Goal: Task Accomplishment & Management: Use online tool/utility

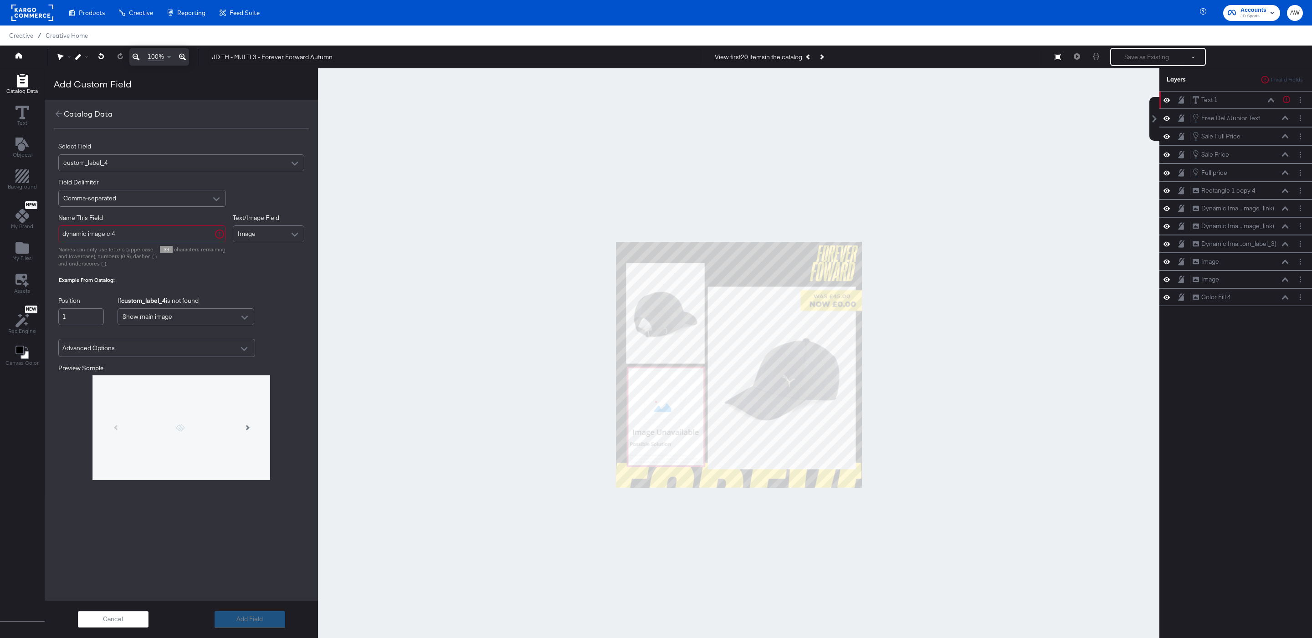
scroll to position [0, 0]
click at [59, 111] on icon at bounding box center [59, 113] width 10 height 10
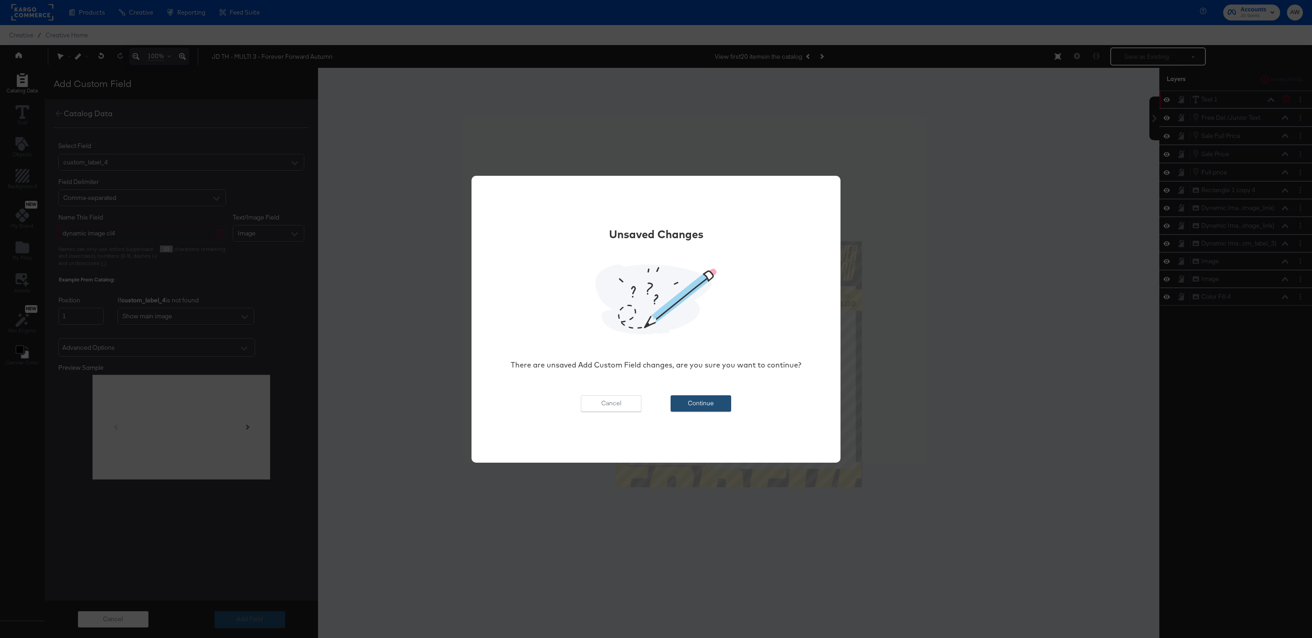
click at [700, 403] on button "Continue" at bounding box center [700, 403] width 61 height 16
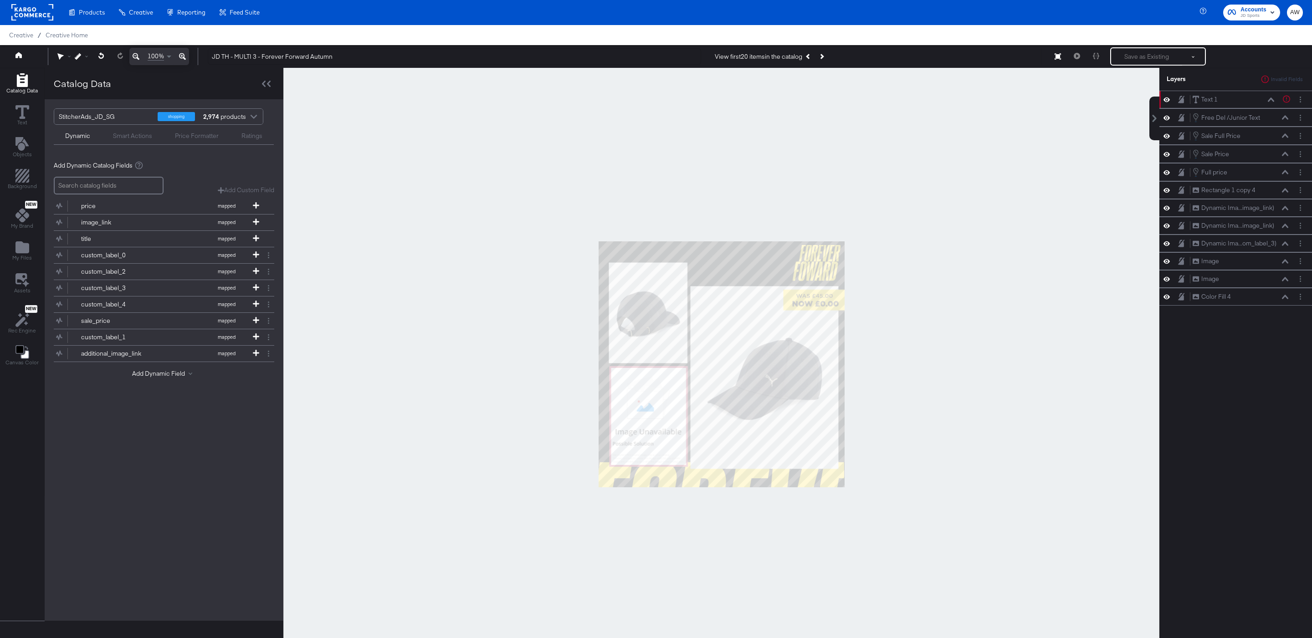
click at [597, 173] on div at bounding box center [721, 364] width 876 height 593
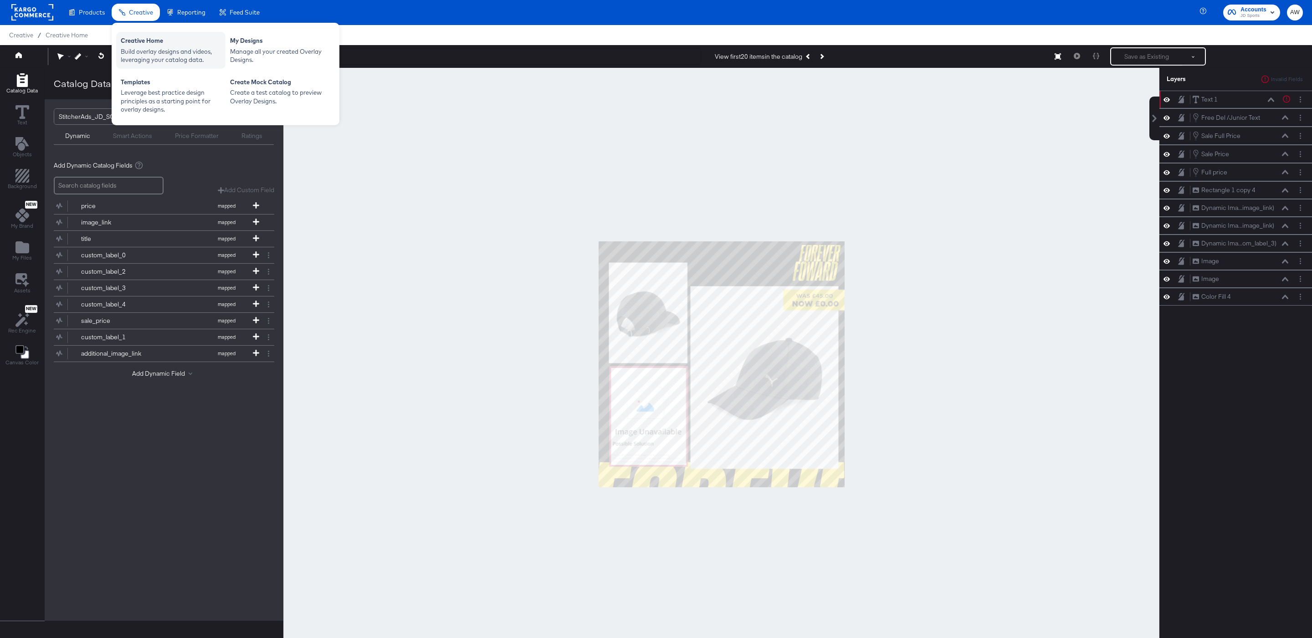
click at [149, 51] on div "Build overlay designs and videos, leveraging your catalog data." at bounding box center [171, 55] width 100 height 17
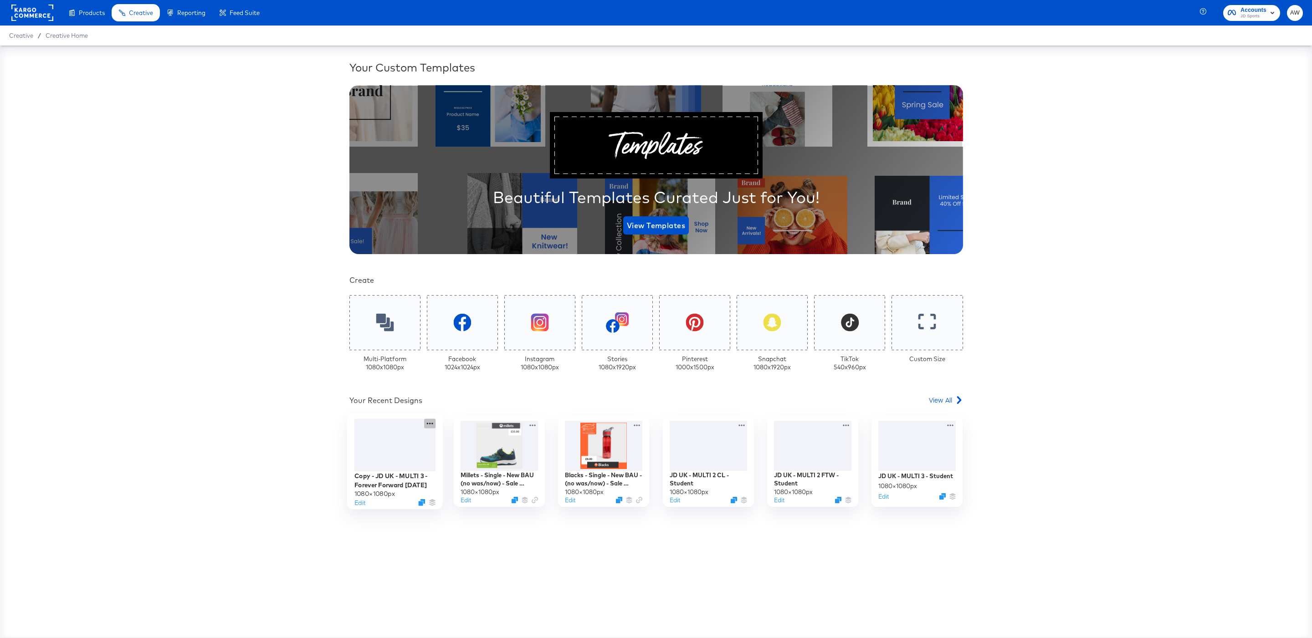
click at [431, 424] on icon at bounding box center [429, 424] width 11 height 10
click at [455, 521] on div "Delete Delete" at bounding box center [455, 521] width 0 height 0
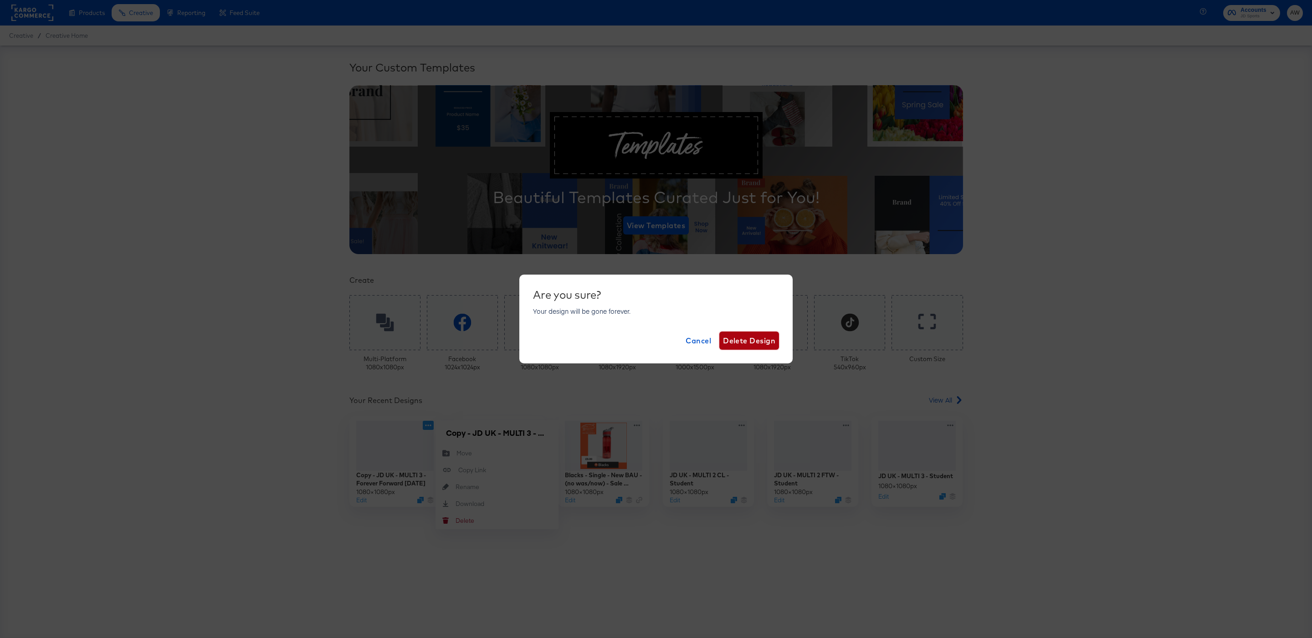
click at [751, 341] on span "Delete Design" at bounding box center [749, 340] width 52 height 13
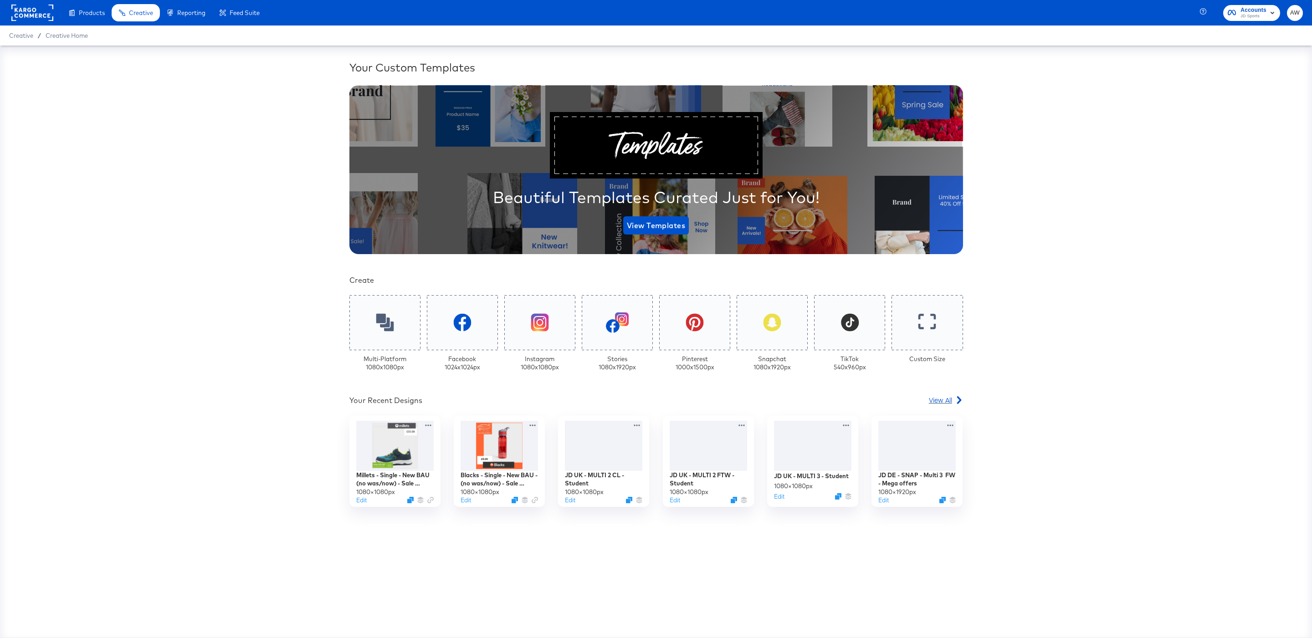
click at [944, 406] on link "View All" at bounding box center [946, 401] width 34 height 13
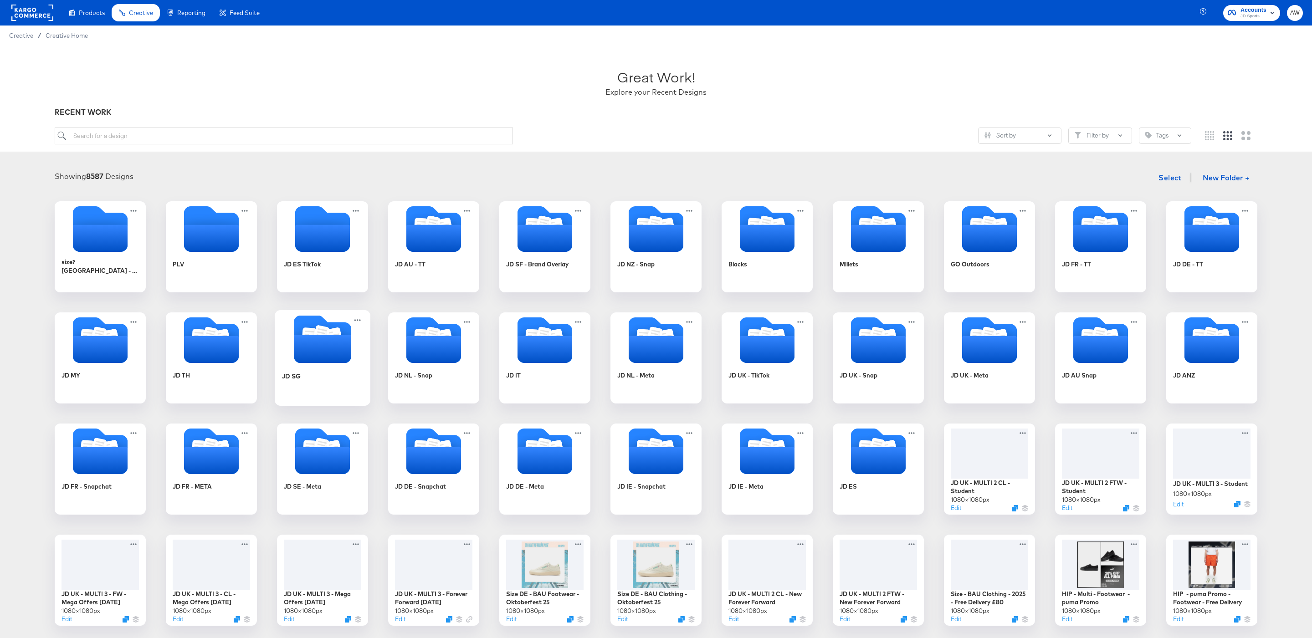
click at [293, 361] on icon "Folder" at bounding box center [323, 339] width 96 height 48
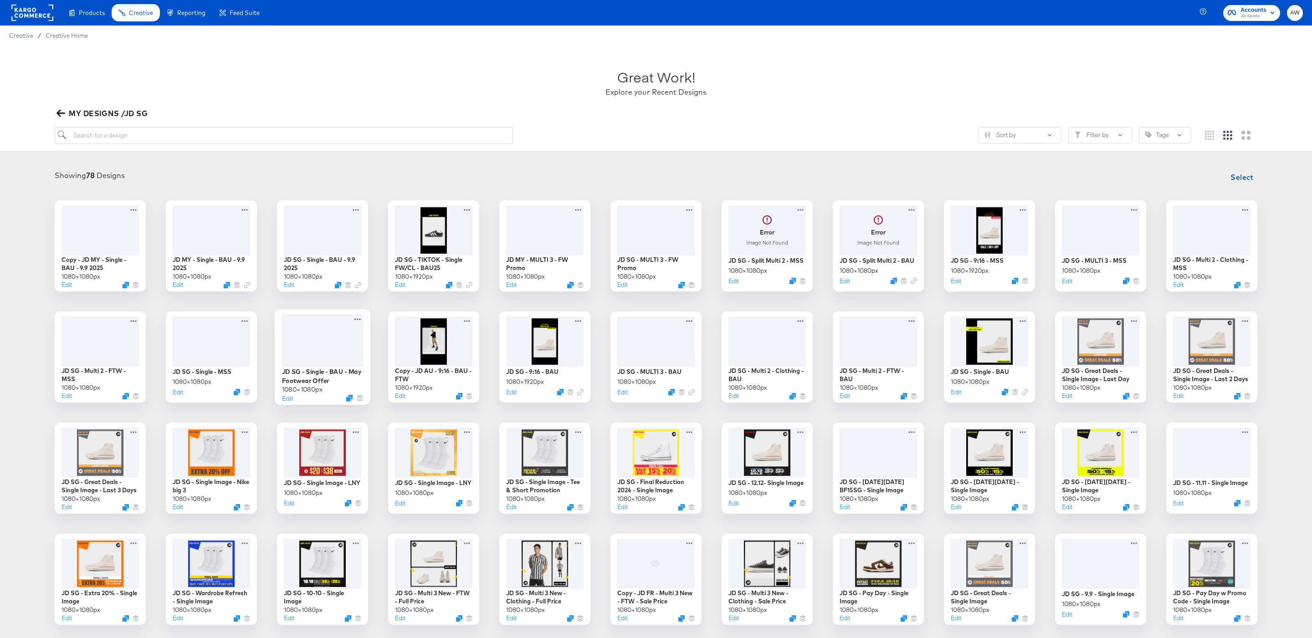
click at [339, 332] on div at bounding box center [323, 340] width 82 height 53
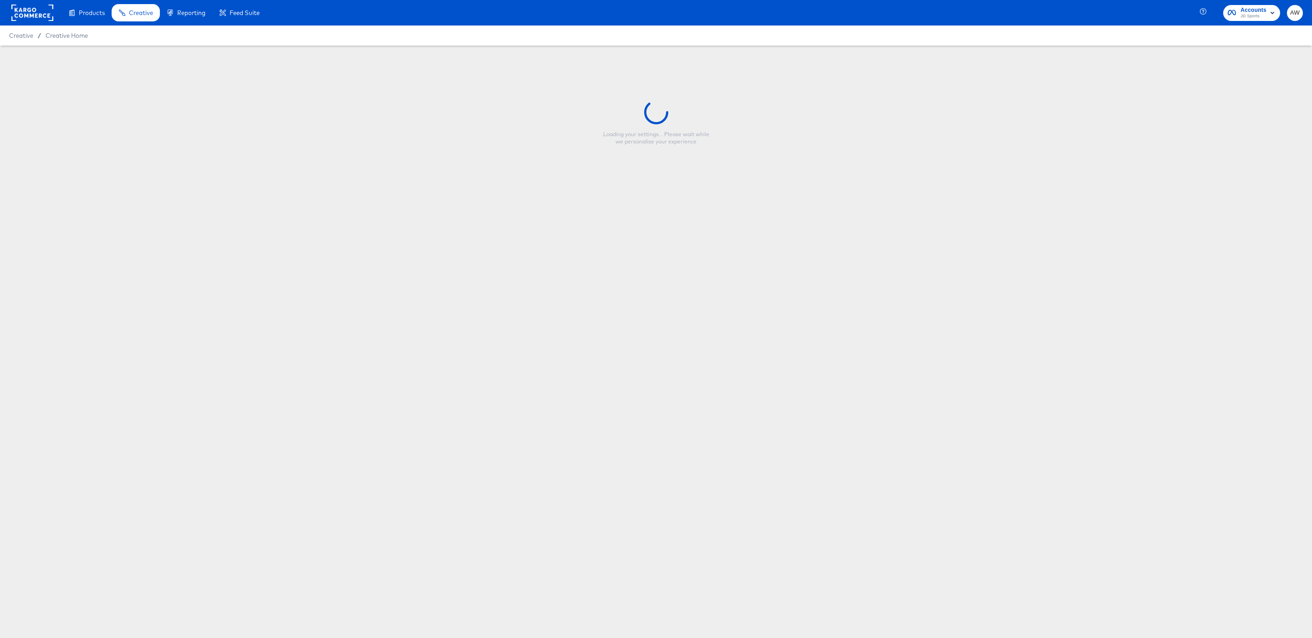
type input "JD SG - Single - BAU - May Footwear Offer"
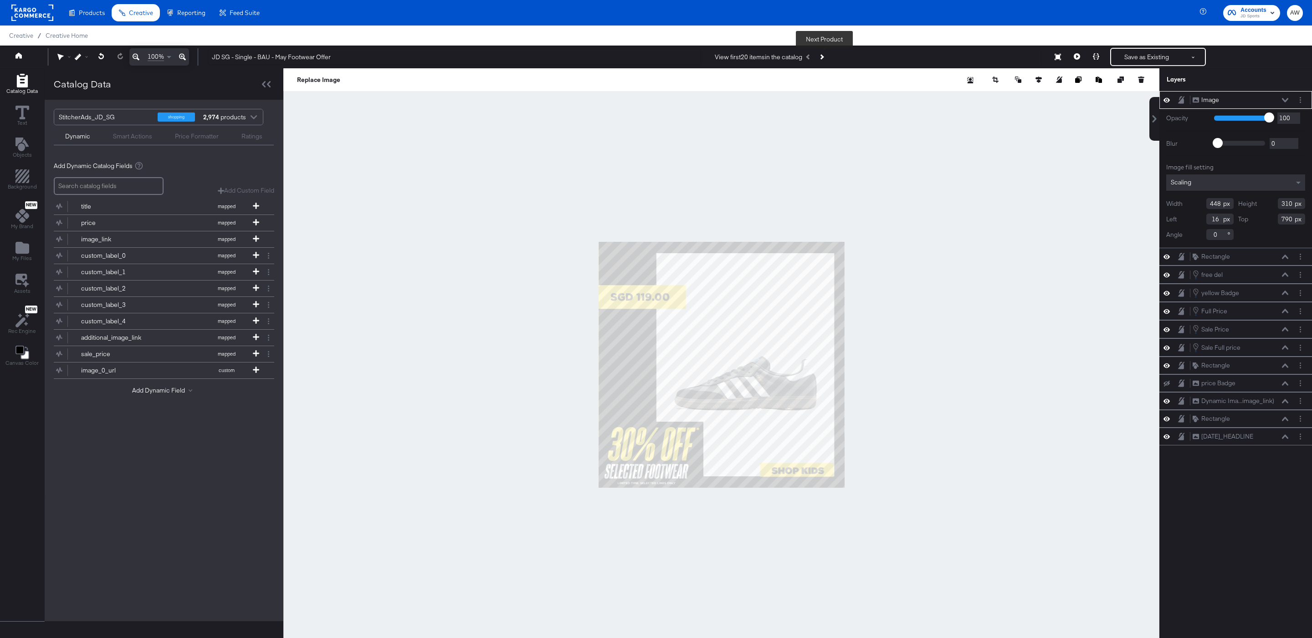
click at [825, 58] on button "Next Product" at bounding box center [821, 57] width 13 height 16
click at [807, 59] on button "Previous Product" at bounding box center [808, 57] width 13 height 16
click at [369, 102] on div at bounding box center [721, 364] width 876 height 593
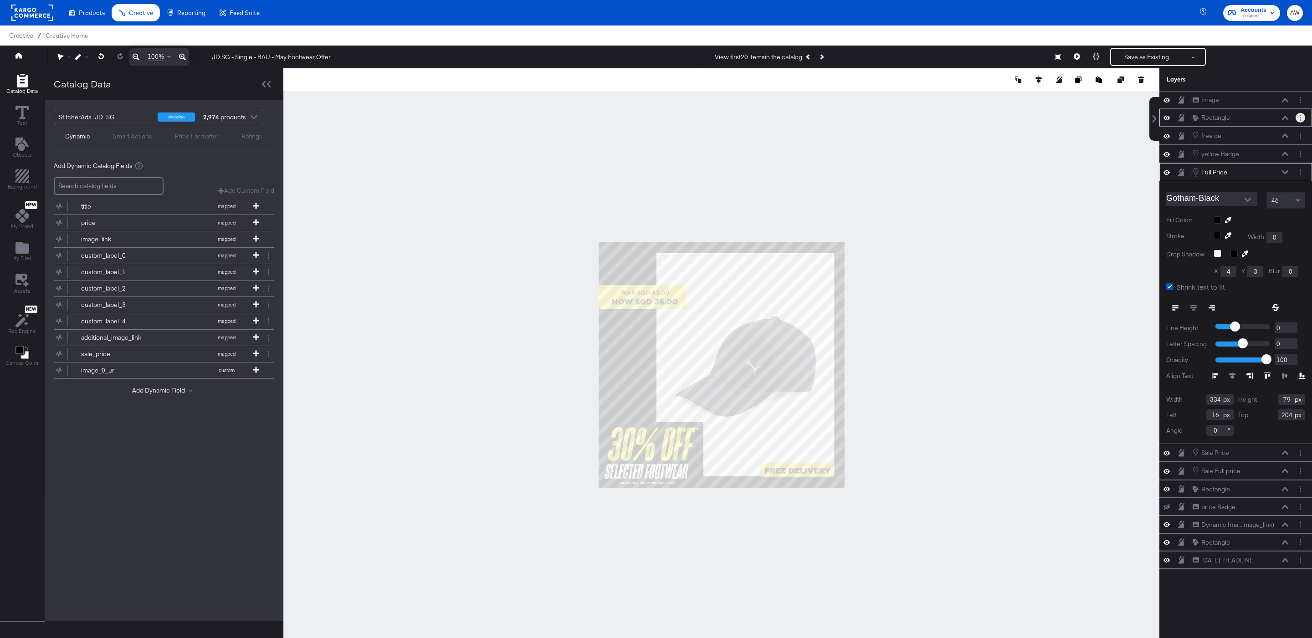
click at [1299, 123] on button "Layer Options" at bounding box center [1300, 118] width 10 height 10
click at [1055, 169] on div at bounding box center [721, 364] width 876 height 593
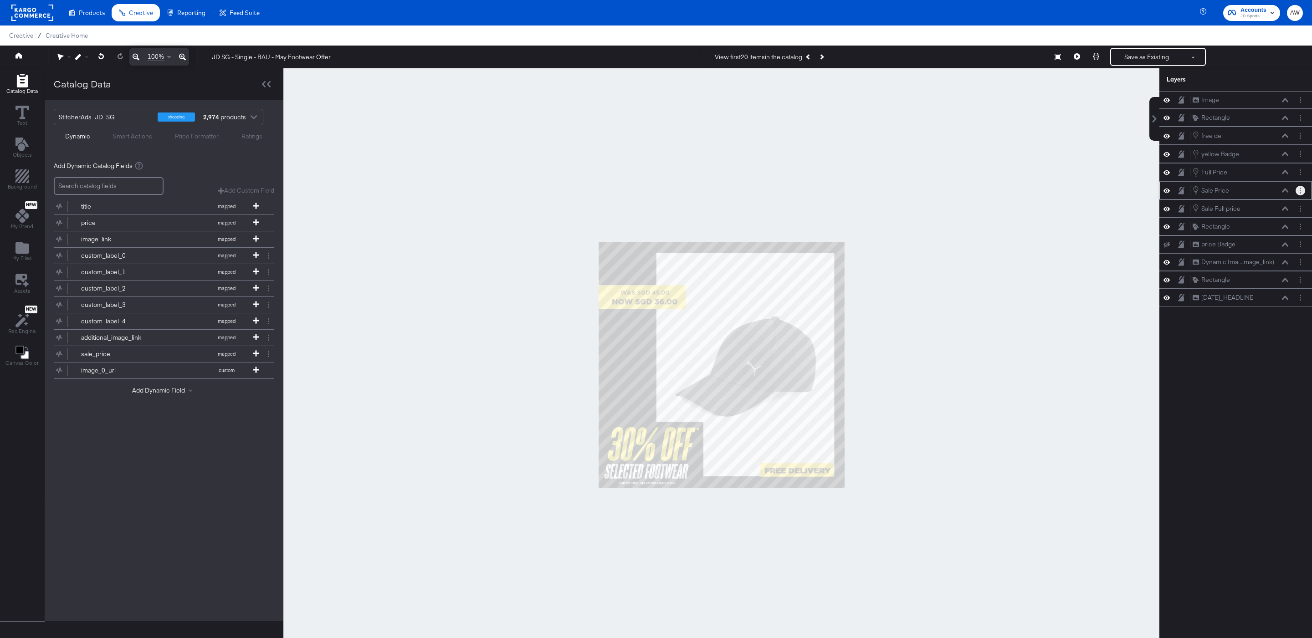
click at [1302, 193] on button "Layer Options" at bounding box center [1300, 191] width 10 height 10
click at [1254, 226] on button "Edit Smart Layer" at bounding box center [1241, 222] width 46 height 10
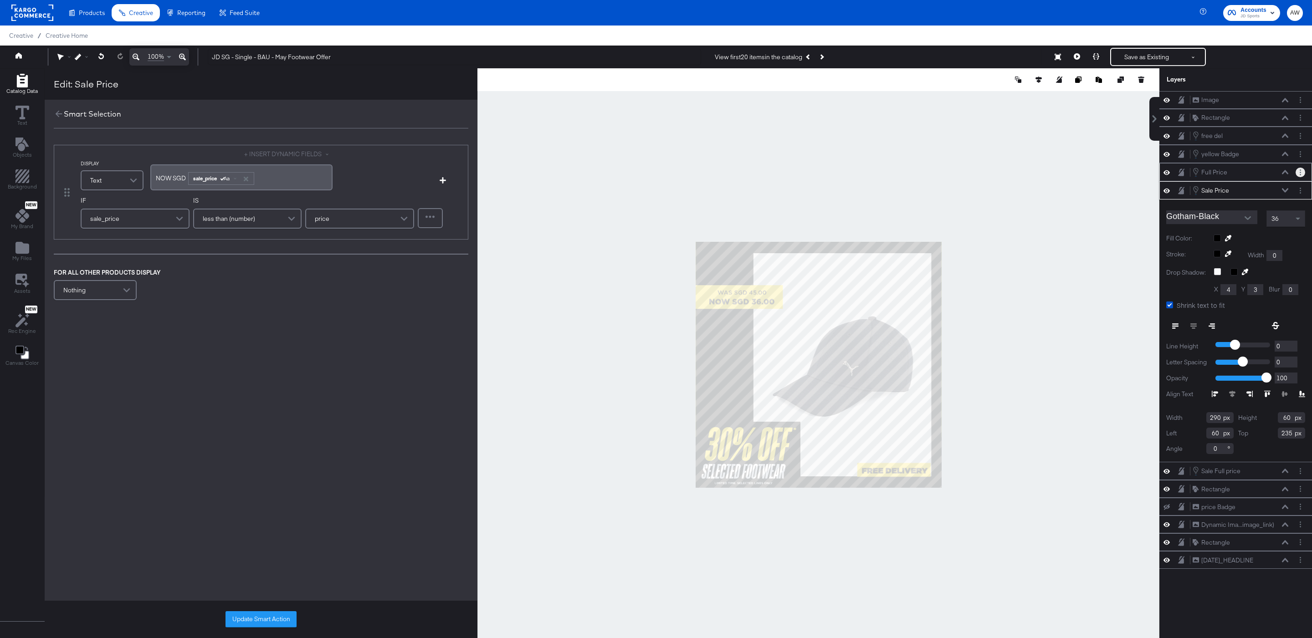
click at [1297, 177] on button "Layer Options" at bounding box center [1300, 173] width 10 height 10
click at [1253, 207] on button "Edit Smart Layer" at bounding box center [1241, 204] width 46 height 10
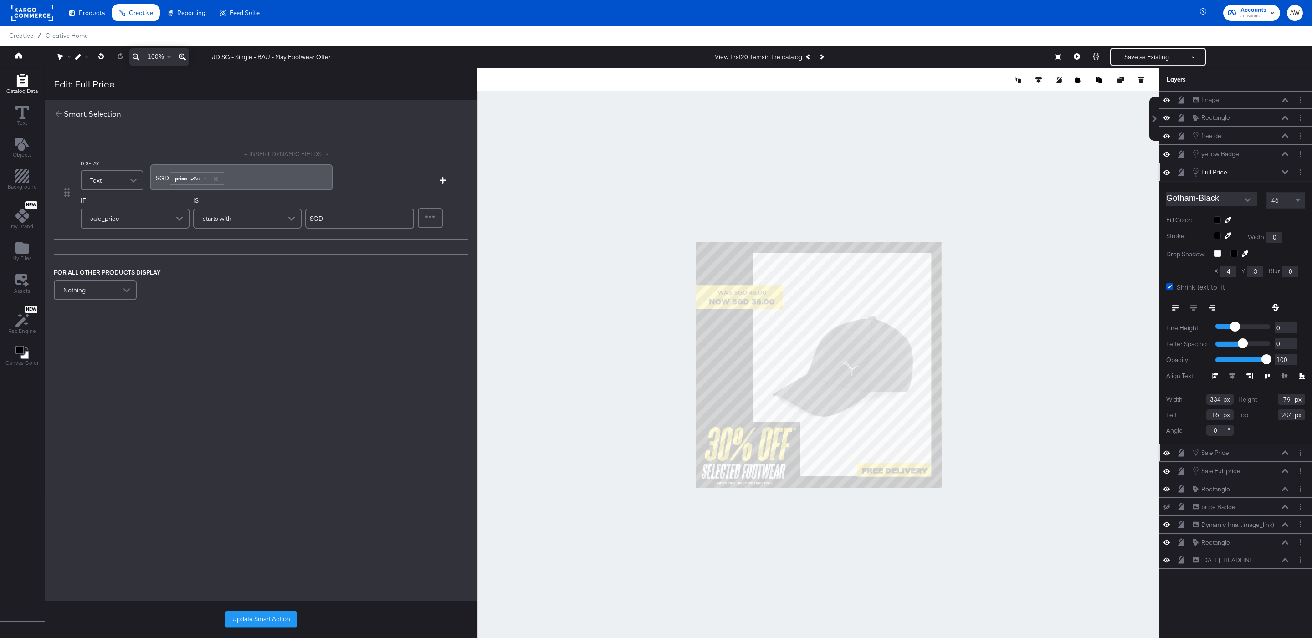
click at [563, 153] on div at bounding box center [818, 364] width 682 height 593
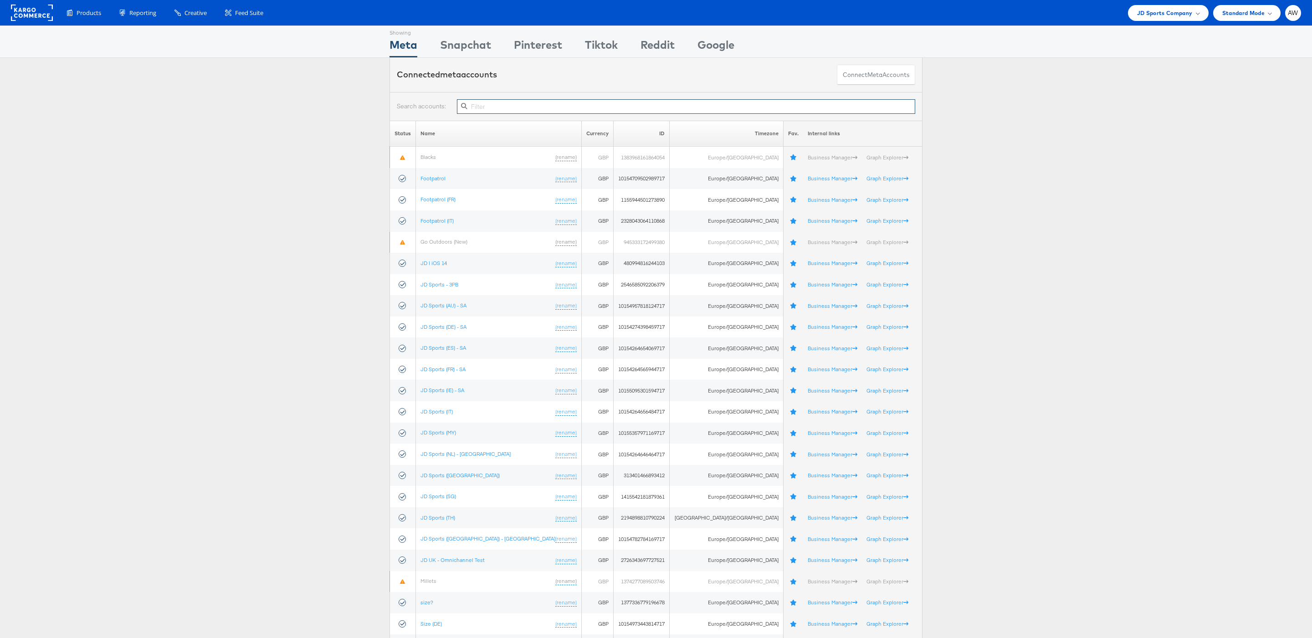
click at [513, 111] on input "text" at bounding box center [686, 106] width 458 height 15
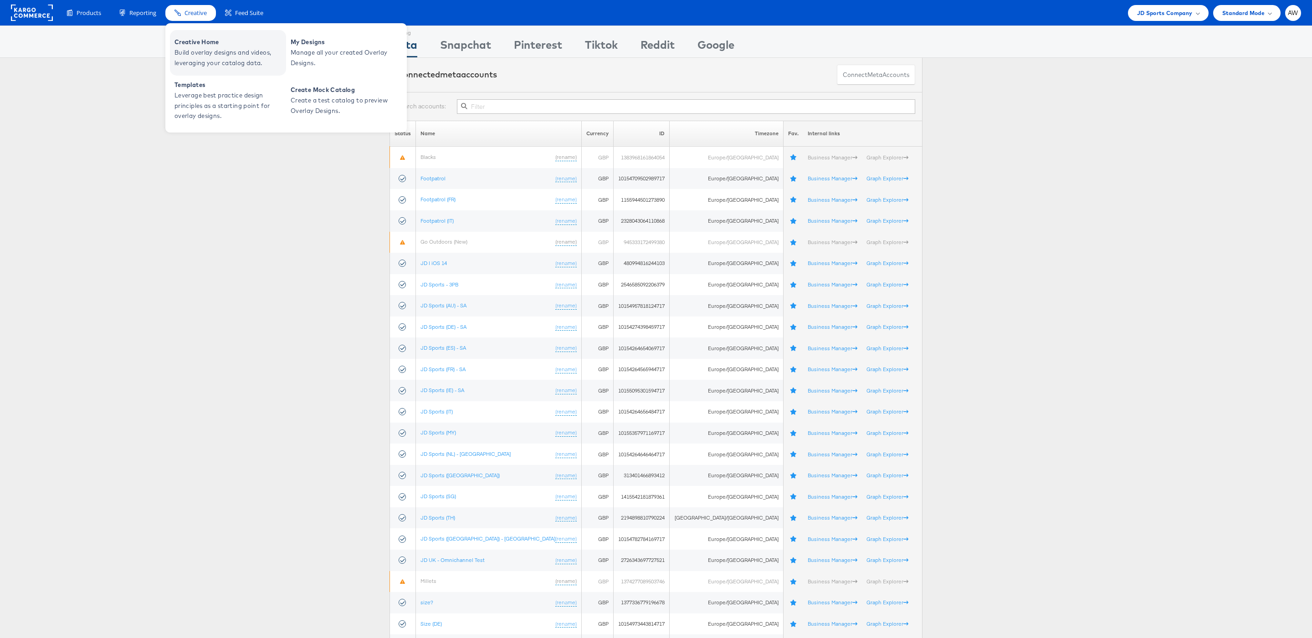
click at [192, 52] on span "Build overlay designs and videos, leveraging your catalog data." at bounding box center [228, 57] width 109 height 21
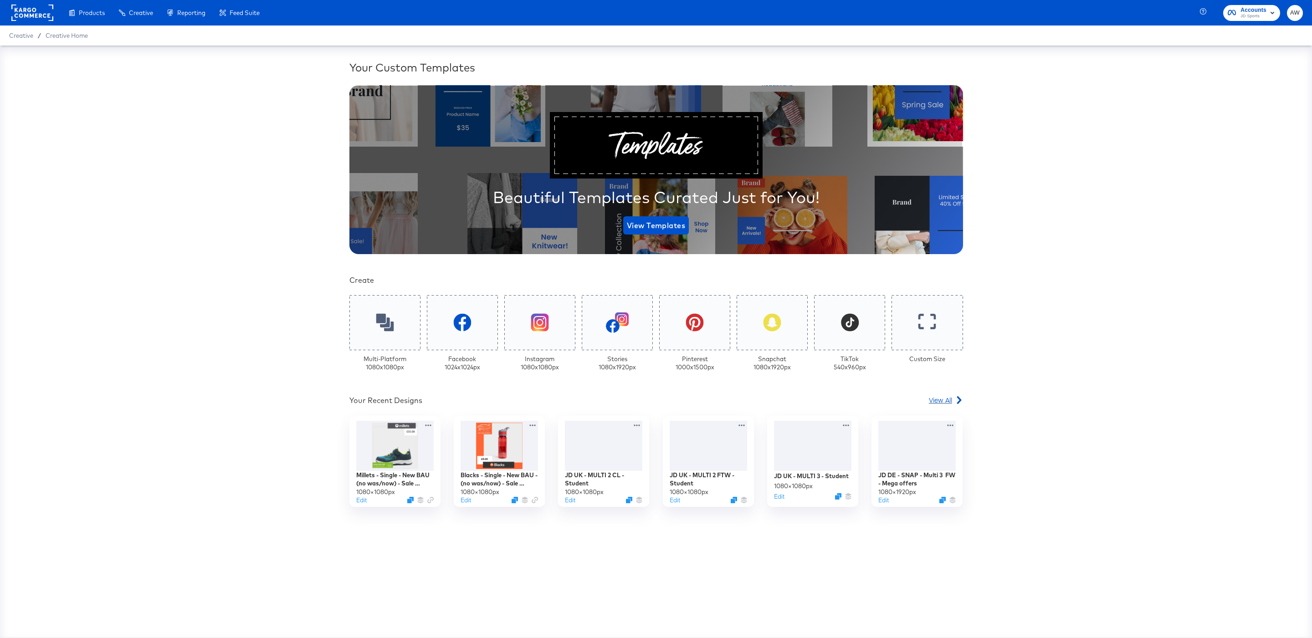
click at [947, 398] on span "View All" at bounding box center [940, 399] width 23 height 9
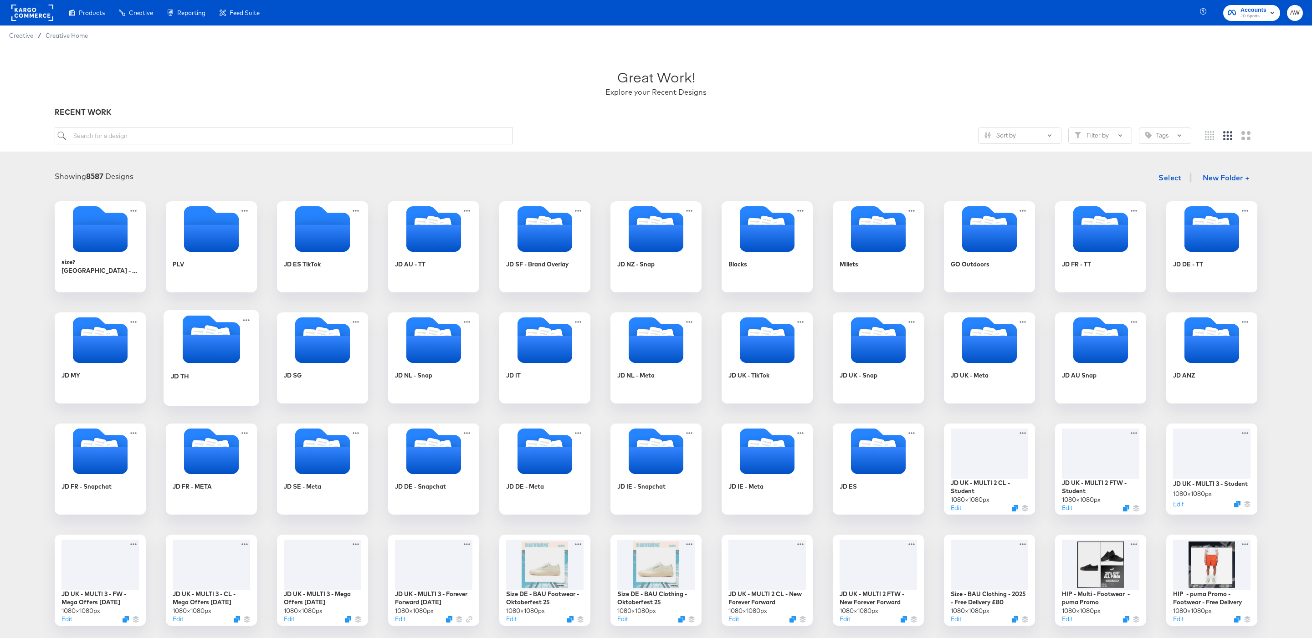
click at [202, 341] on icon "Folder" at bounding box center [211, 349] width 57 height 28
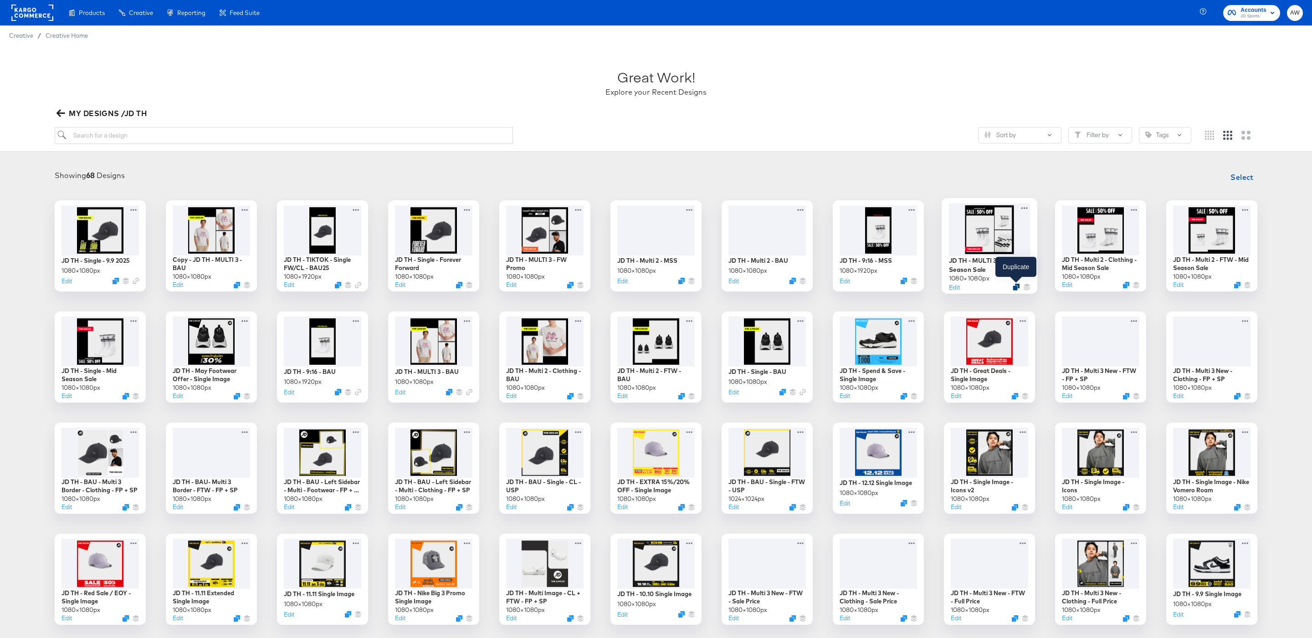
click at [1014, 285] on icon "Duplicate" at bounding box center [1015, 286] width 7 height 7
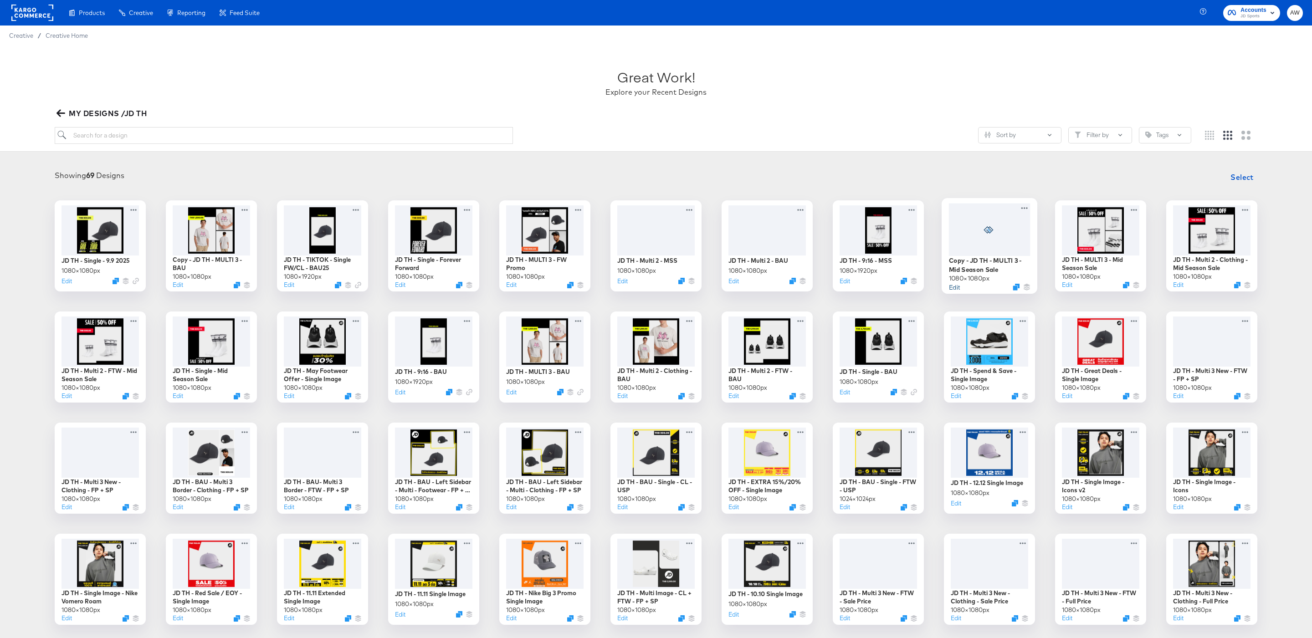
click at [956, 287] on button "Edit" at bounding box center [954, 286] width 11 height 9
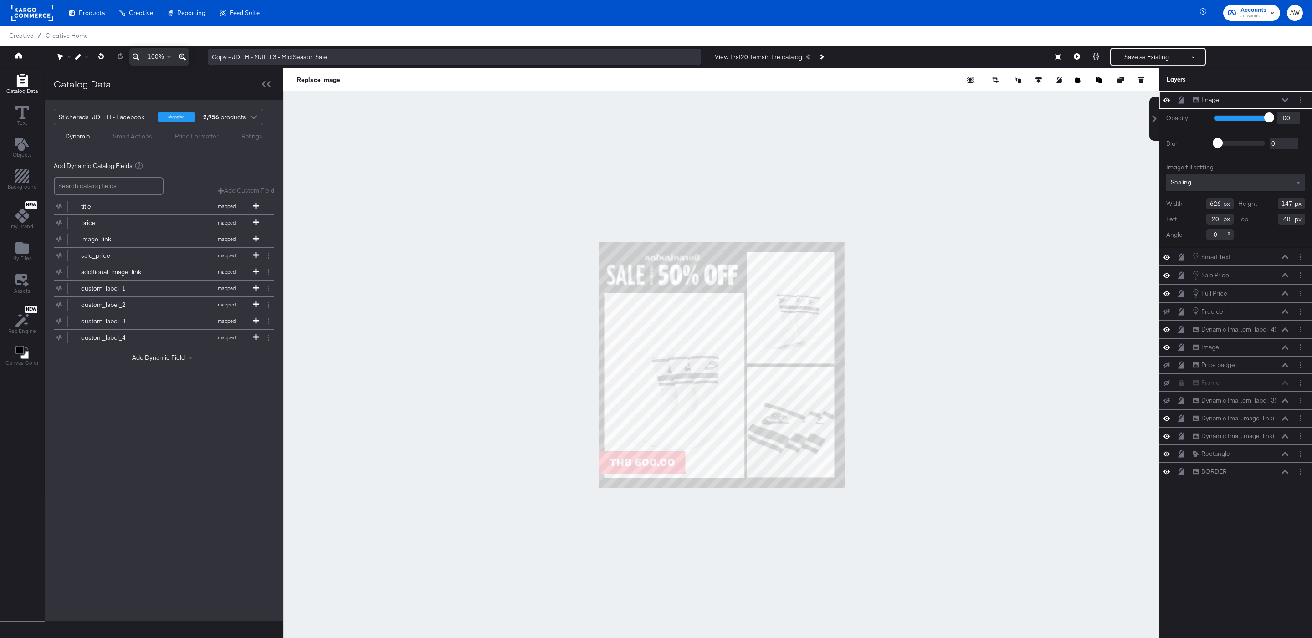
click at [392, 56] on input "Copy - JD TH - MULTI 3 - Mid Season Sale" at bounding box center [454, 57] width 493 height 17
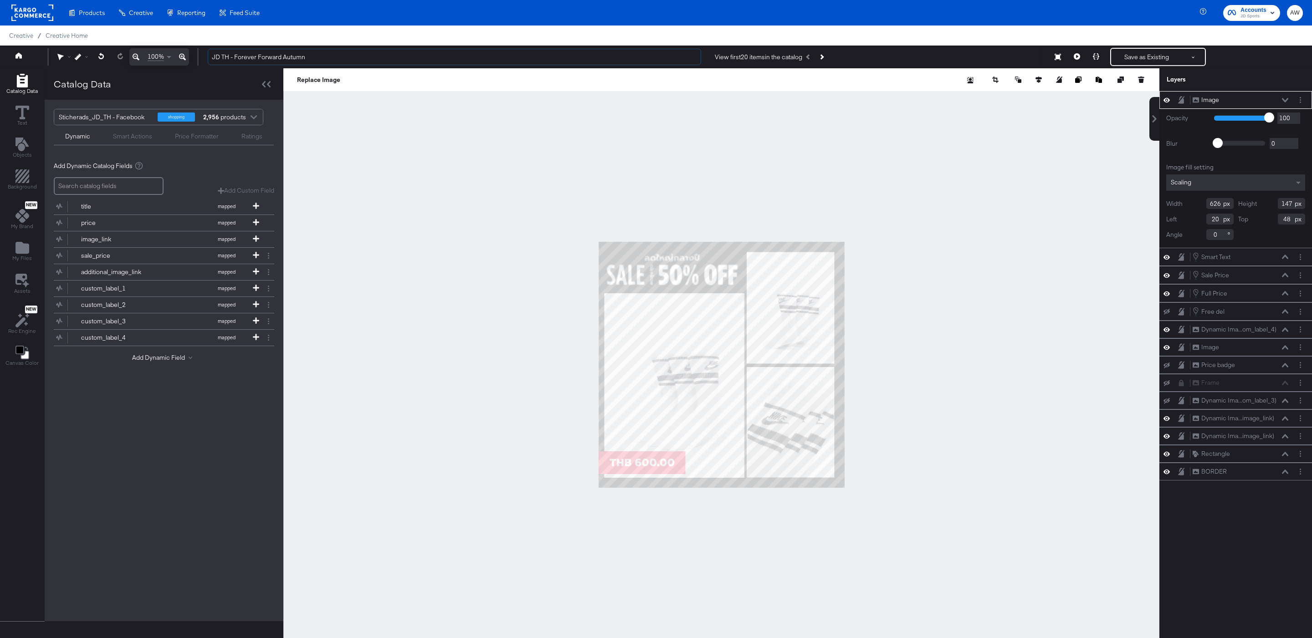
type input "JD TH - Forever Forward Autumn"
click at [490, 155] on div at bounding box center [721, 364] width 876 height 593
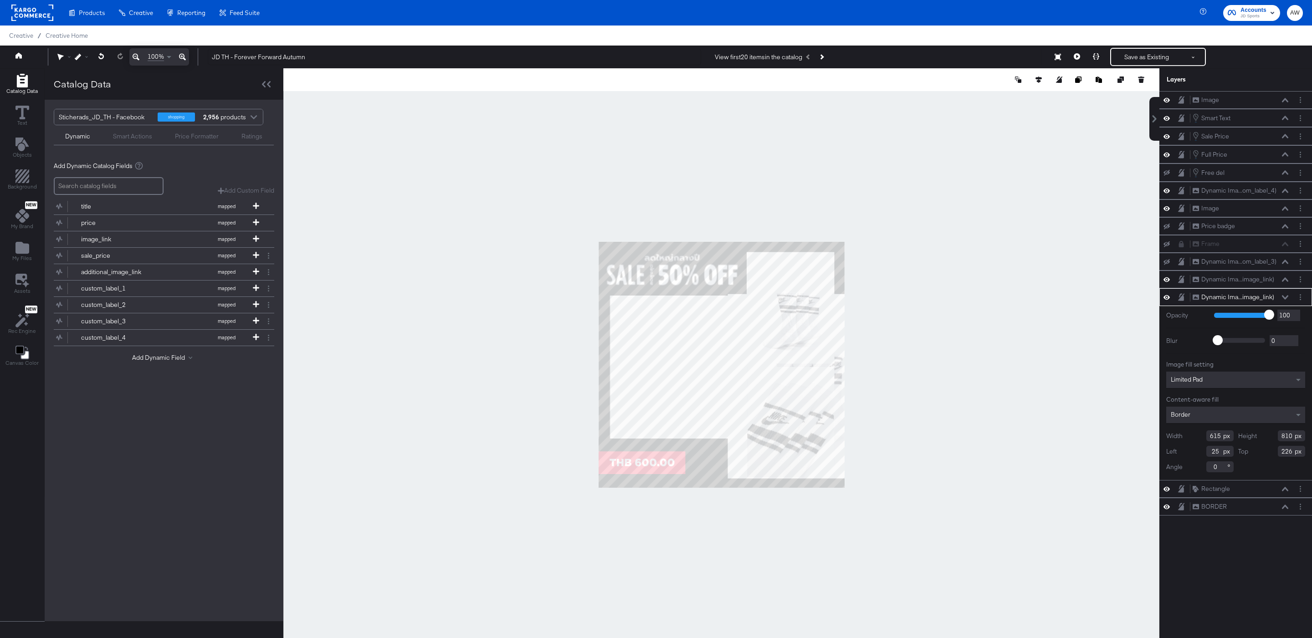
type input "547"
type input "229"
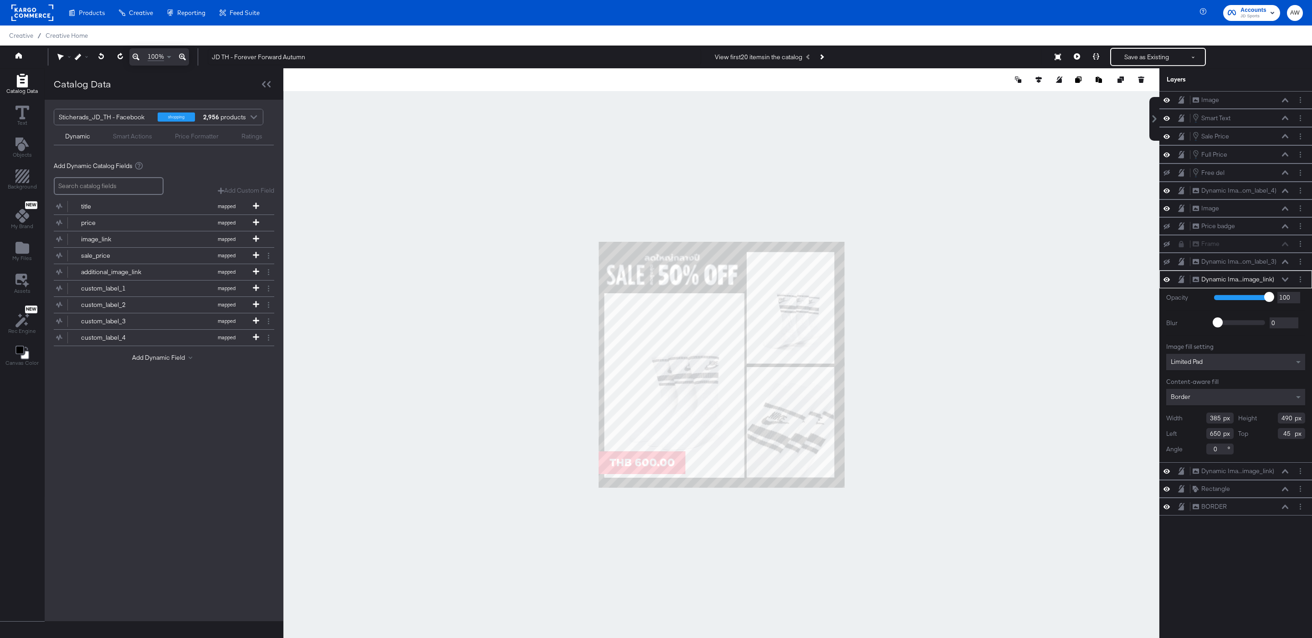
type input "28"
type input "71"
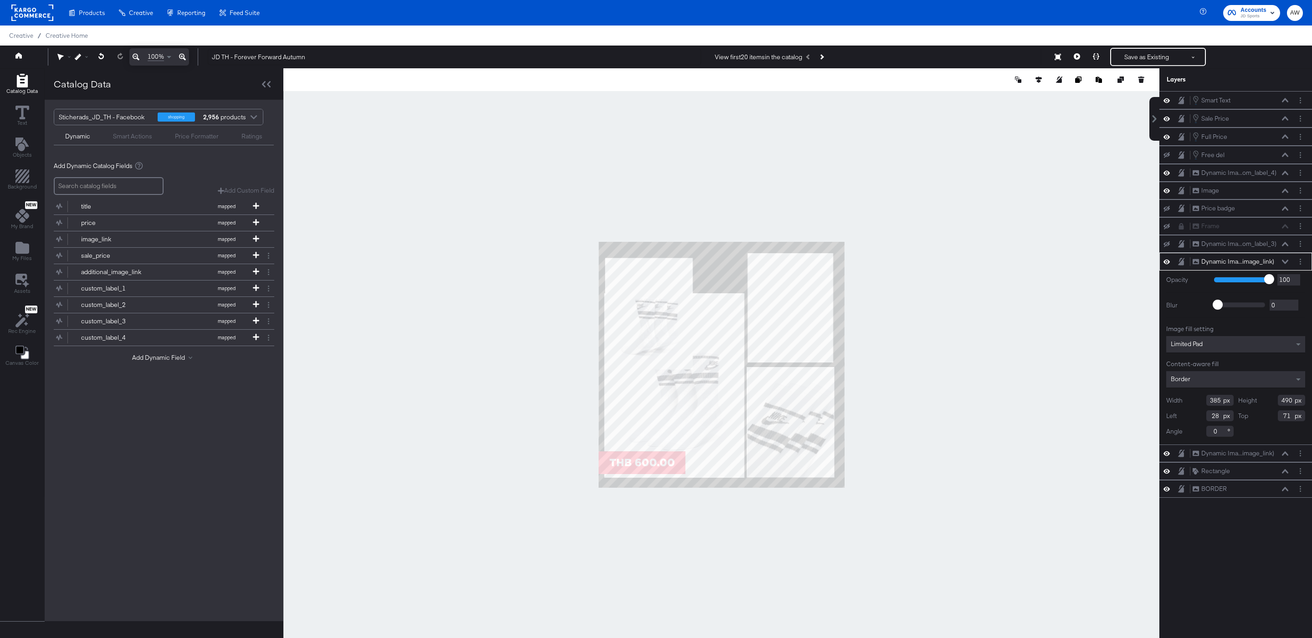
type input "-16"
type input "77"
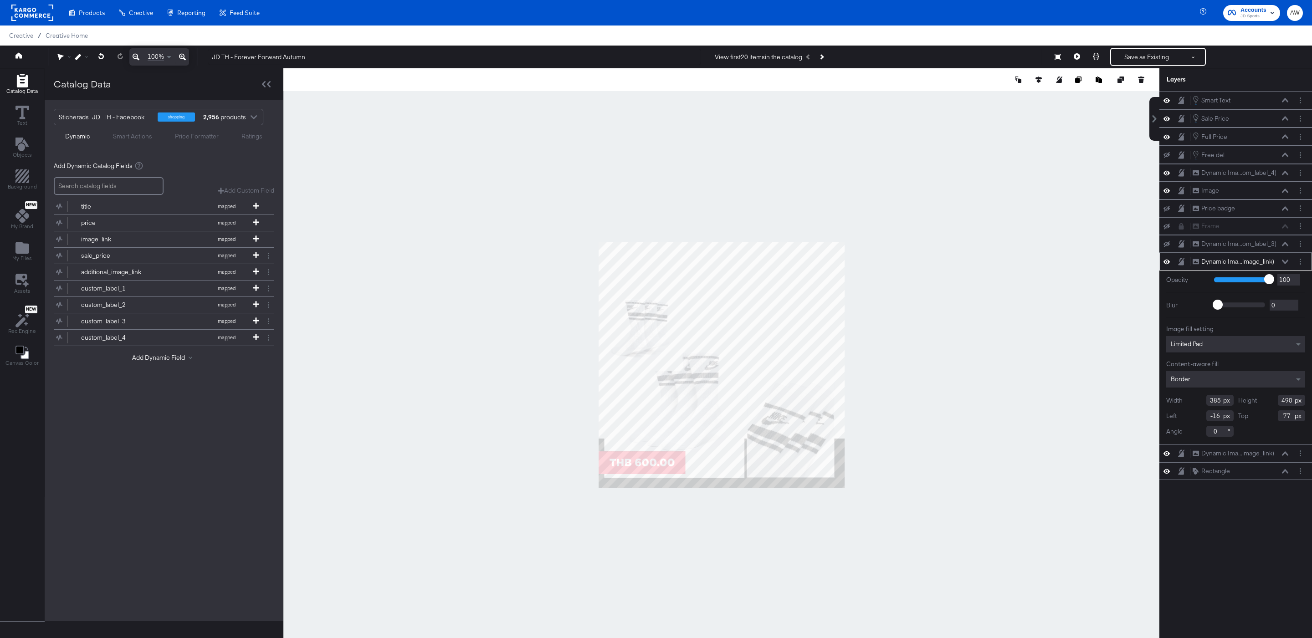
type input "114"
click at [18, 254] on icon "Add Files" at bounding box center [22, 248] width 14 height 12
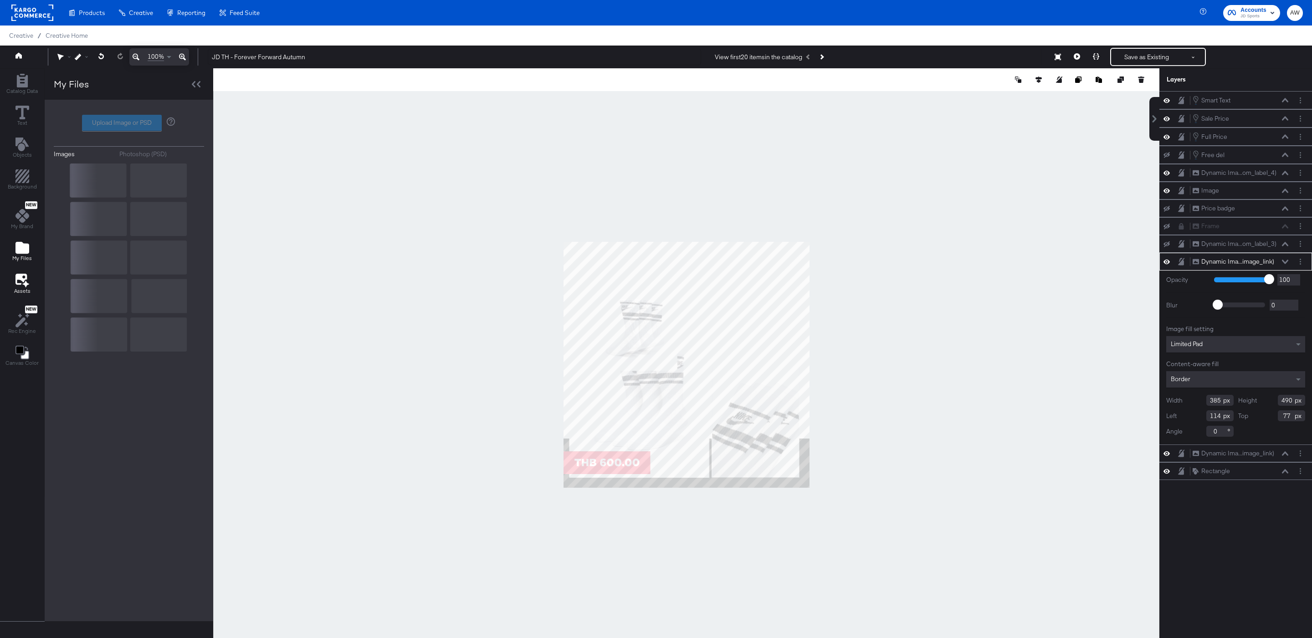
click at [21, 287] on icon at bounding box center [22, 280] width 14 height 14
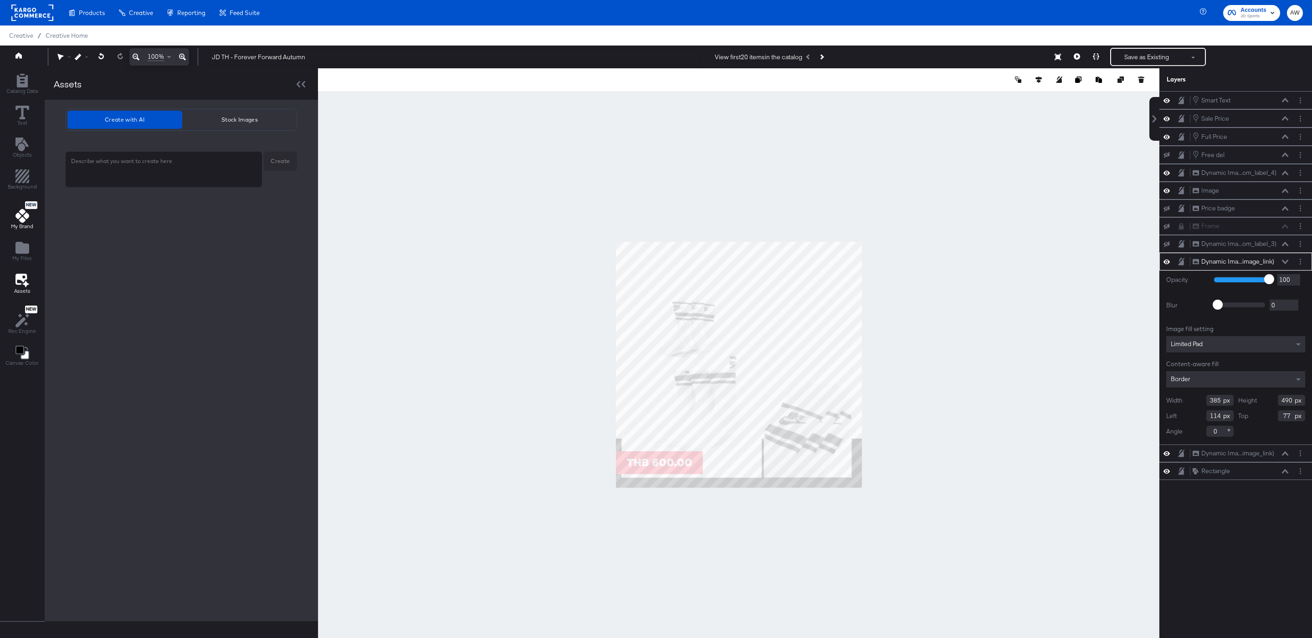
click at [20, 233] on button "New My Brand" at bounding box center [21, 216] width 33 height 34
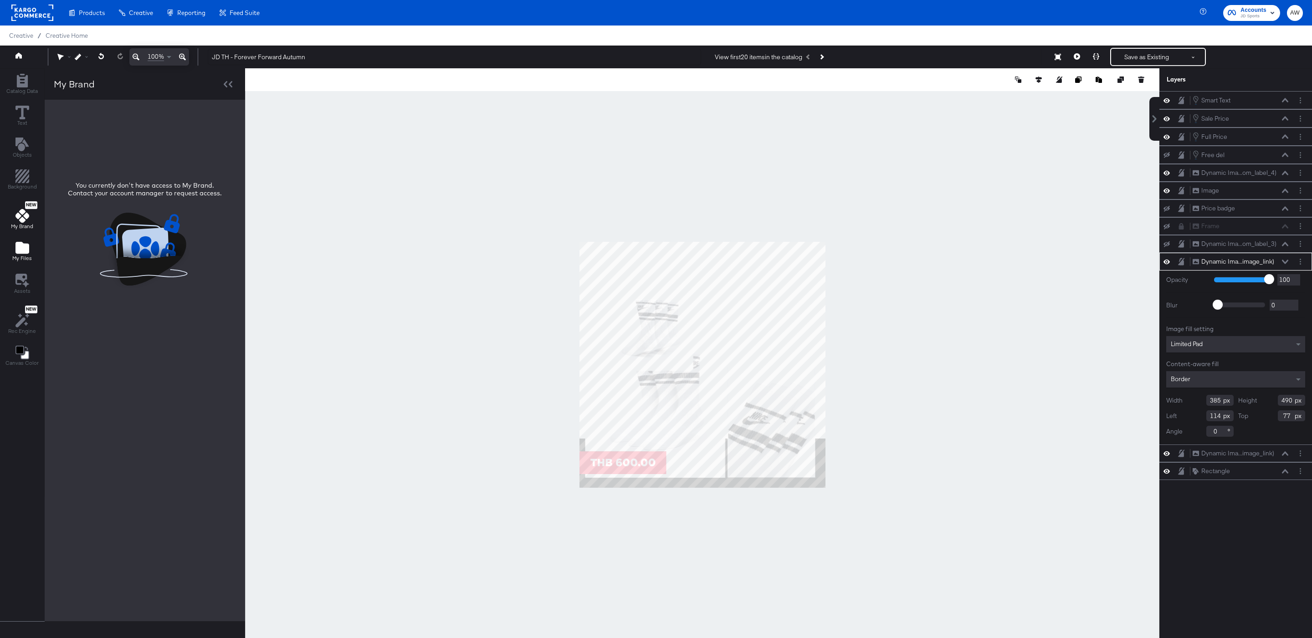
click at [23, 254] on icon "Add Files" at bounding box center [22, 248] width 14 height 12
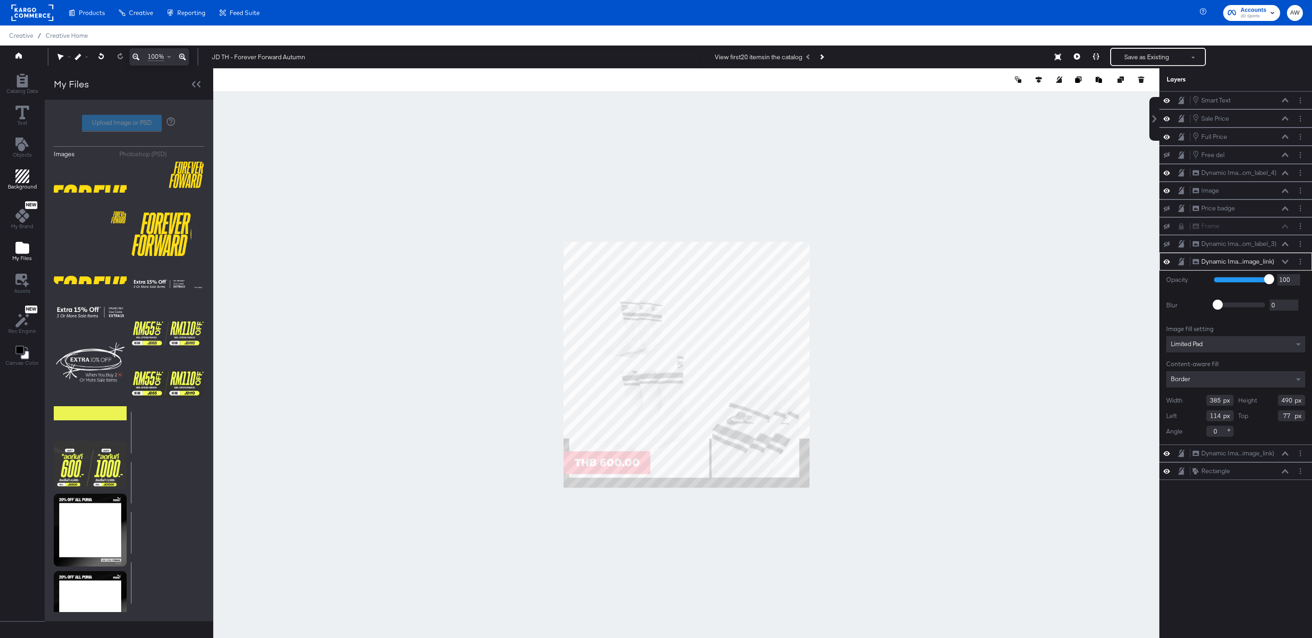
click at [20, 190] on span "Background" at bounding box center [22, 186] width 29 height 7
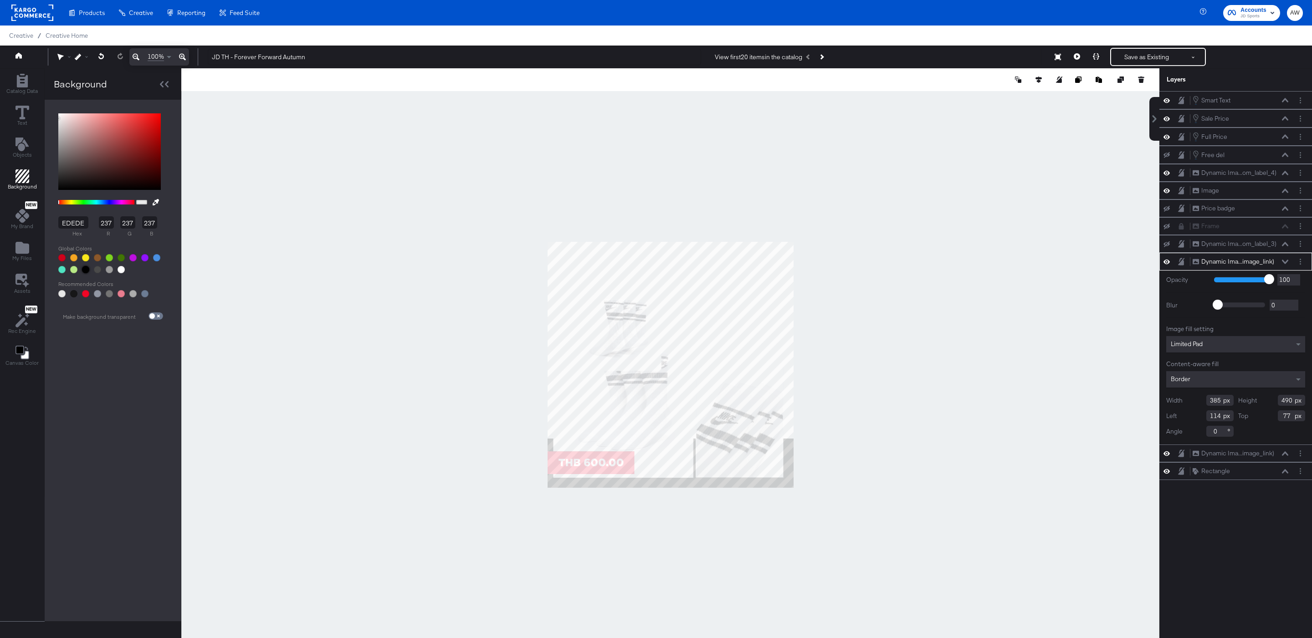
click at [84, 273] on div at bounding box center [85, 269] width 7 height 7
type input "000000"
type input "0"
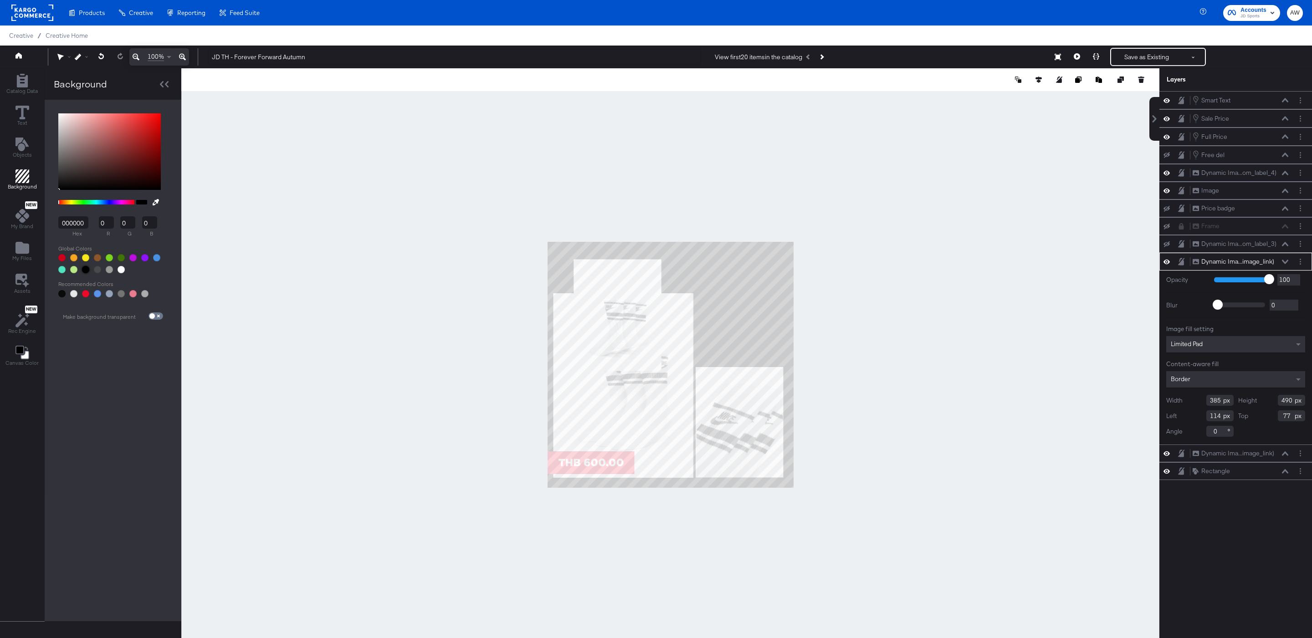
click at [378, 173] on div at bounding box center [670, 364] width 978 height 593
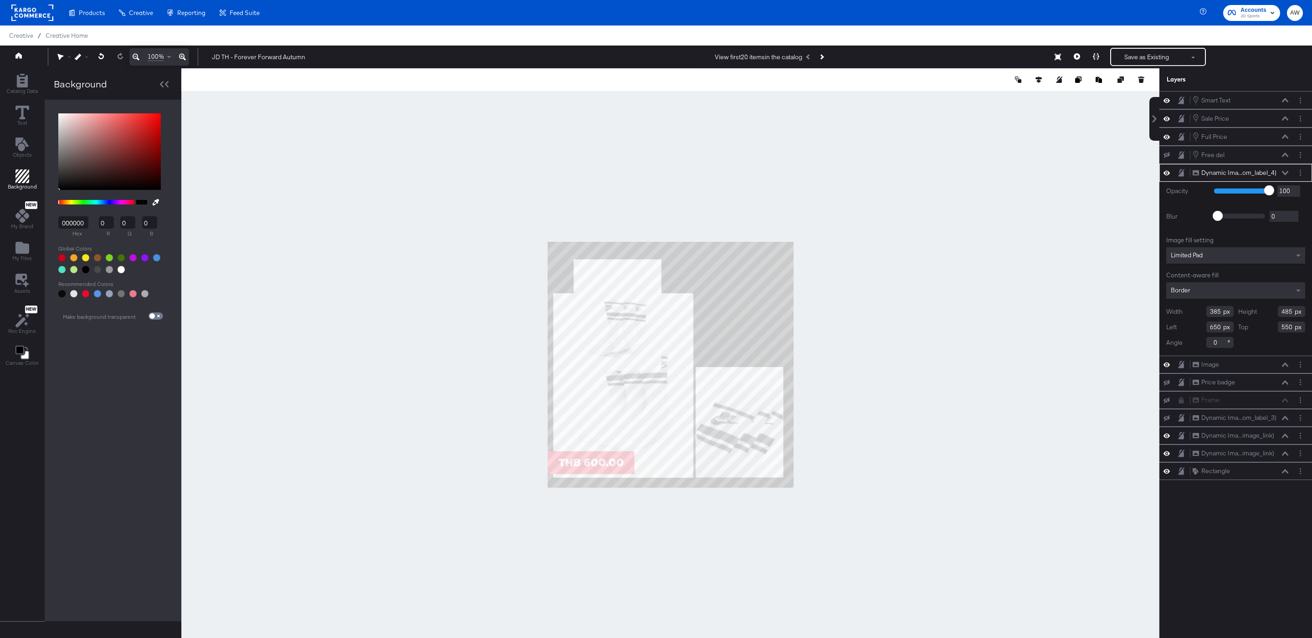
type input "90"
type input "596"
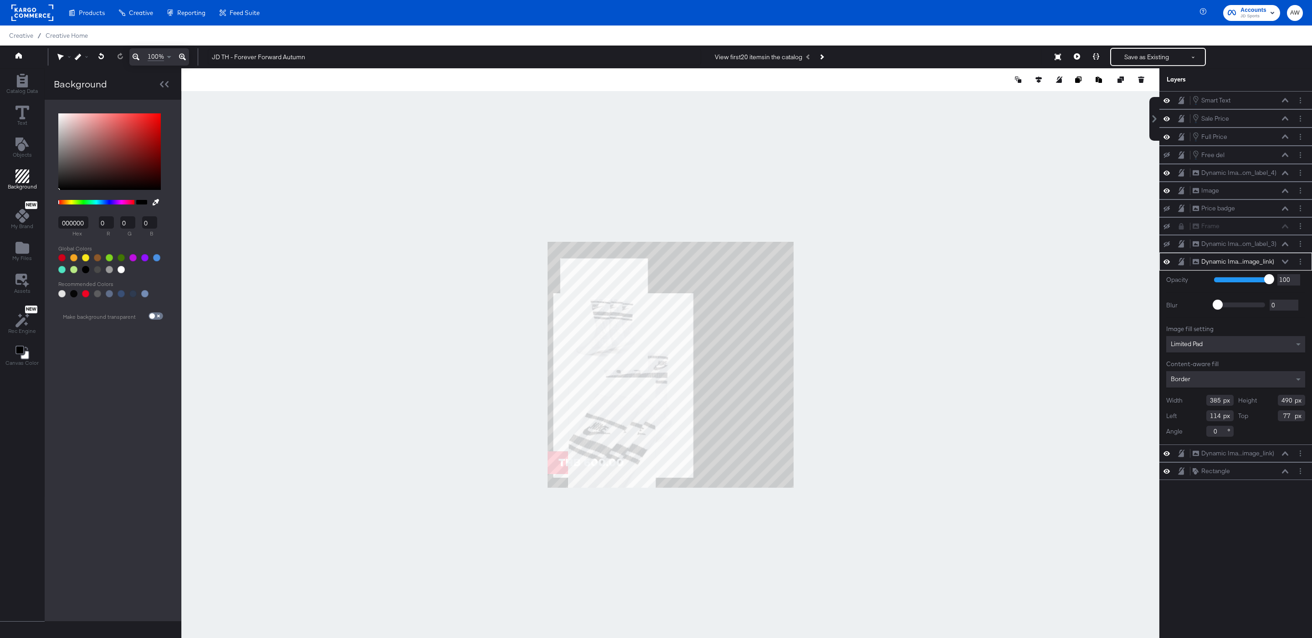
type input "56"
type input "73"
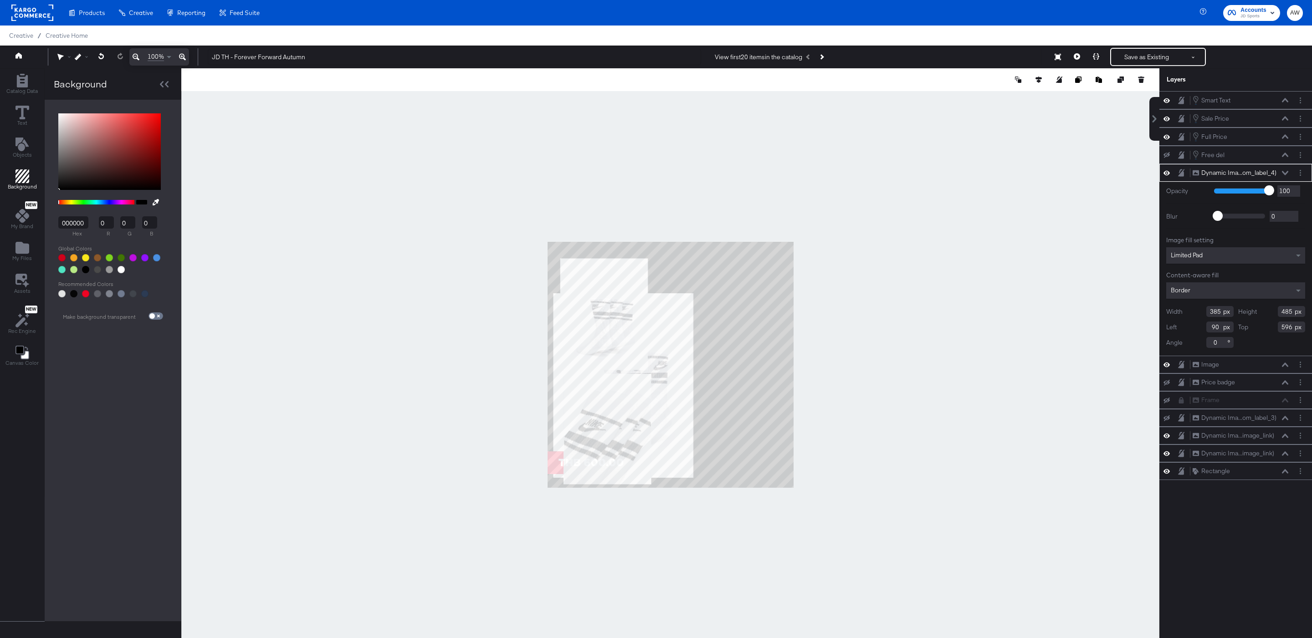
type input "56"
type input "566"
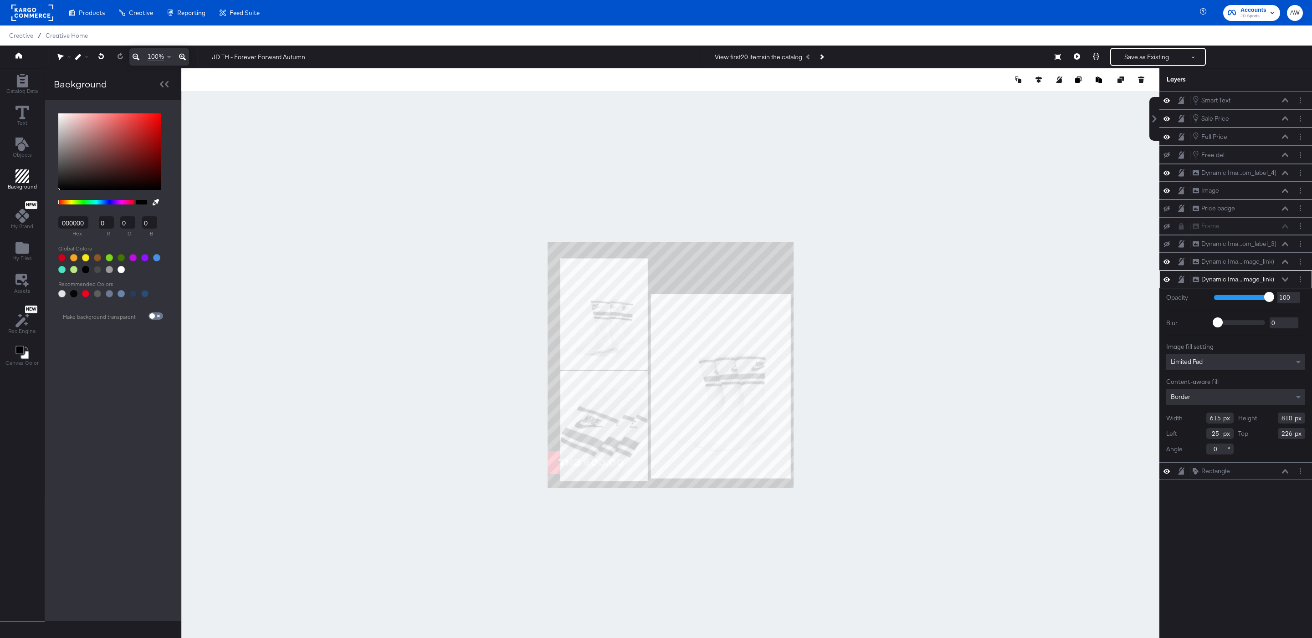
type input "453"
type input "229"
type input "590"
type input "777"
type input "456"
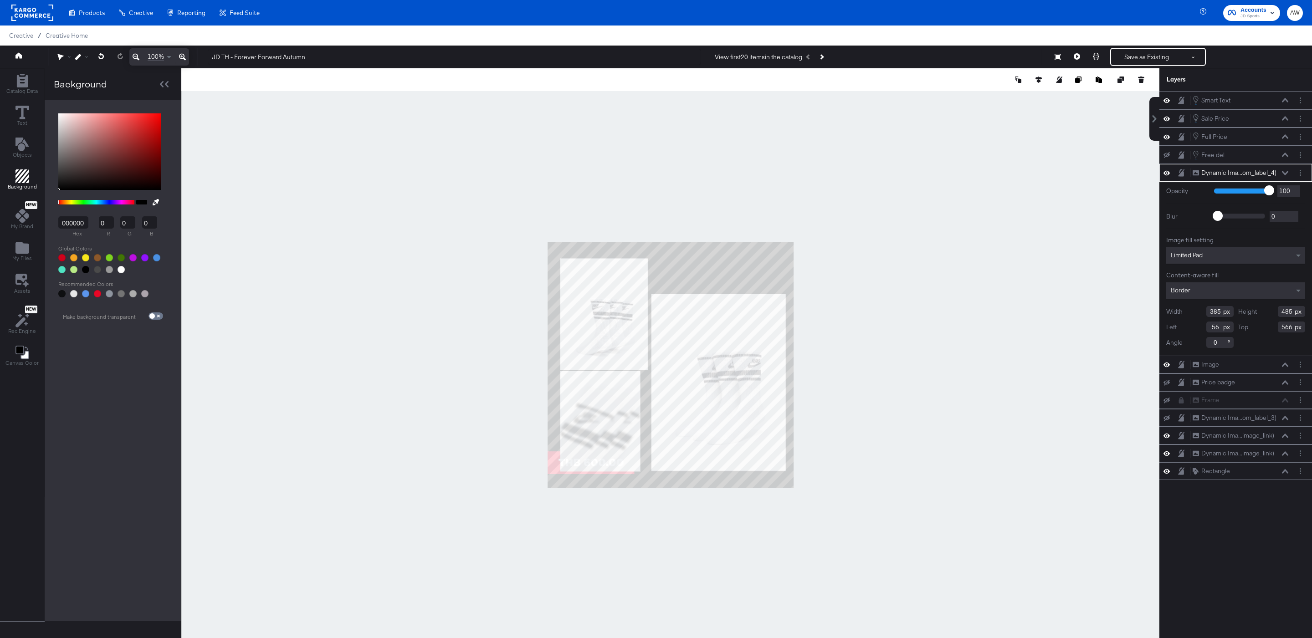
type input "352"
type input "447"
type input "84"
type input "572"
type input "89"
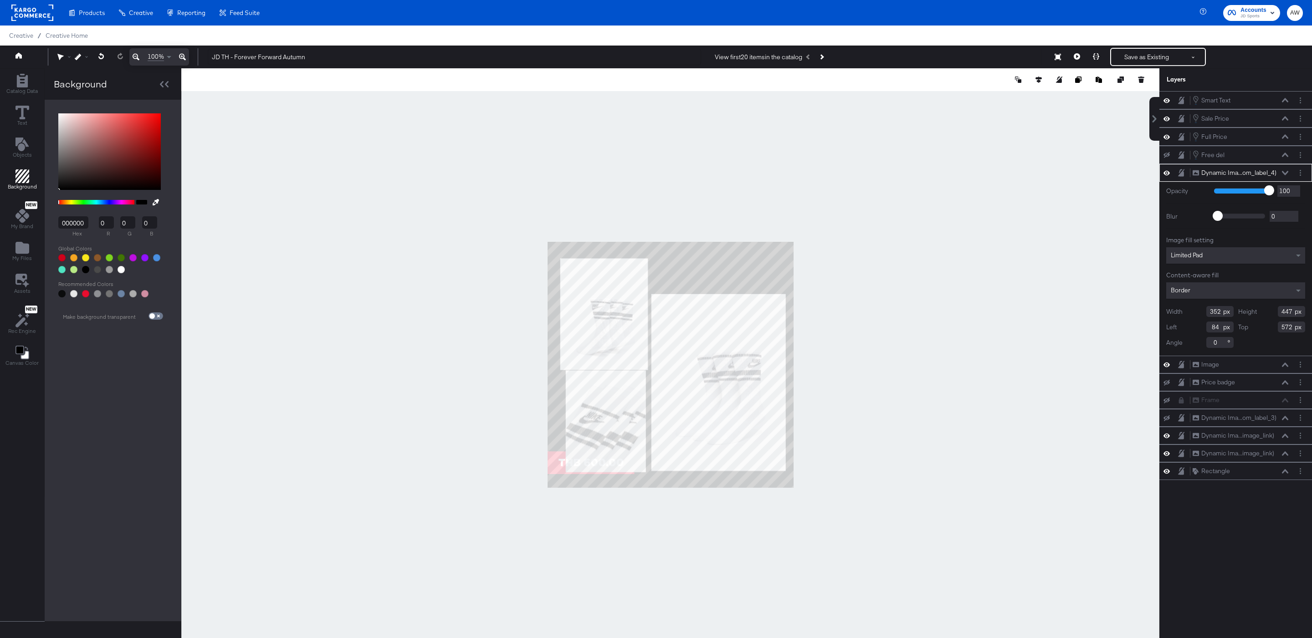
type input "552"
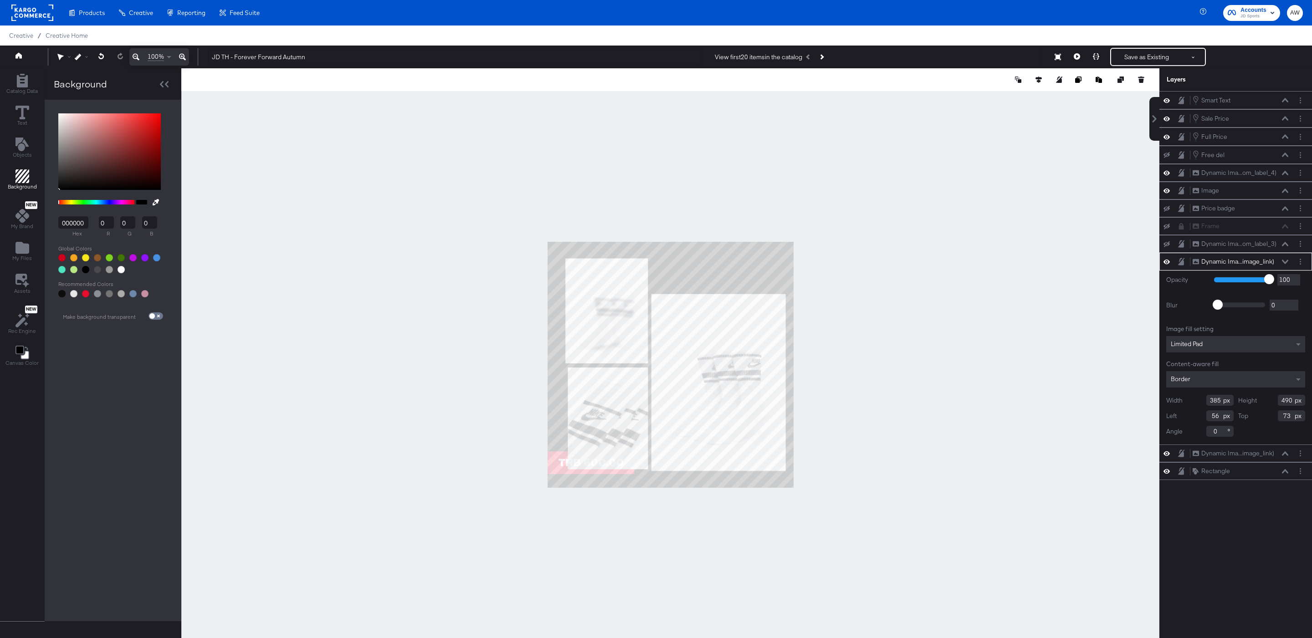
type input "362"
type input "461"
type input "82"
type input "91"
type input "78"
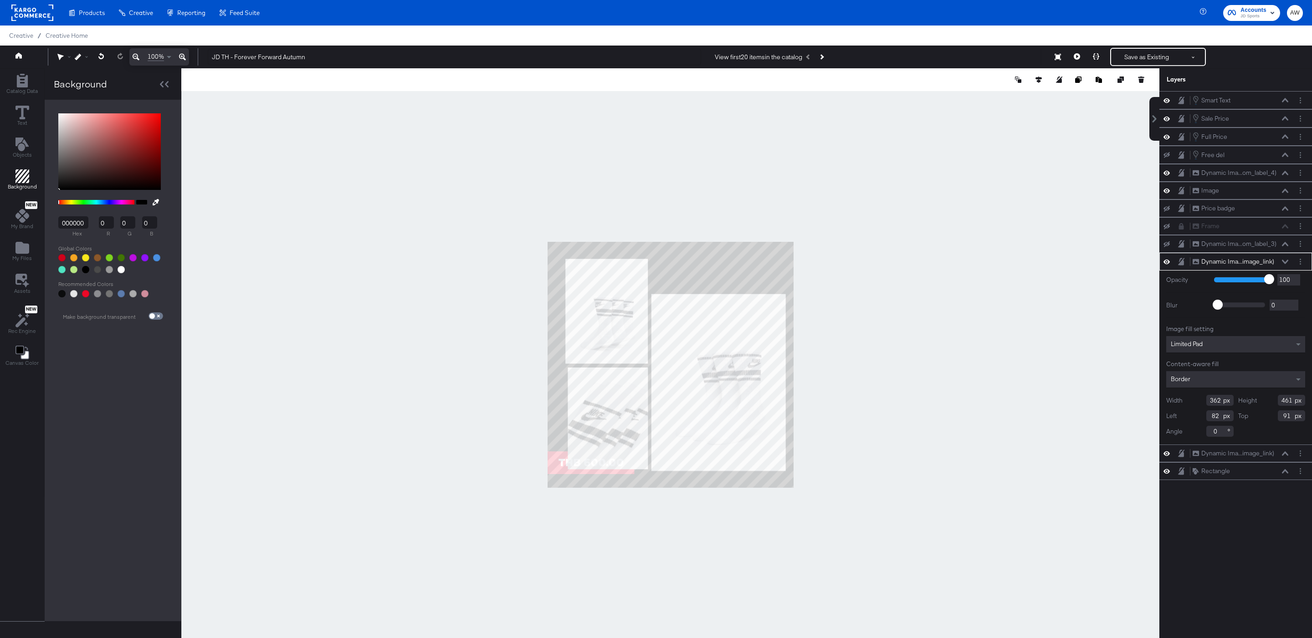
type input "75"
click at [900, 275] on div at bounding box center [670, 364] width 978 height 593
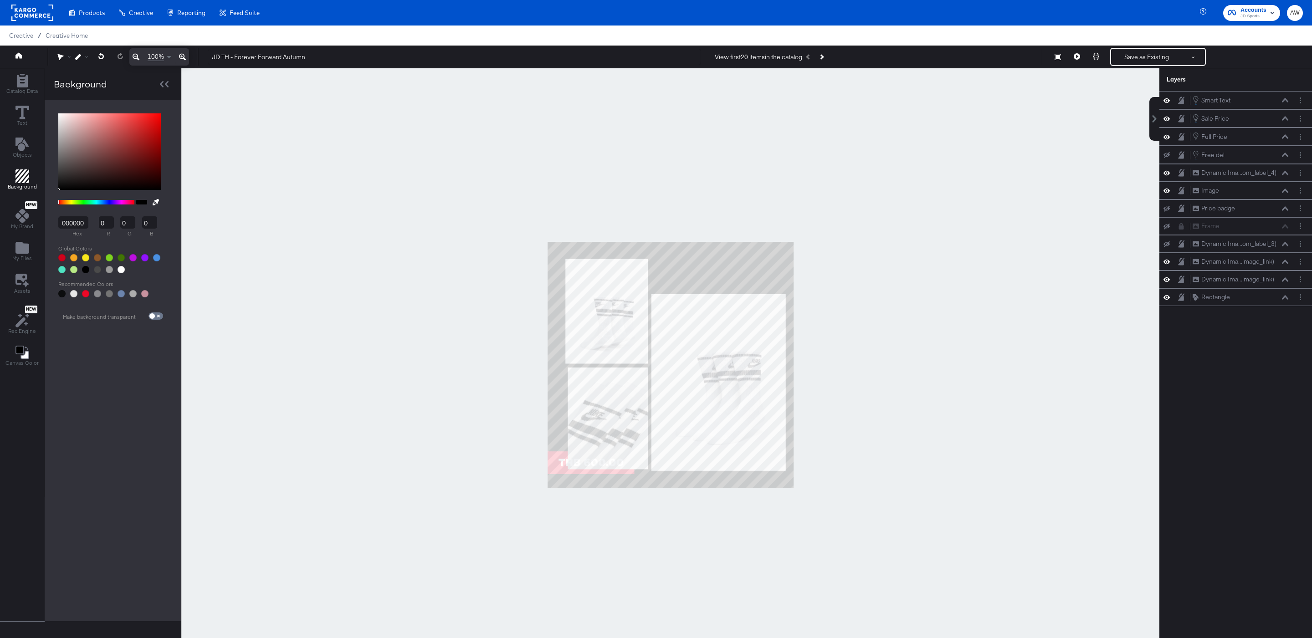
click at [572, 245] on div at bounding box center [670, 364] width 978 height 593
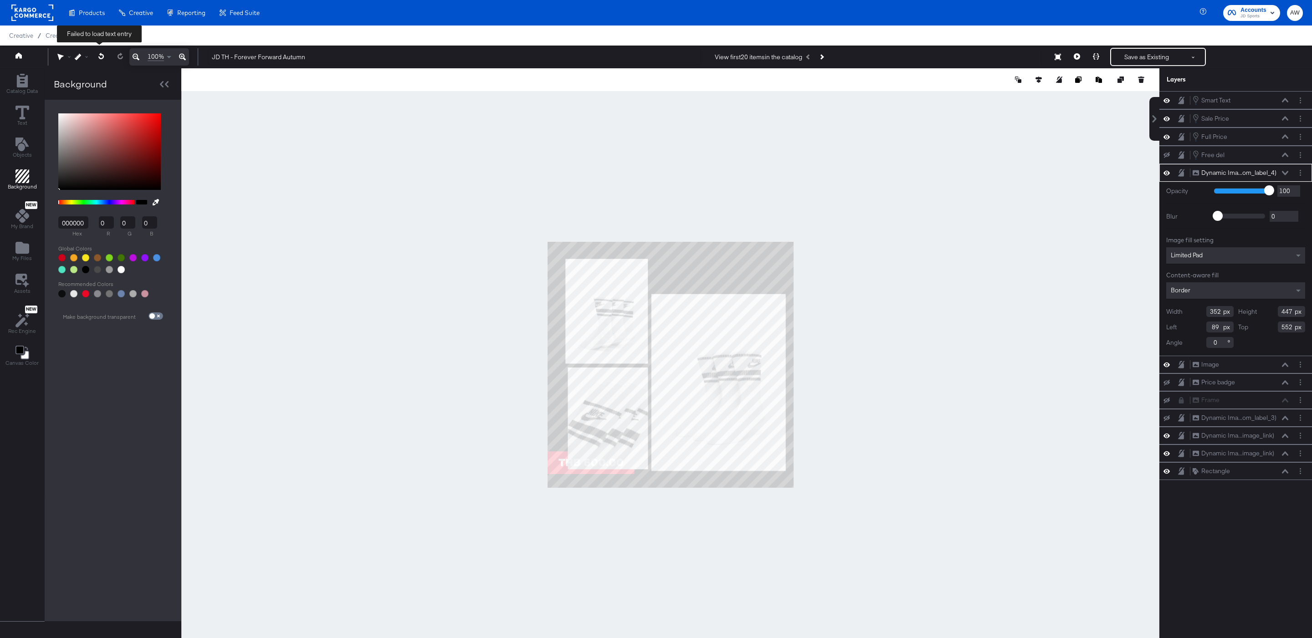
click at [96, 54] on button at bounding box center [101, 56] width 19 height 16
click at [80, 57] on div at bounding box center [83, 57] width 17 height 6
click at [100, 99] on div "Snap to Layers" at bounding box center [111, 96] width 74 height 18
type input "87"
type input "562"
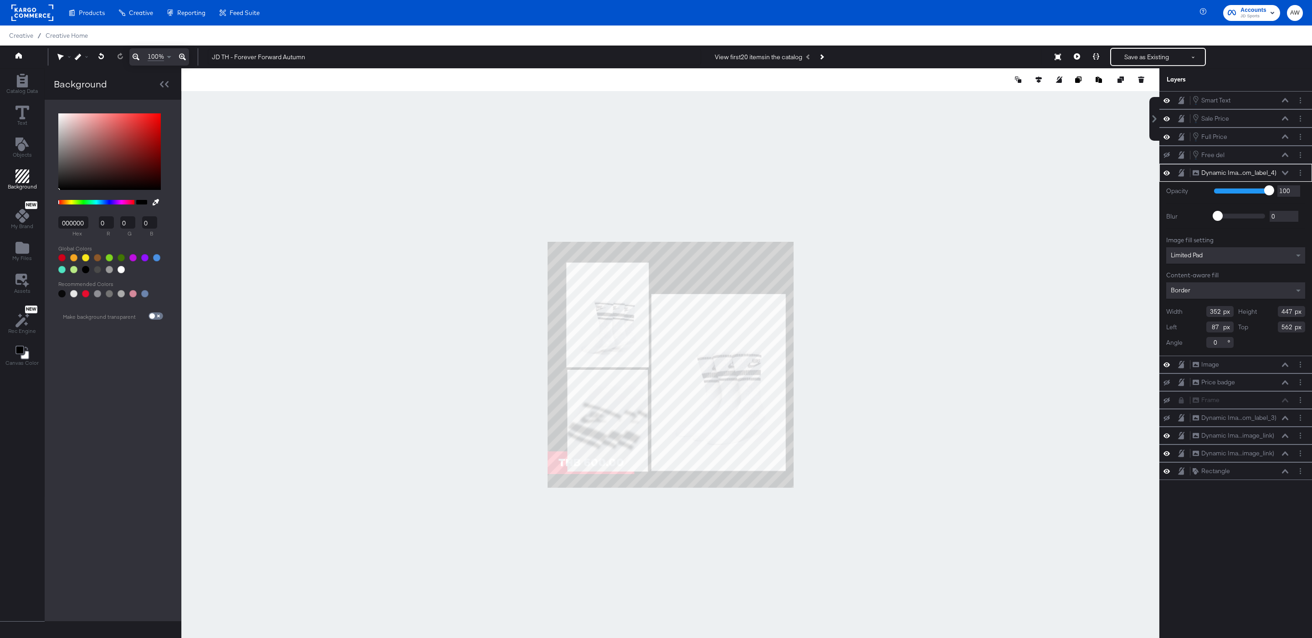
type input "353"
click at [519, 407] on div at bounding box center [670, 364] width 978 height 593
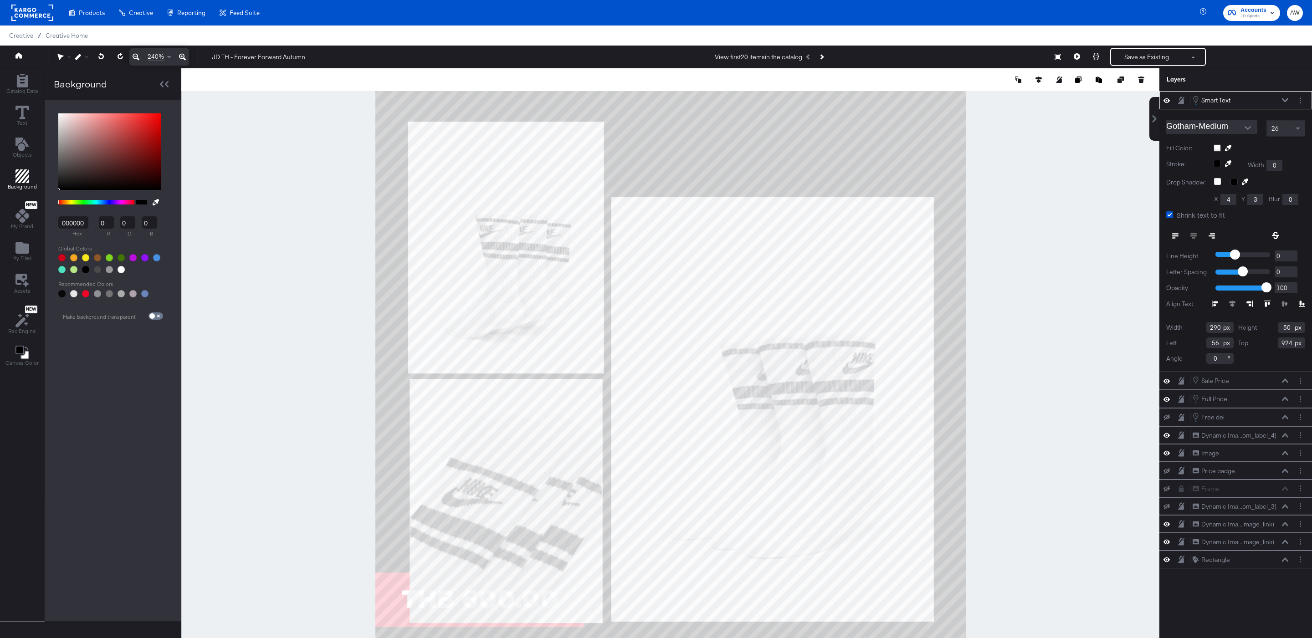
type input "277"
type input "647"
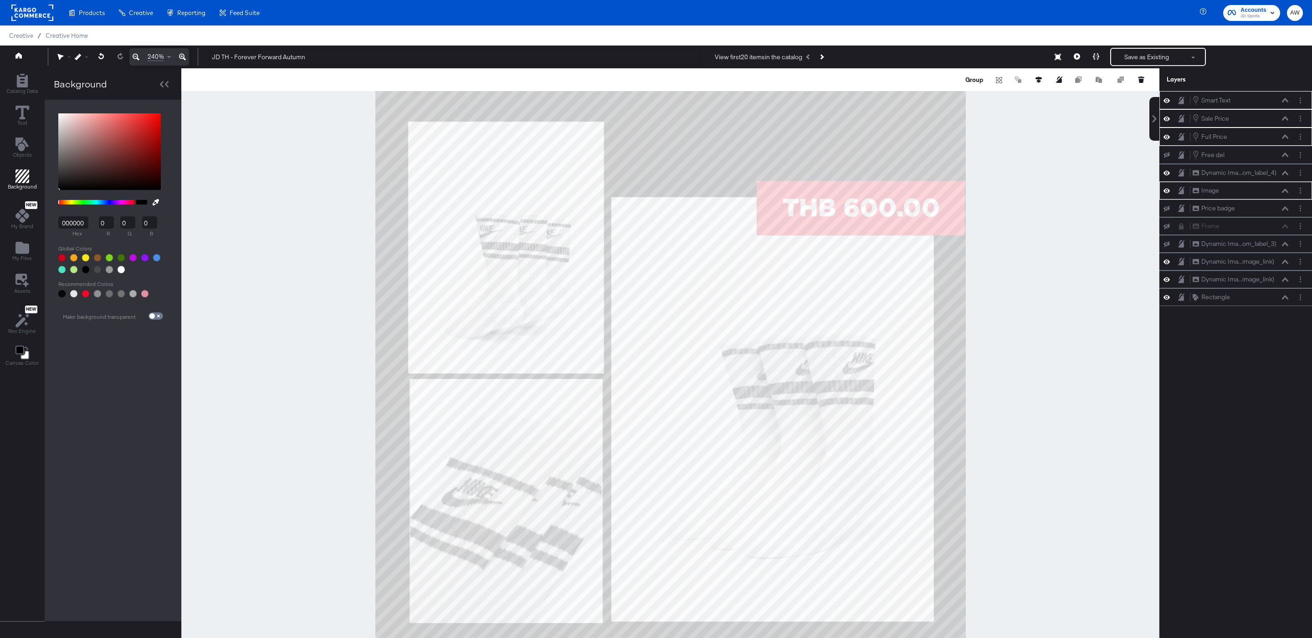
click at [1010, 263] on div at bounding box center [670, 364] width 978 height 593
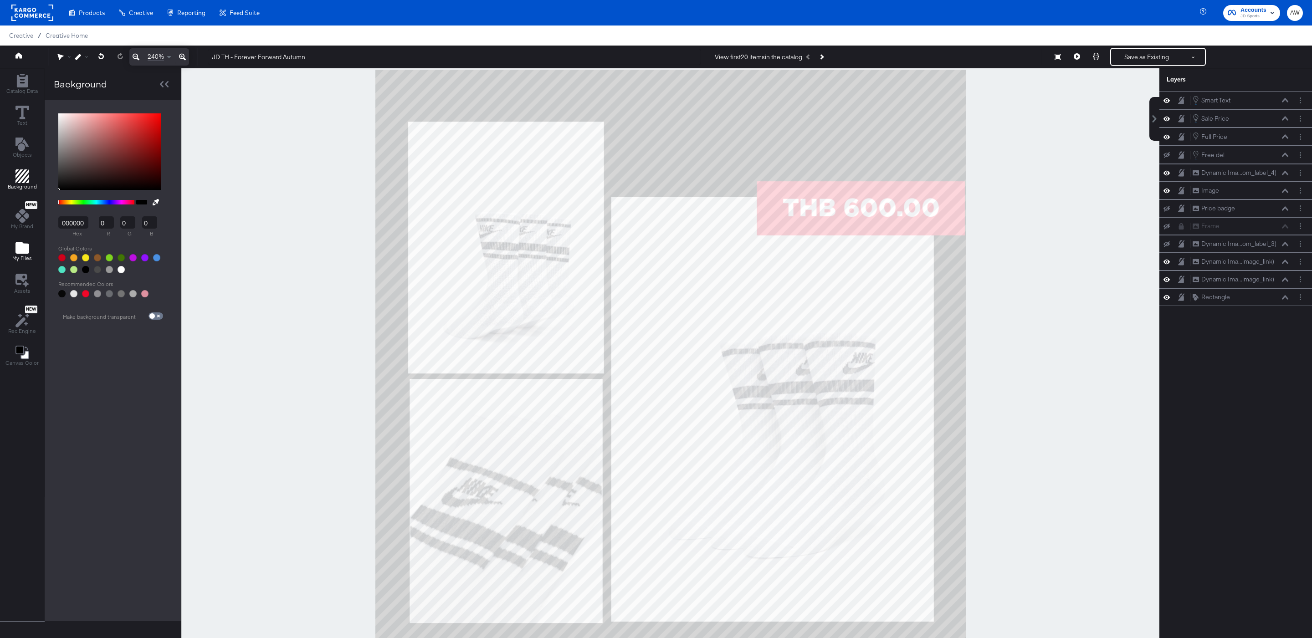
click at [25, 261] on span "My Files" at bounding box center [22, 258] width 20 height 7
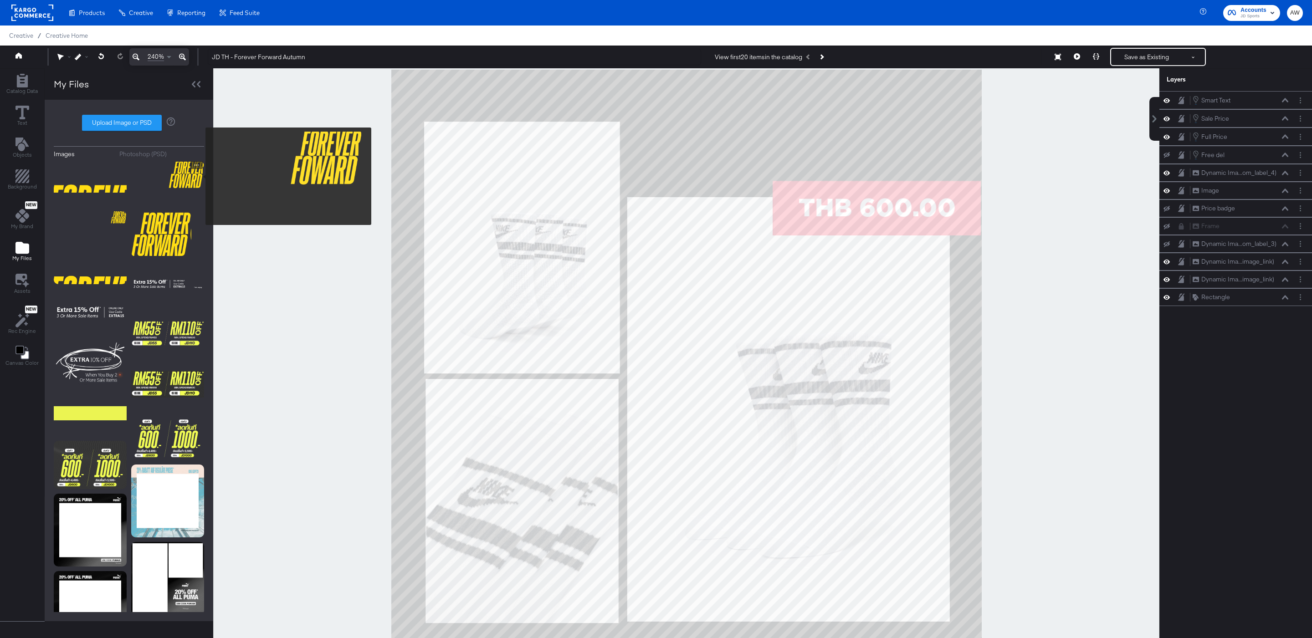
click at [191, 176] on img at bounding box center [167, 184] width 73 height 46
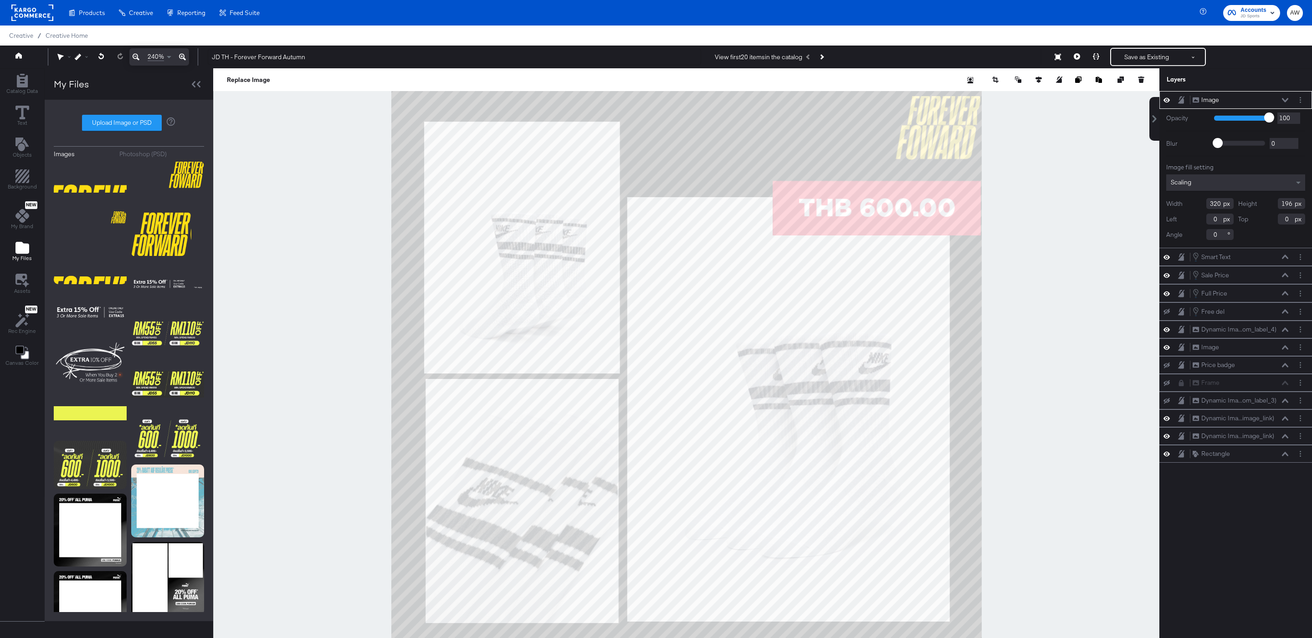
type input "755"
type input "45"
click at [1020, 166] on div at bounding box center [686, 364] width 946 height 593
type input "443"
type input "271"
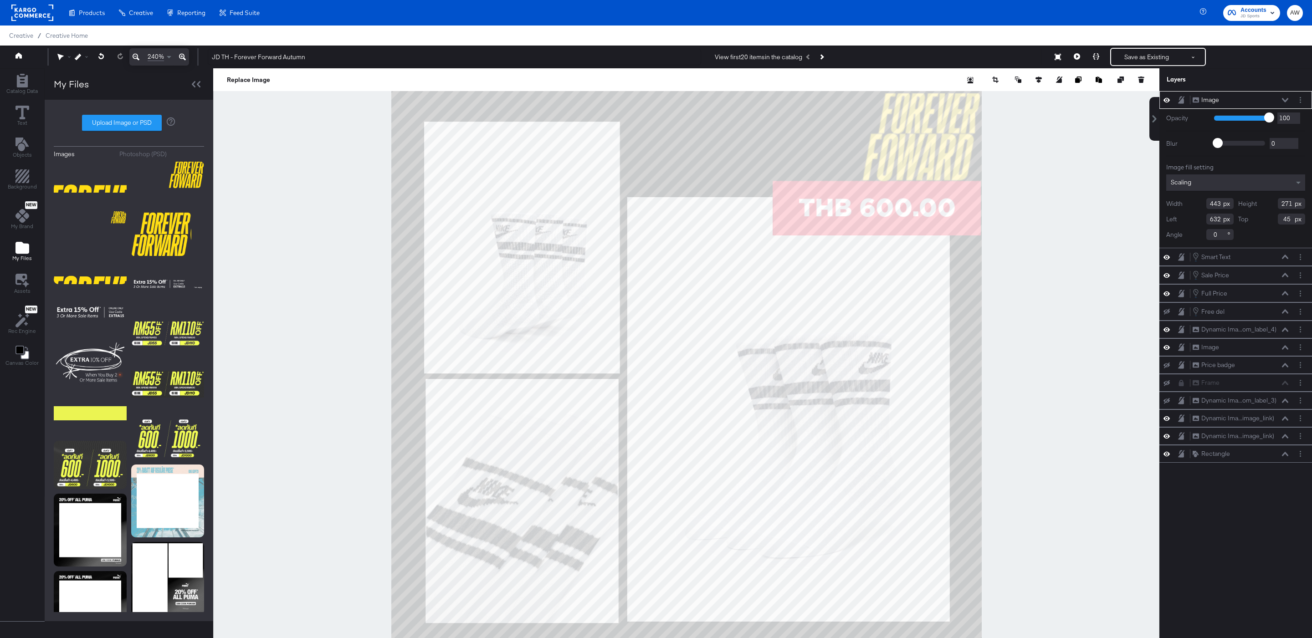
type input "633"
type input "43"
click at [1087, 149] on div at bounding box center [686, 364] width 946 height 593
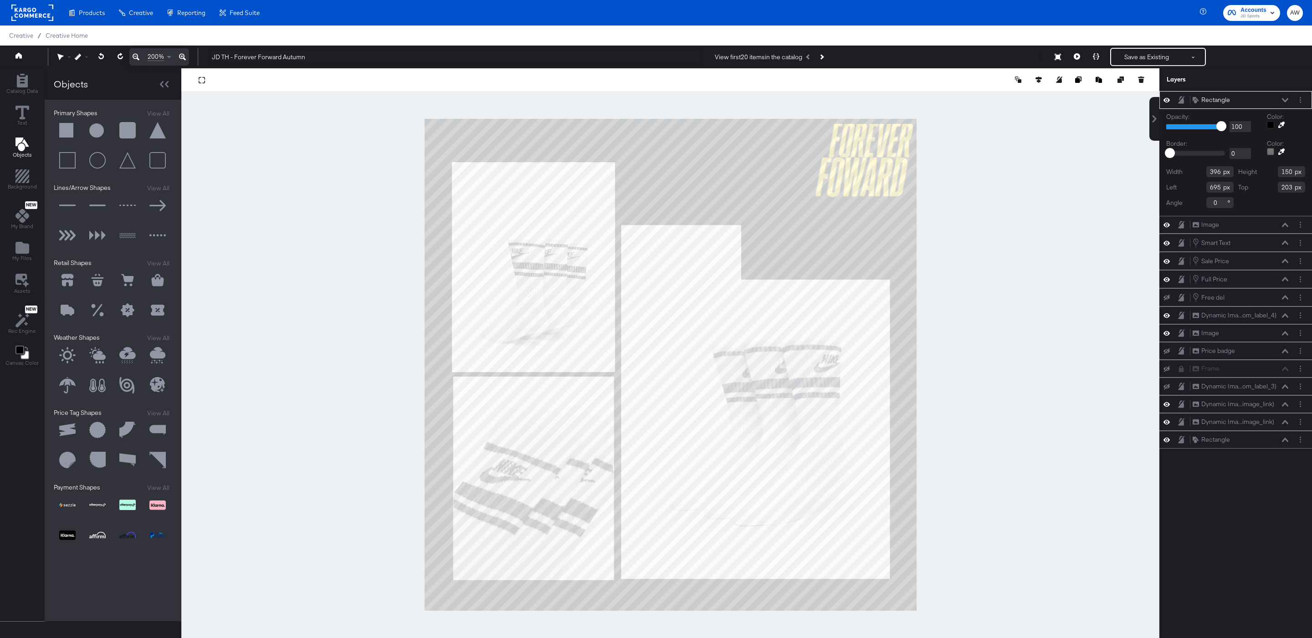
type input "696"
type input "99"
type input "697"
type input "395"
type input "698"
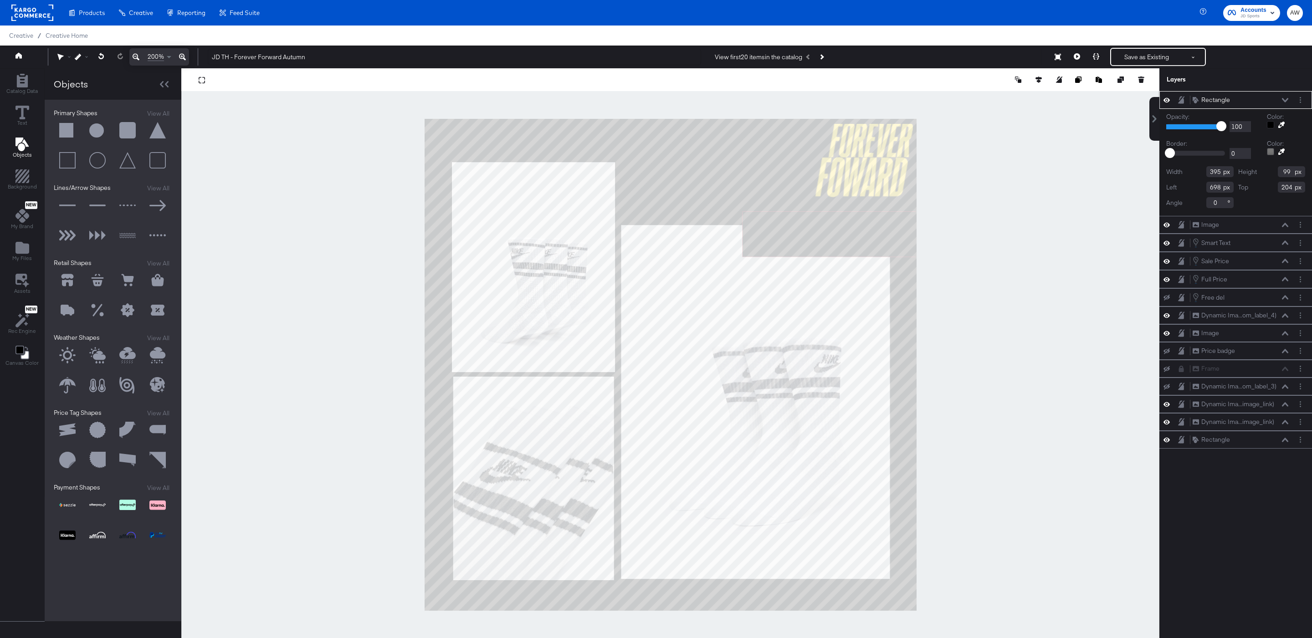
click at [1280, 126] on icon at bounding box center [1281, 125] width 6 height 6
click at [842, 160] on div at bounding box center [670, 364] width 977 height 593
type input "239"
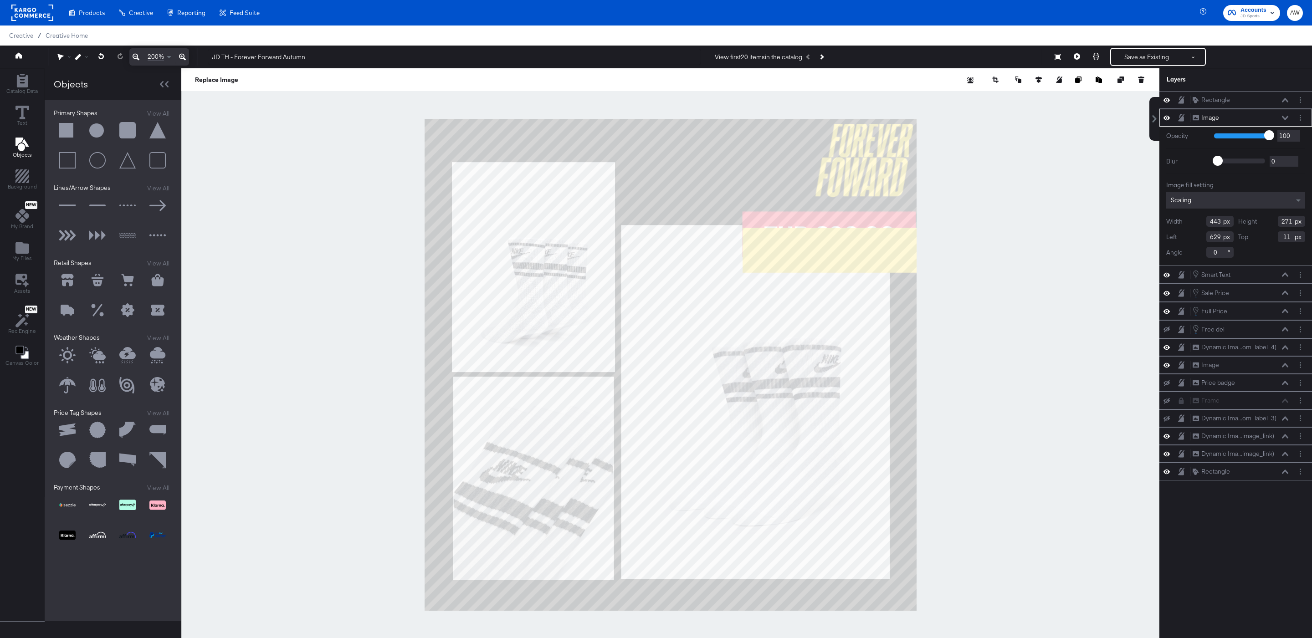
type input "630"
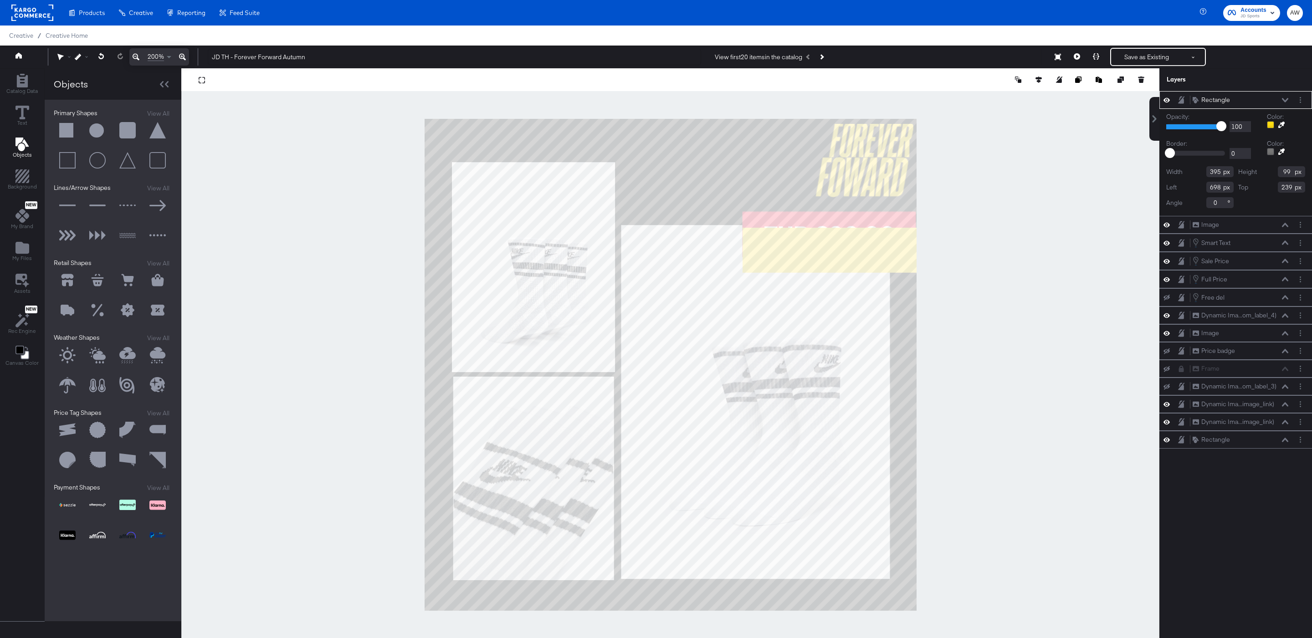
type input "699"
type input "334"
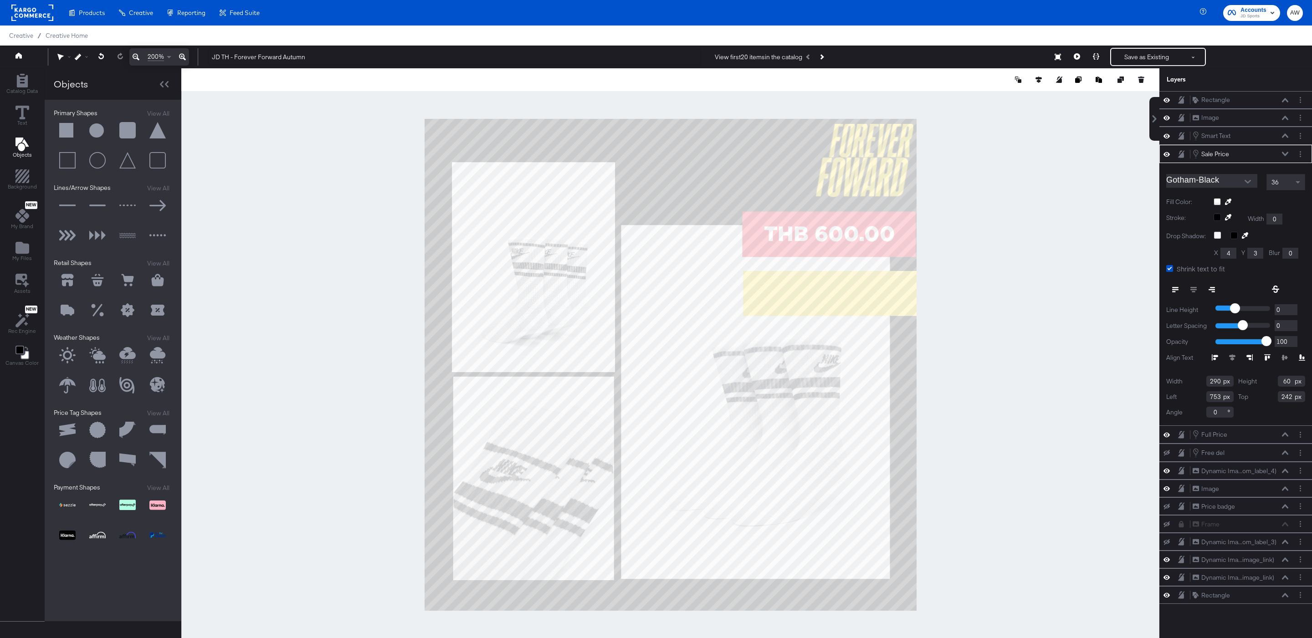
type input "241"
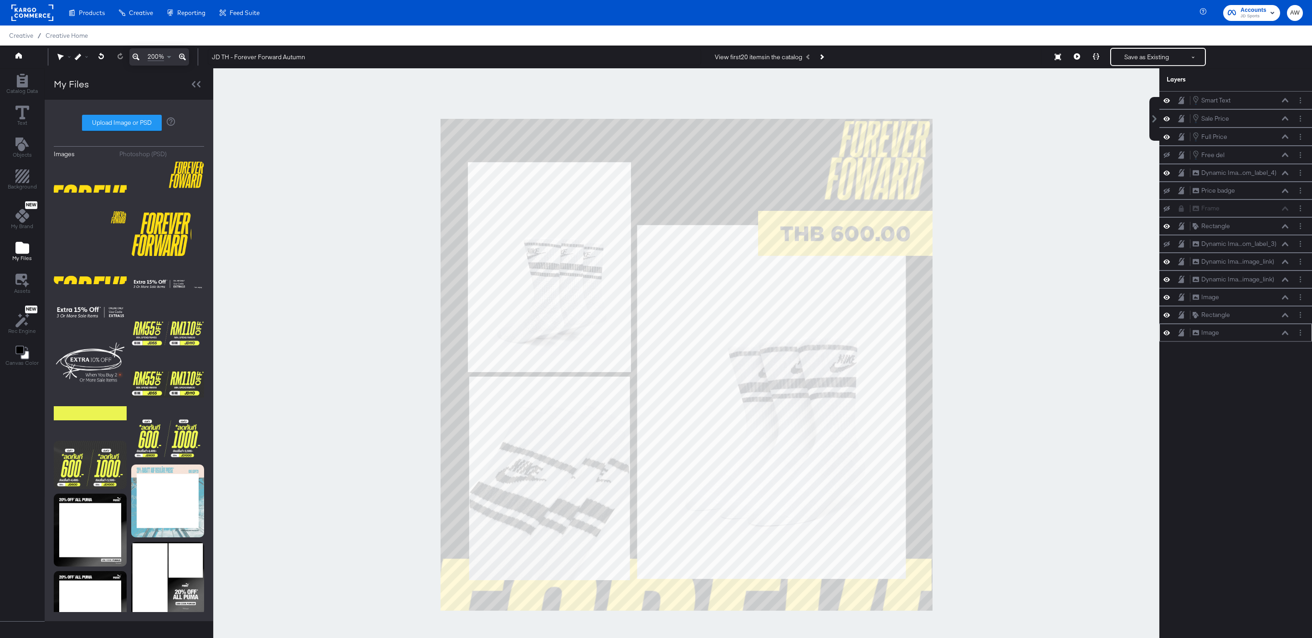
click at [1168, 337] on icon at bounding box center [1166, 333] width 6 height 8
click at [1168, 336] on icon at bounding box center [1166, 333] width 6 height 6
click at [1166, 319] on icon at bounding box center [1166, 315] width 6 height 8
click at [1166, 318] on icon at bounding box center [1166, 315] width 6 height 6
click at [1086, 322] on div at bounding box center [686, 364] width 946 height 593
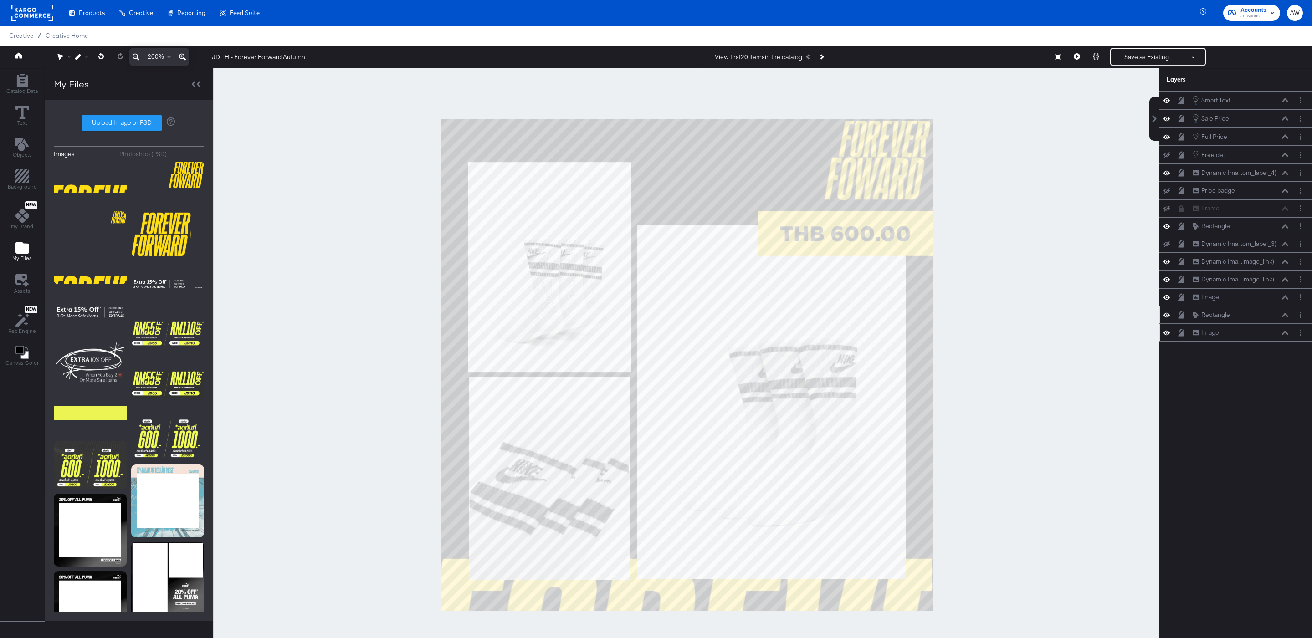
click at [304, 90] on div at bounding box center [686, 364] width 946 height 593
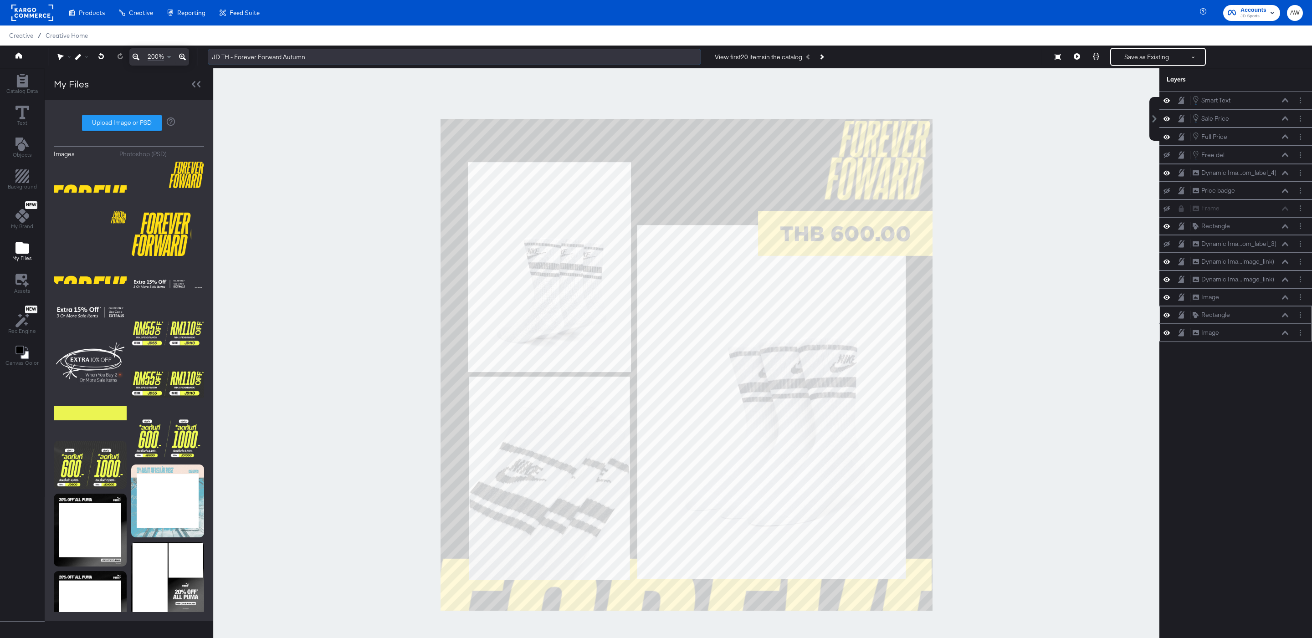
click at [322, 62] on input "JD TH - Forever Forward Autumn" at bounding box center [454, 57] width 493 height 17
click at [234, 55] on input "JD TH - Forever Forward Autumn" at bounding box center [454, 57] width 493 height 17
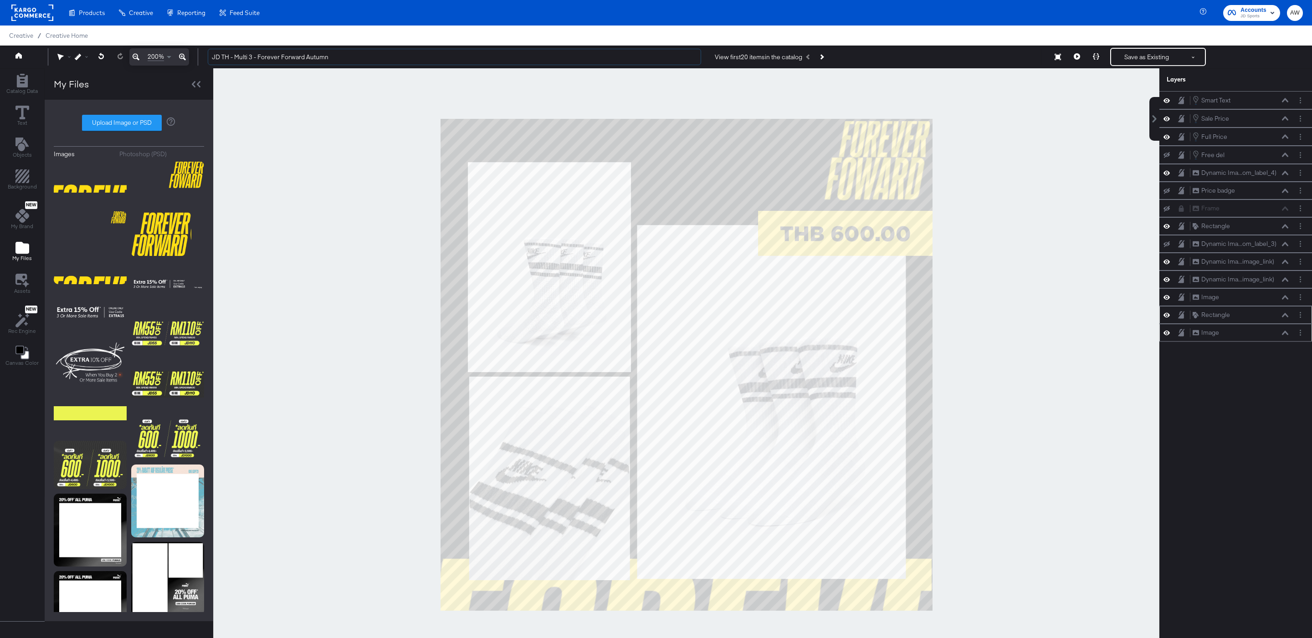
type input "JD TH - Multi 3 - Forever Forward Autumn"
click at [272, 187] on div at bounding box center [686, 364] width 946 height 593
click at [291, 225] on div at bounding box center [686, 364] width 946 height 593
click at [325, 237] on div at bounding box center [686, 364] width 946 height 593
click at [1133, 51] on button "Save as Existing" at bounding box center [1146, 57] width 71 height 16
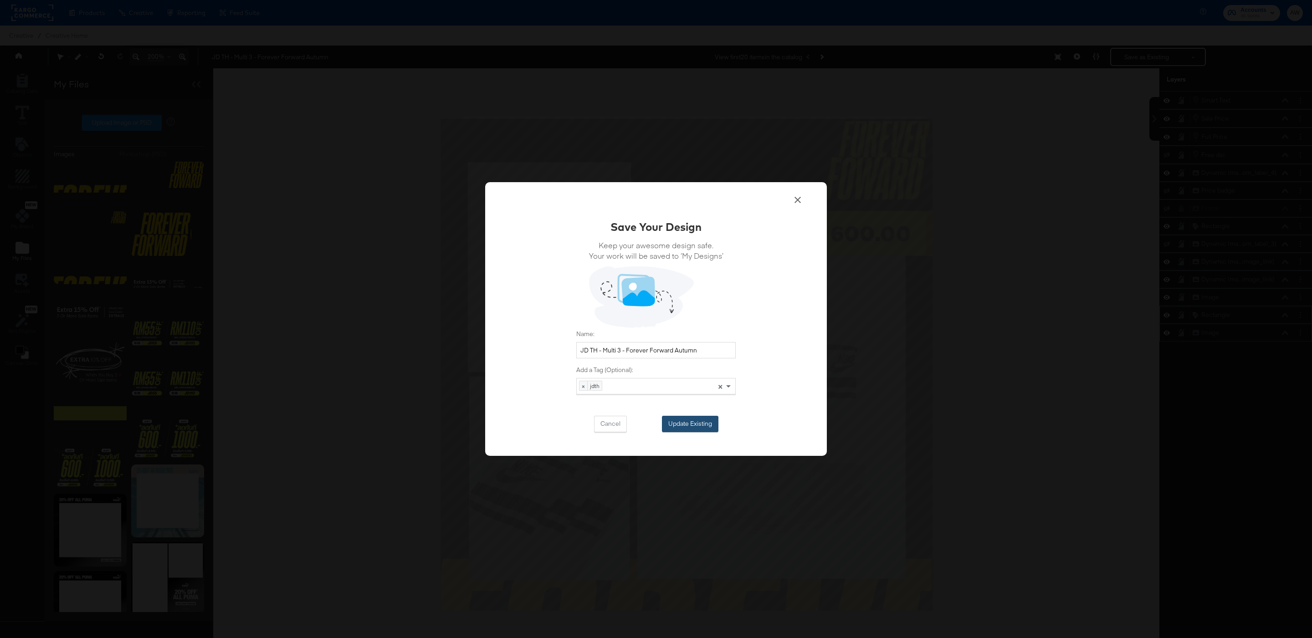
click at [675, 422] on button "Update Existing" at bounding box center [690, 424] width 56 height 16
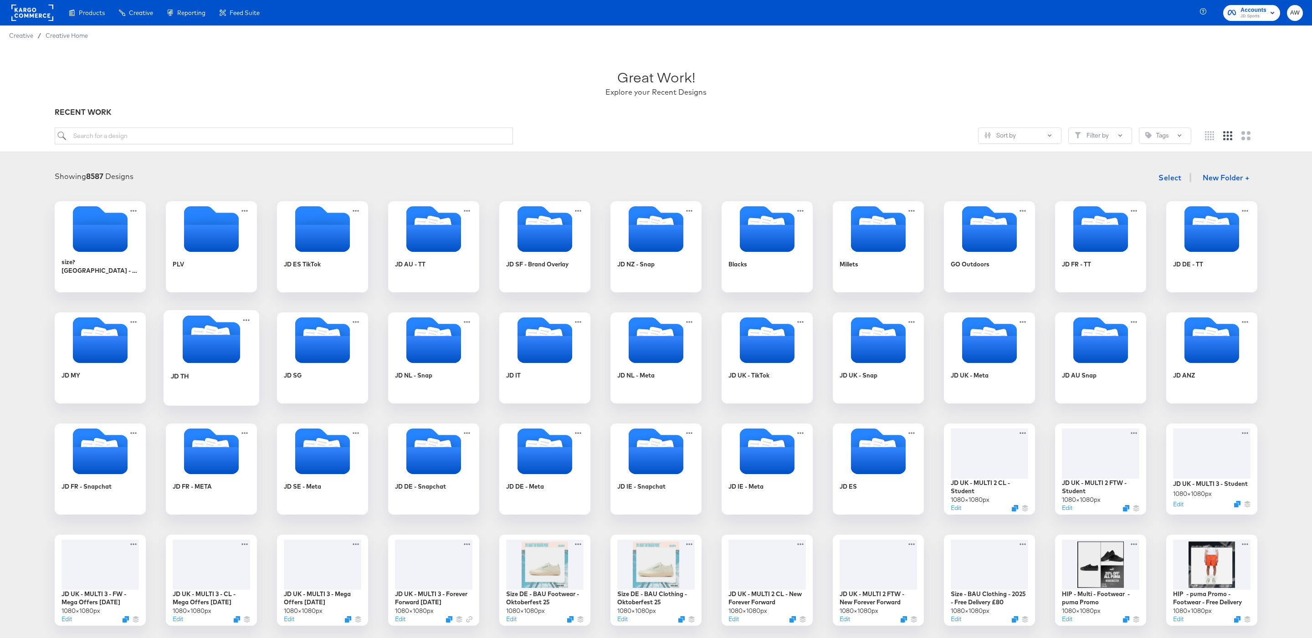
click at [217, 344] on icon "Folder" at bounding box center [211, 349] width 57 height 28
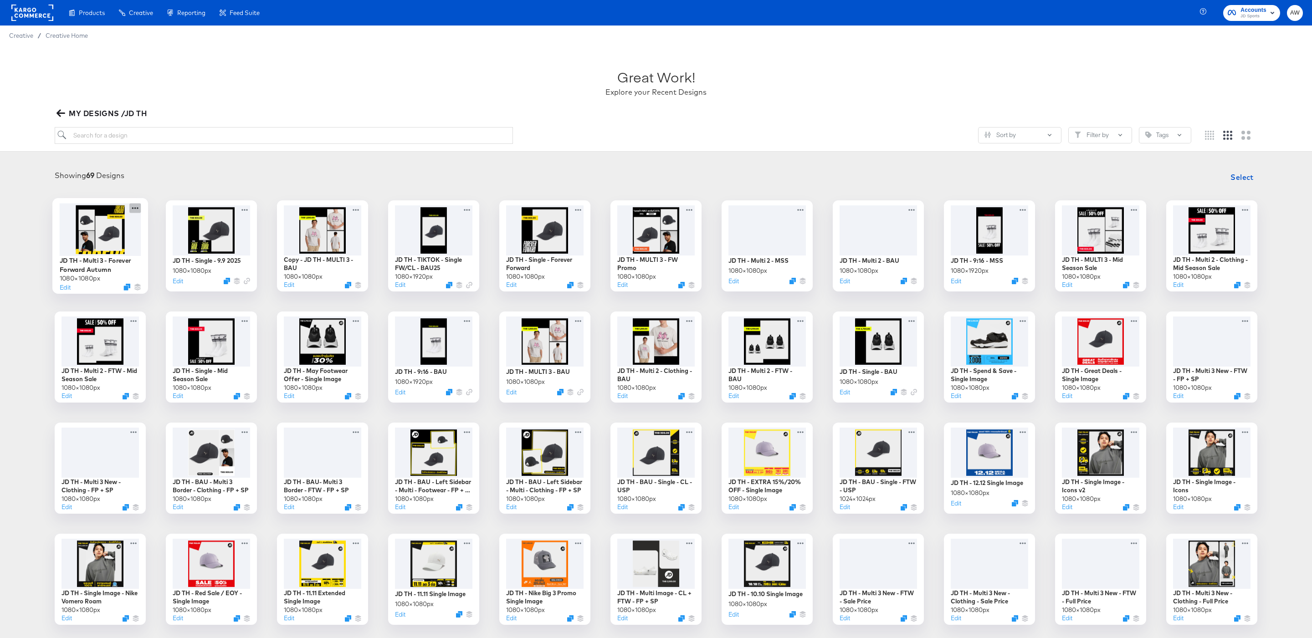
click at [135, 211] on icon at bounding box center [134, 208] width 11 height 10
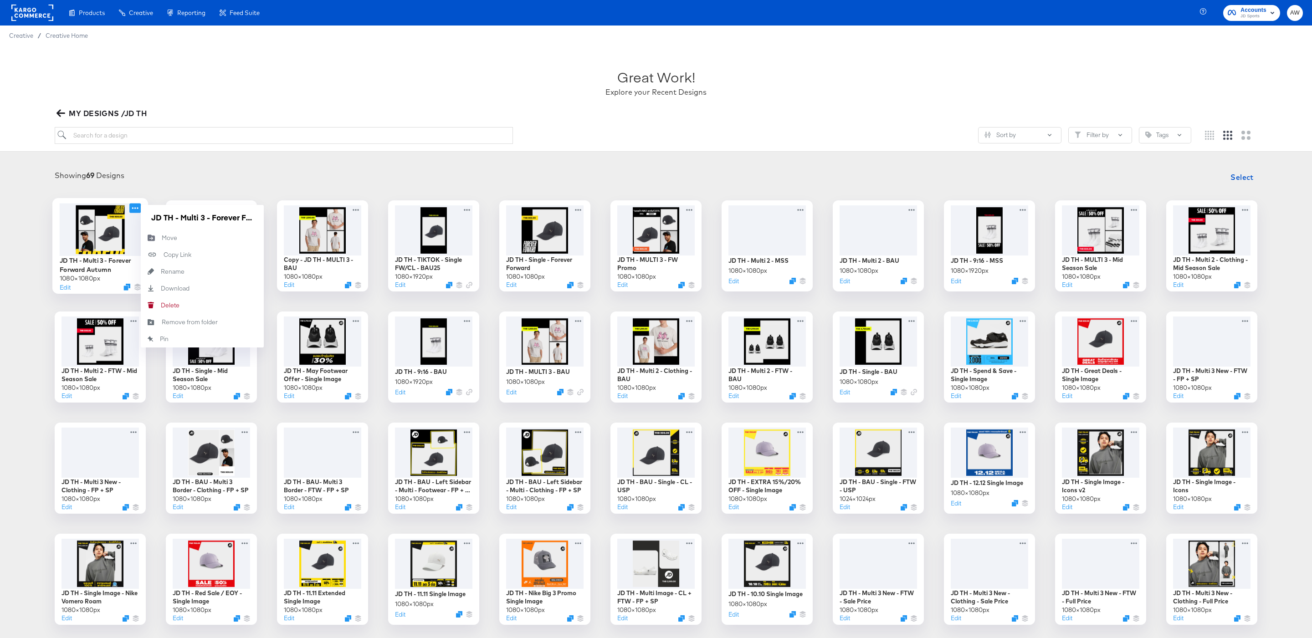
click at [130, 286] on div at bounding box center [131, 286] width 17 height 7
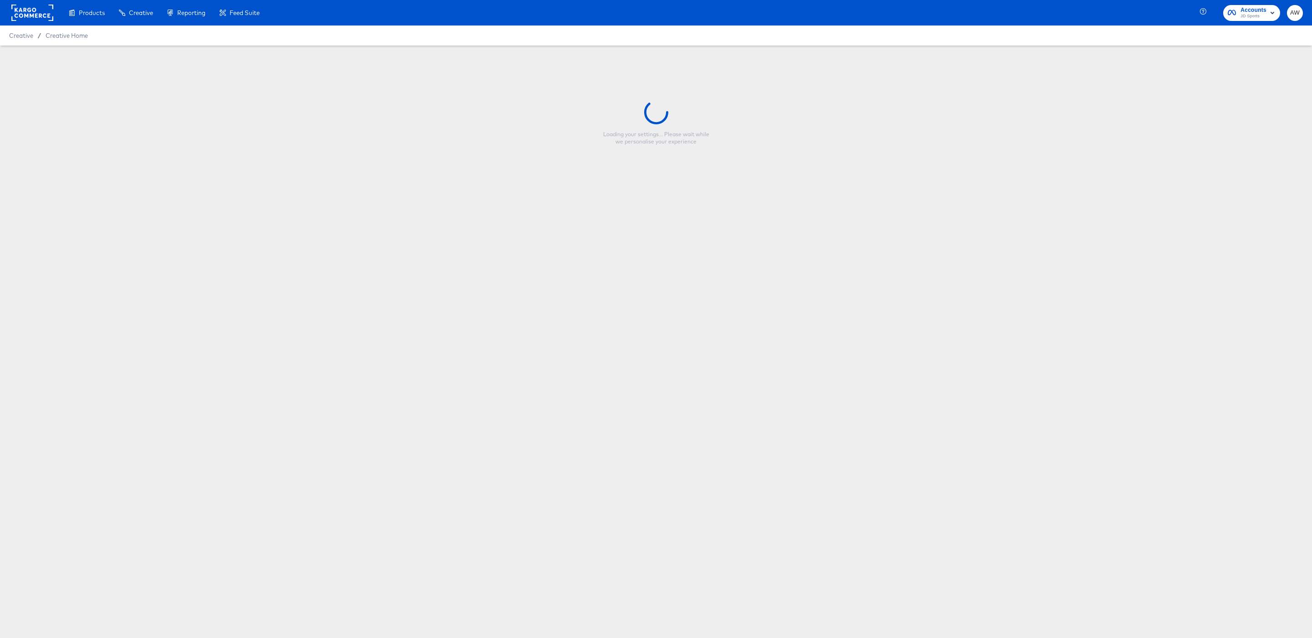
type input "JD TH - Multi 3 - Forever Forward Autumn"
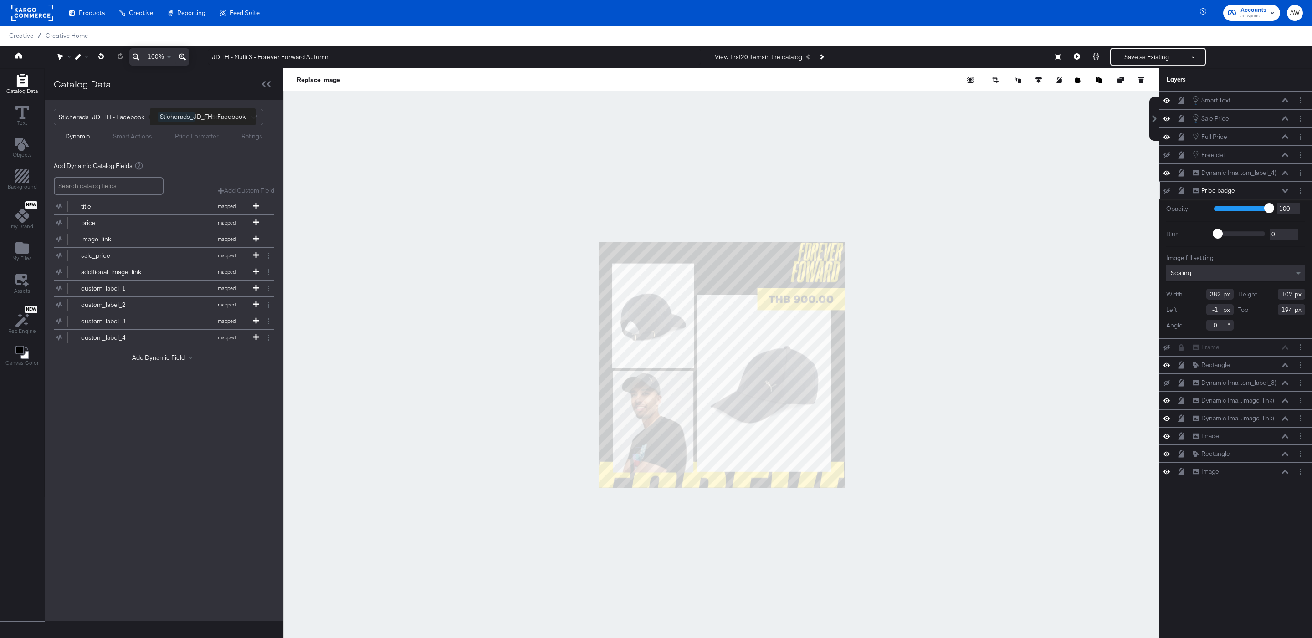
click at [95, 116] on div "Sticherads_JD_TH - Facebook" at bounding box center [105, 116] width 92 height 15
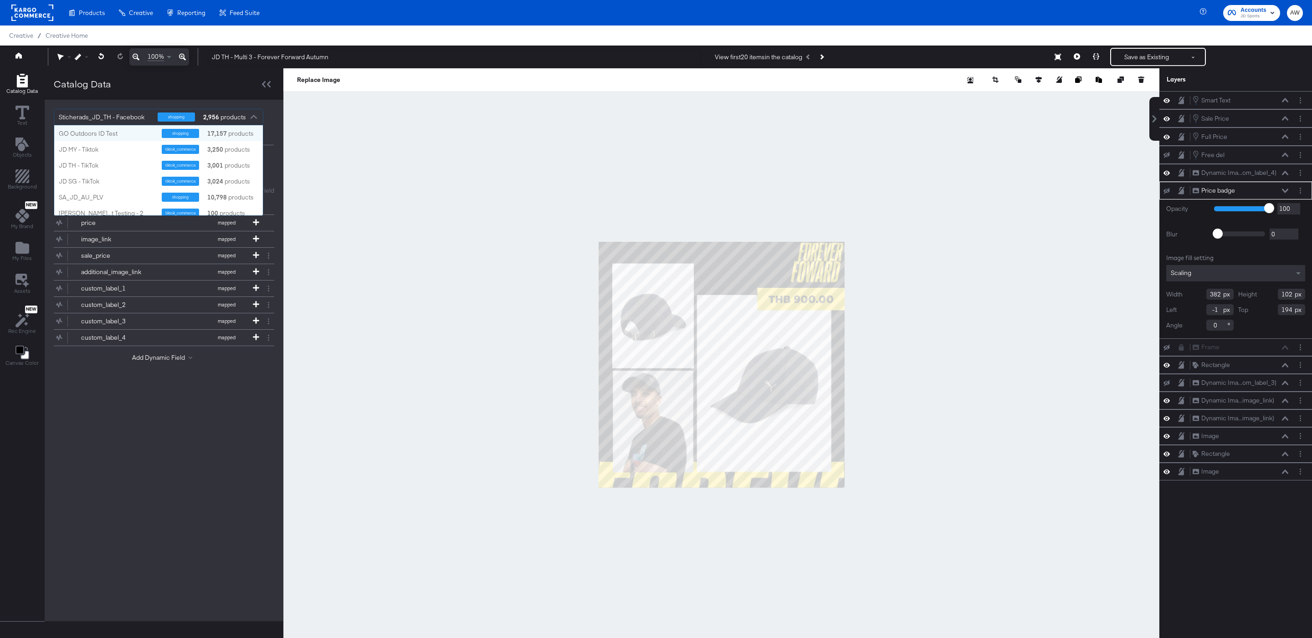
scroll to position [90, 208]
click at [111, 120] on div "Sticherads_JD_TH - Facebook" at bounding box center [105, 116] width 92 height 15
type input "sg"
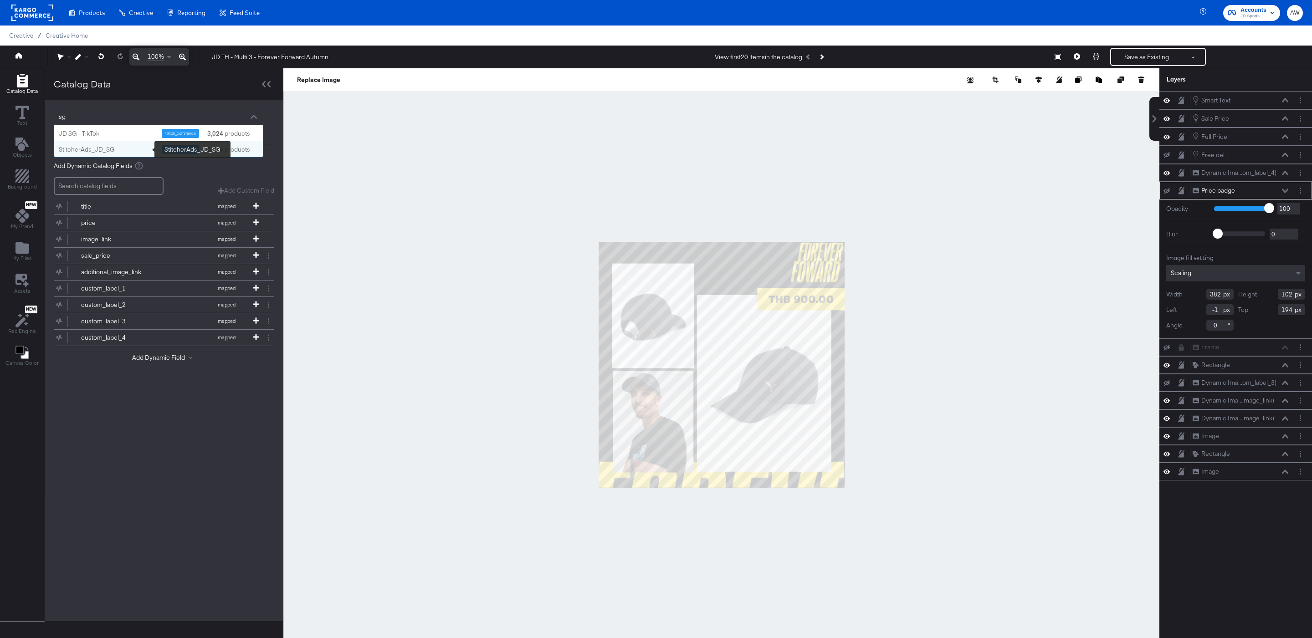
click at [120, 150] on div "StitcherAds_JD_SG" at bounding box center [107, 149] width 96 height 9
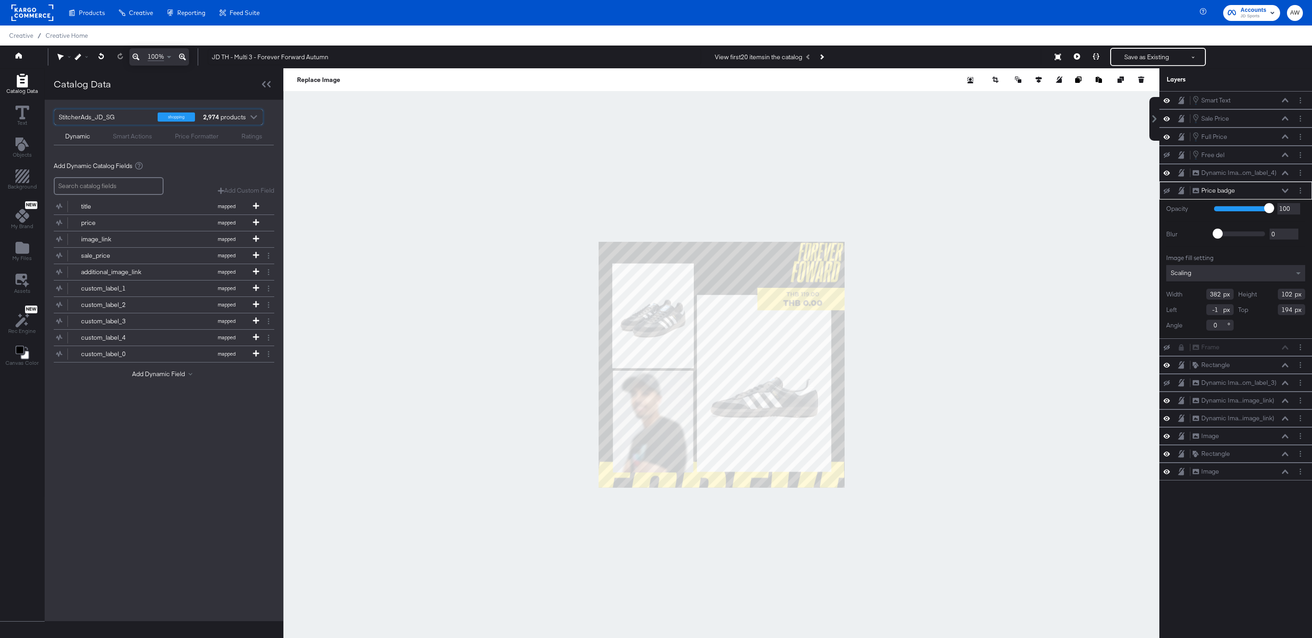
click at [428, 204] on div at bounding box center [721, 364] width 876 height 593
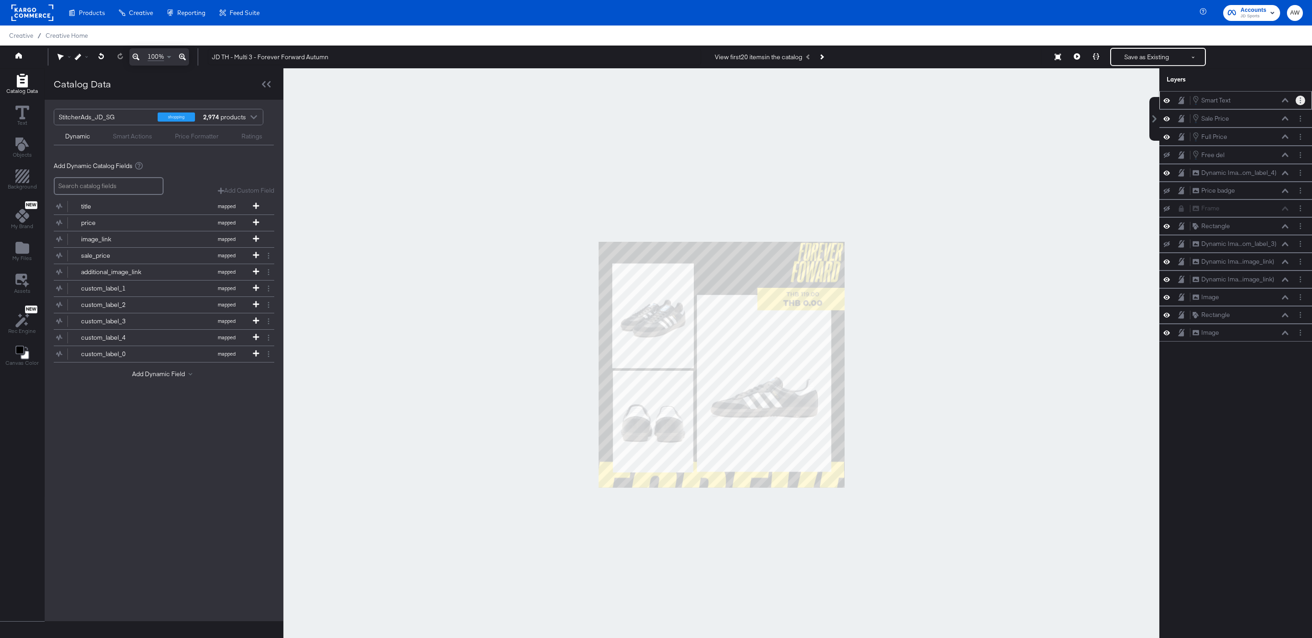
click at [1296, 97] on button "Layer Options" at bounding box center [1300, 101] width 10 height 10
click at [1259, 134] on button "Edit Smart Layer" at bounding box center [1241, 132] width 46 height 10
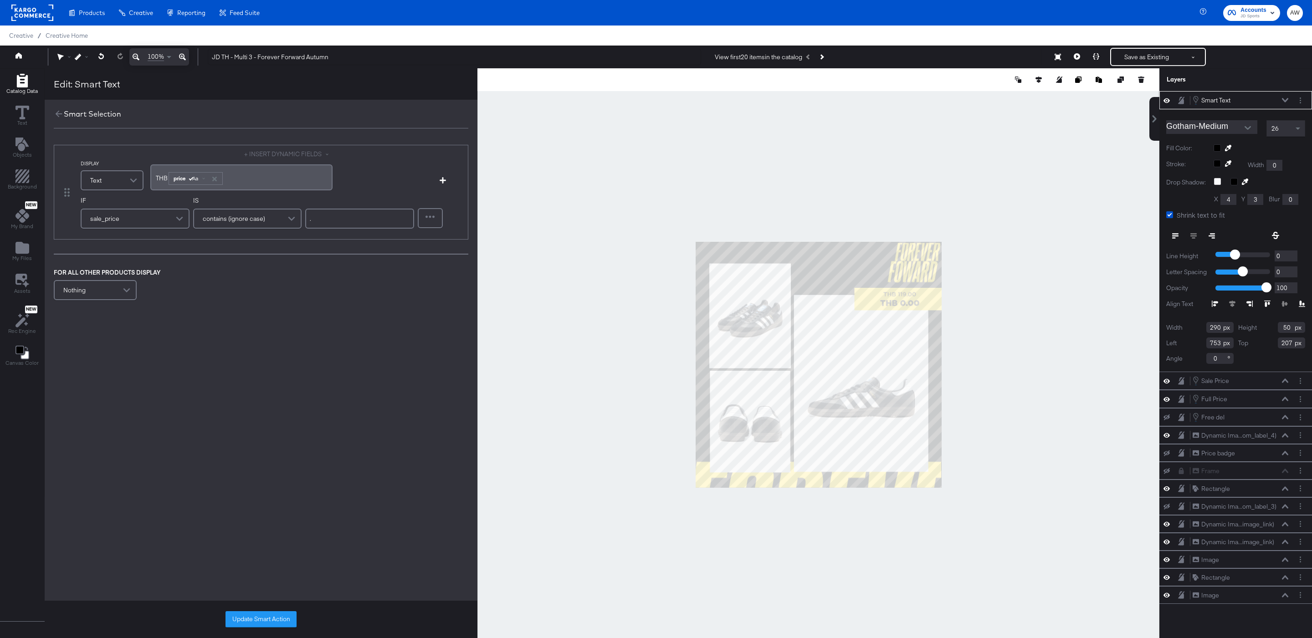
click at [160, 176] on span "THB" at bounding box center [162, 178] width 12 height 8
click at [235, 619] on button "Update Smart Action" at bounding box center [260, 619] width 71 height 16
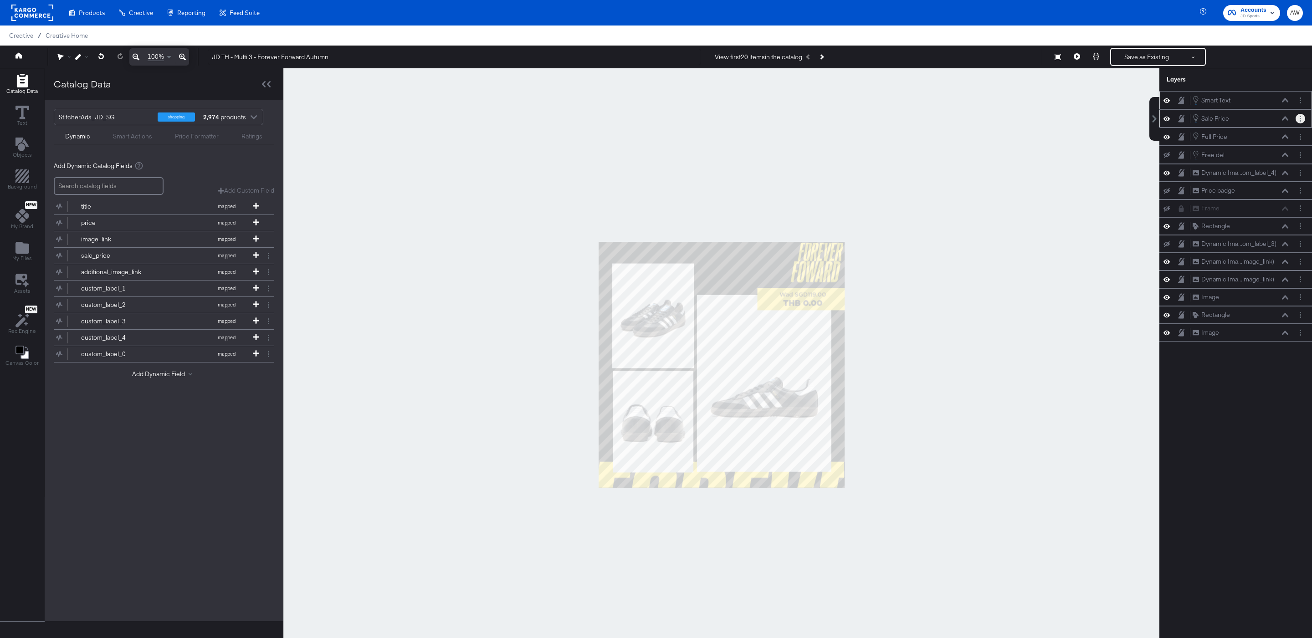
click at [1300, 119] on circle "Layer Options" at bounding box center [1299, 118] width 1 height 1
click at [1242, 149] on button "Edit Smart Layer" at bounding box center [1241, 150] width 46 height 10
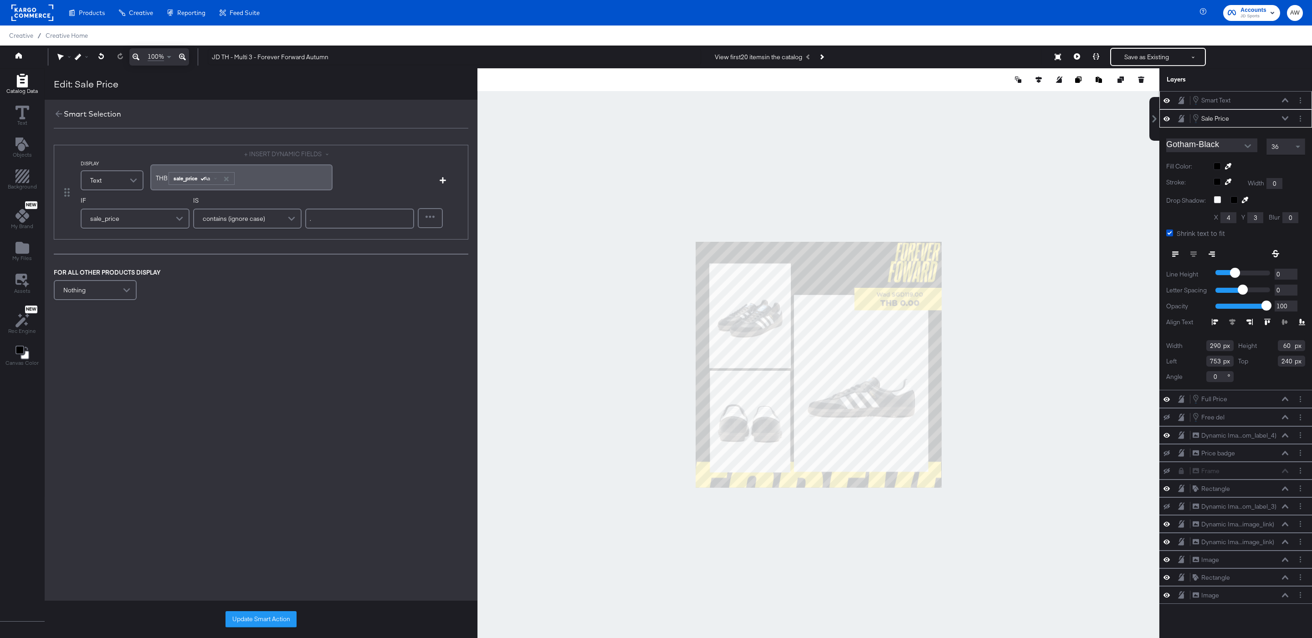
click at [162, 176] on span "THB" at bounding box center [162, 178] width 12 height 8
click at [173, 182] on div "sale_price Aa" at bounding box center [205, 179] width 65 height 12
click at [170, 180] on span "NOW" at bounding box center [163, 178] width 15 height 8
click at [245, 620] on button "Update Smart Action" at bounding box center [260, 619] width 71 height 16
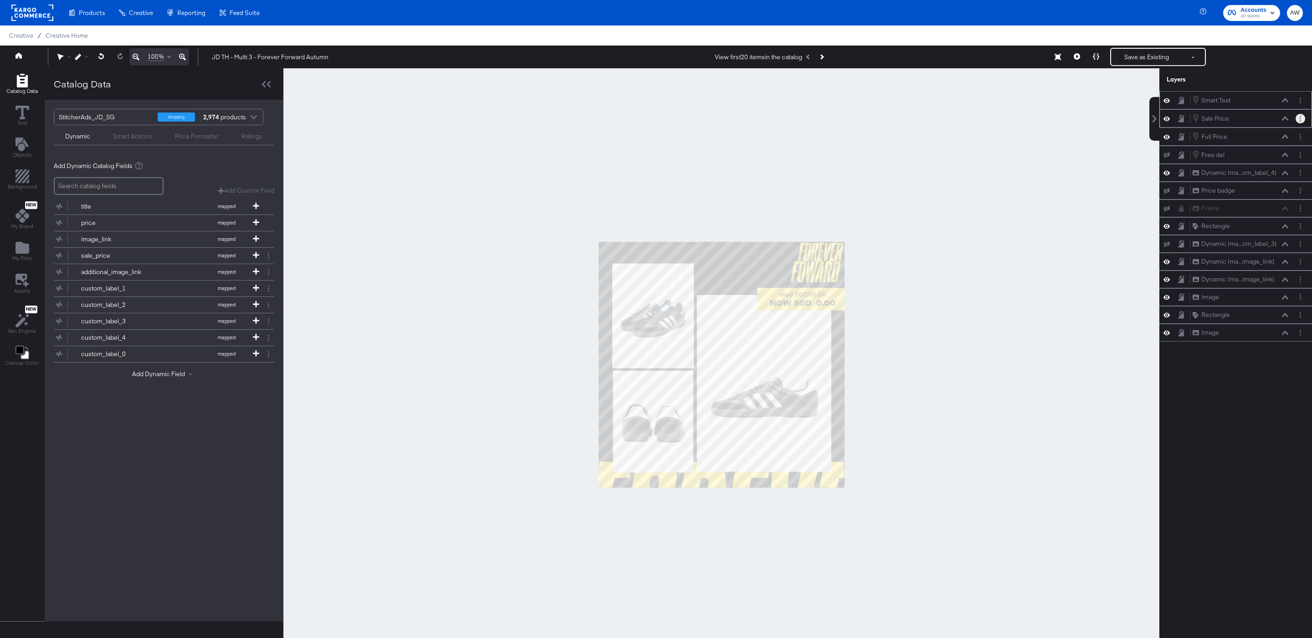
click at [1299, 121] on icon "Layer Options" at bounding box center [1299, 119] width 1 height 6
click at [1256, 153] on button "Edit Smart Layer" at bounding box center [1241, 150] width 46 height 10
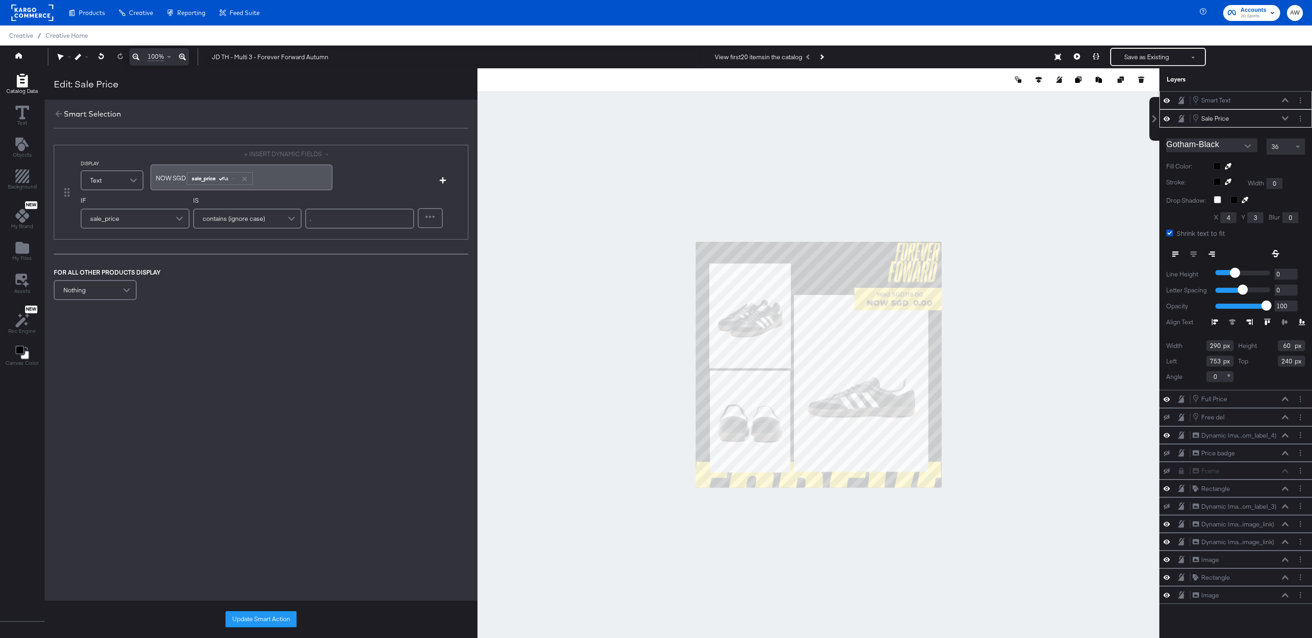
click at [186, 184] on div "NOW SGD ﻿ sale_price Aa ﻿" at bounding box center [241, 177] width 171 height 15
click at [184, 176] on span "NOW SGD" at bounding box center [171, 178] width 30 height 8
click at [241, 616] on button "Update Smart Action" at bounding box center [260, 619] width 71 height 16
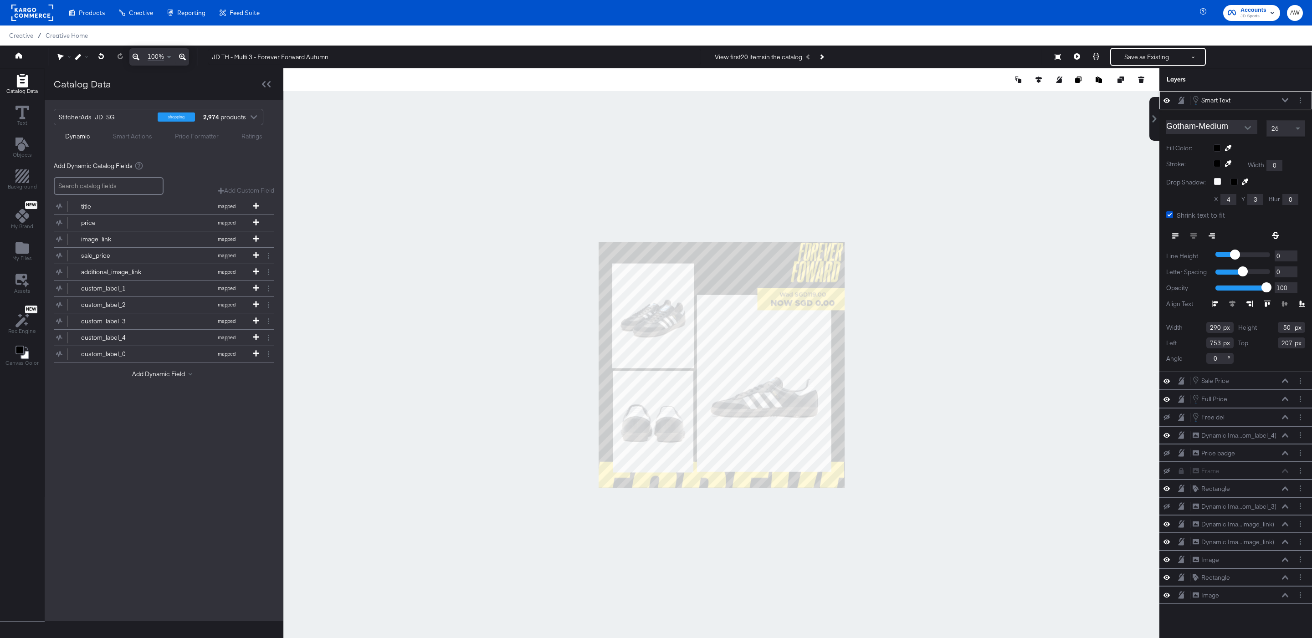
click at [1293, 100] on div "Smart Text Smart Text" at bounding box center [1243, 100] width 102 height 10
click at [1296, 102] on button "Layer Options" at bounding box center [1300, 101] width 10 height 10
click at [1248, 129] on button "Edit Smart Layer" at bounding box center [1241, 132] width 46 height 10
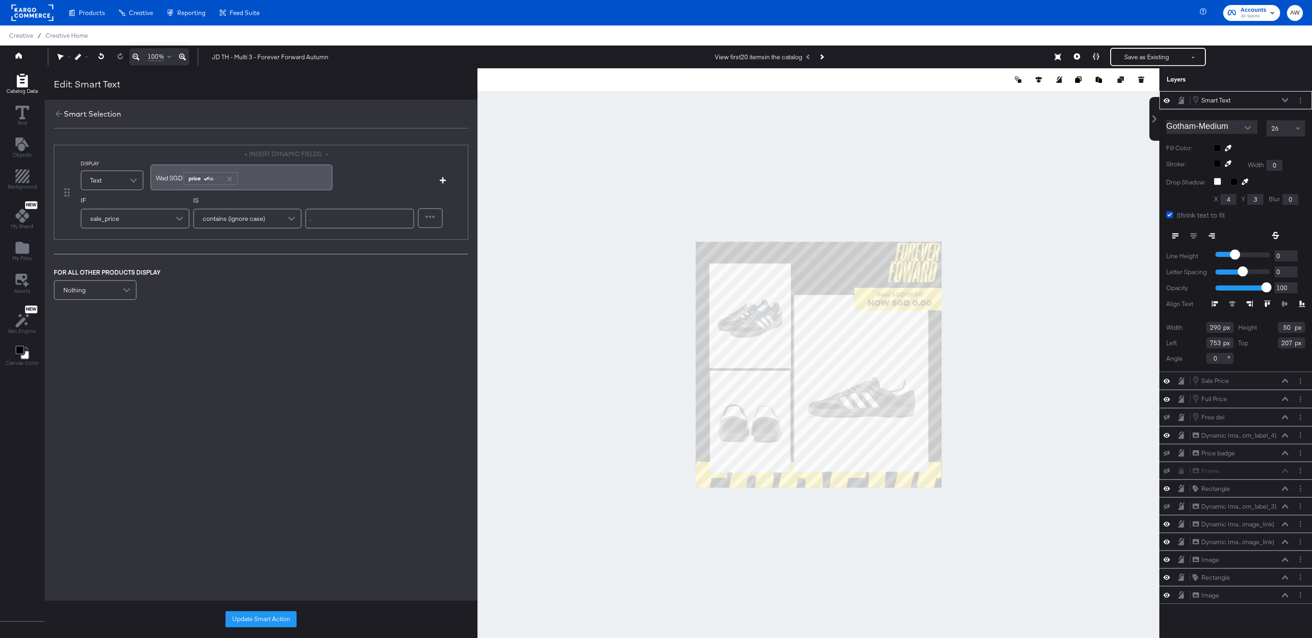
click at [157, 179] on span "Wad SGD" at bounding box center [169, 178] width 27 height 8
click at [252, 622] on button "Update Smart Action" at bounding box center [260, 619] width 71 height 16
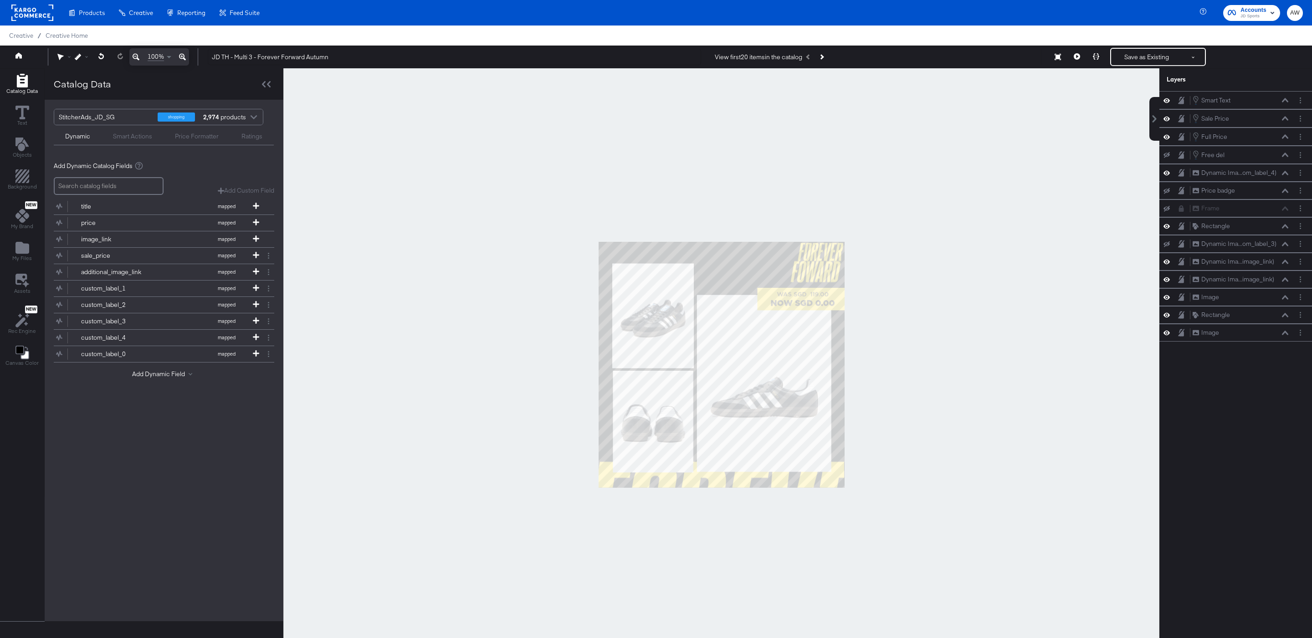
click at [827, 57] on button "Next Product" at bounding box center [821, 57] width 13 height 16
click at [1112, 175] on div at bounding box center [721, 364] width 876 height 593
click at [1298, 116] on button "Layer Options" at bounding box center [1300, 119] width 10 height 10
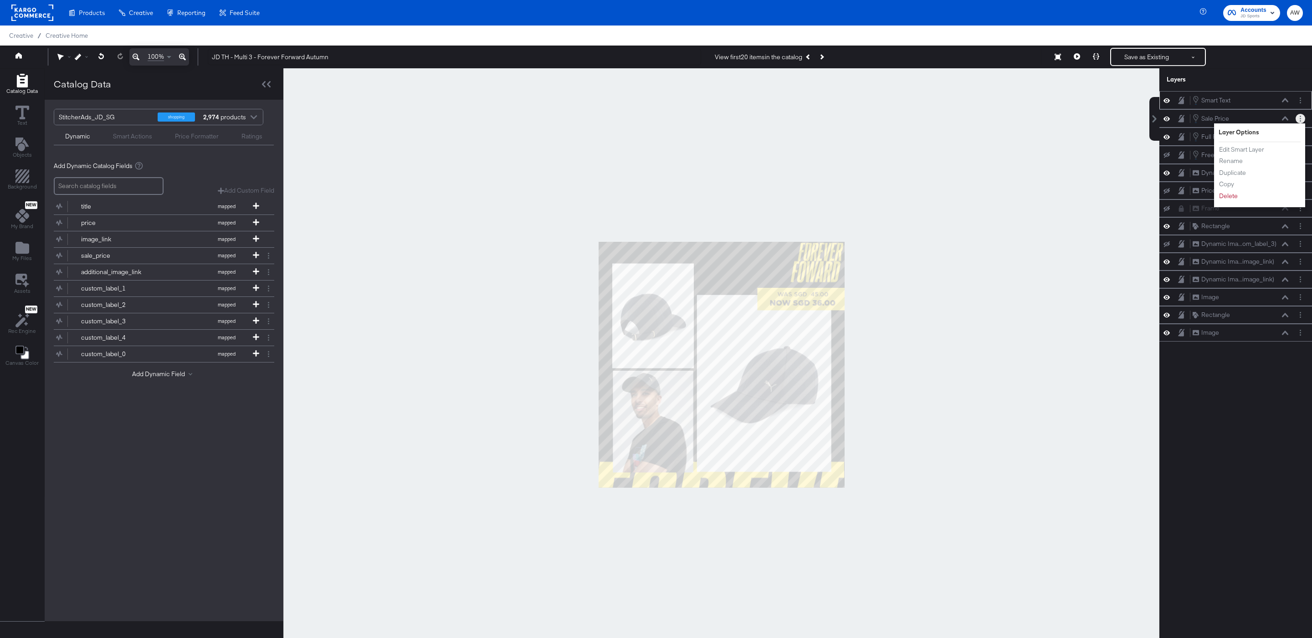
click at [1307, 101] on div at bounding box center [1301, 101] width 13 height 10
click at [1305, 103] on div at bounding box center [1301, 101] width 13 height 10
click at [1305, 99] on div at bounding box center [1301, 101] width 13 height 10
click at [1233, 99] on div "Smart Text Smart Text" at bounding box center [1240, 100] width 97 height 10
click at [1256, 103] on div "Smart Text Smart Text" at bounding box center [1240, 100] width 97 height 10
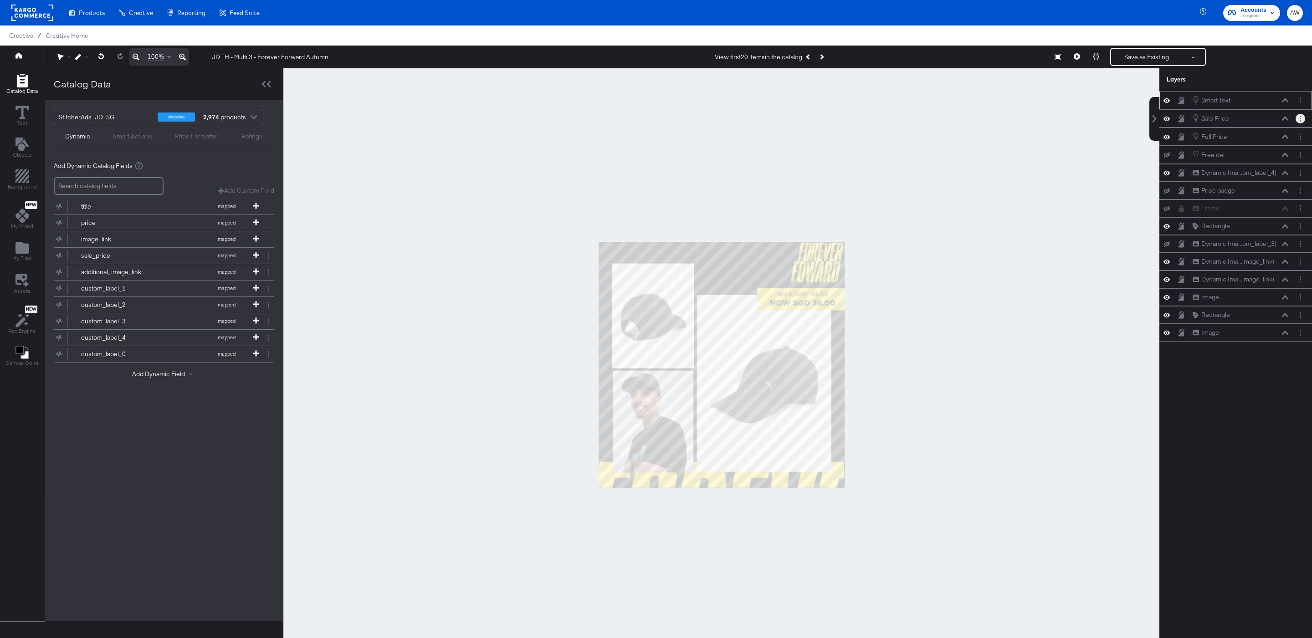
click at [1282, 102] on icon at bounding box center [1285, 100] width 6 height 5
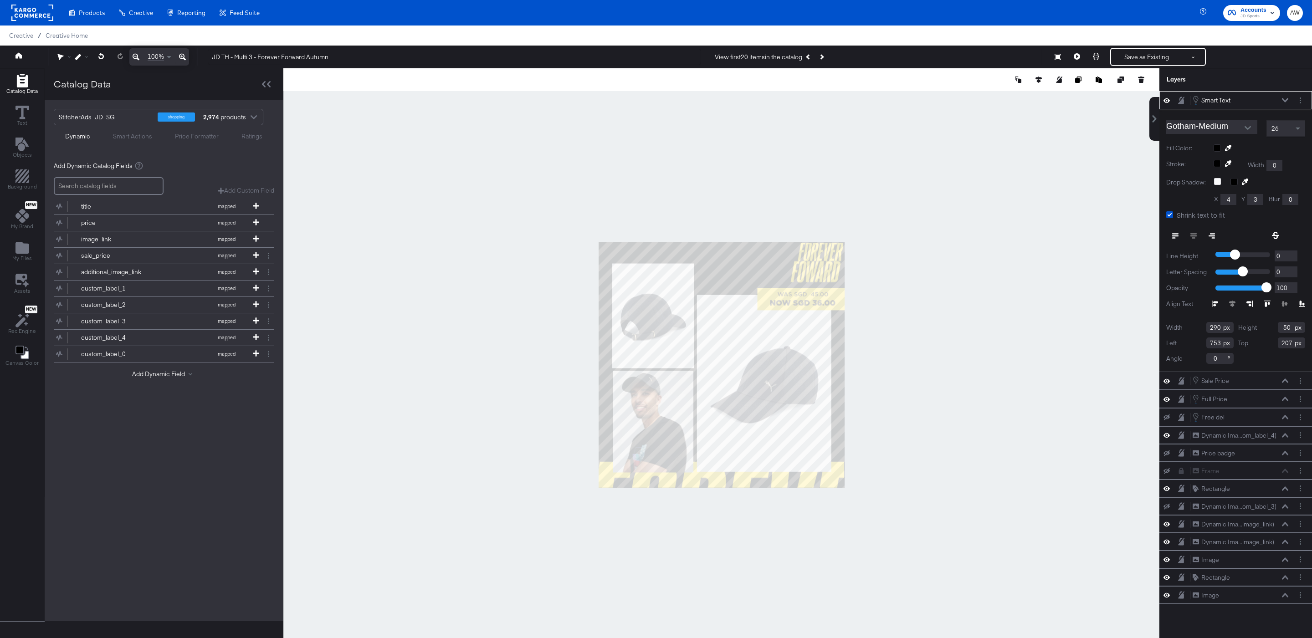
click at [1283, 99] on icon at bounding box center [1285, 100] width 6 height 5
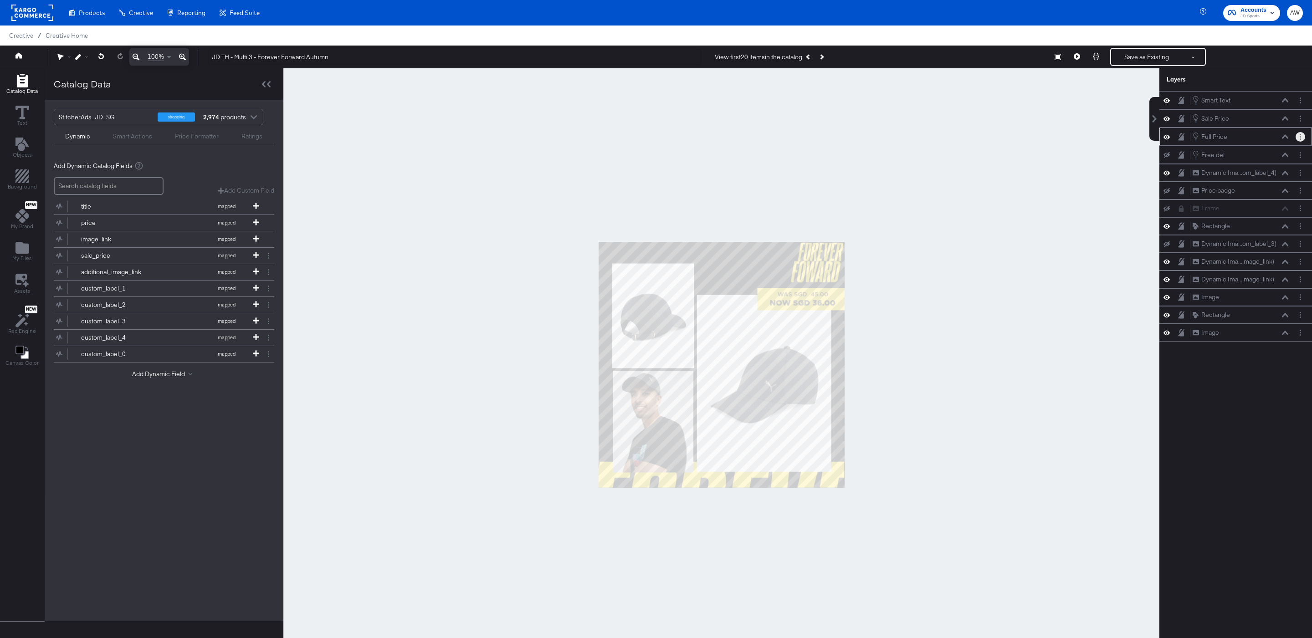
click at [1302, 135] on button "Layer Options" at bounding box center [1300, 137] width 10 height 10
click at [1242, 173] on button "Edit Smart Layer" at bounding box center [1241, 168] width 46 height 10
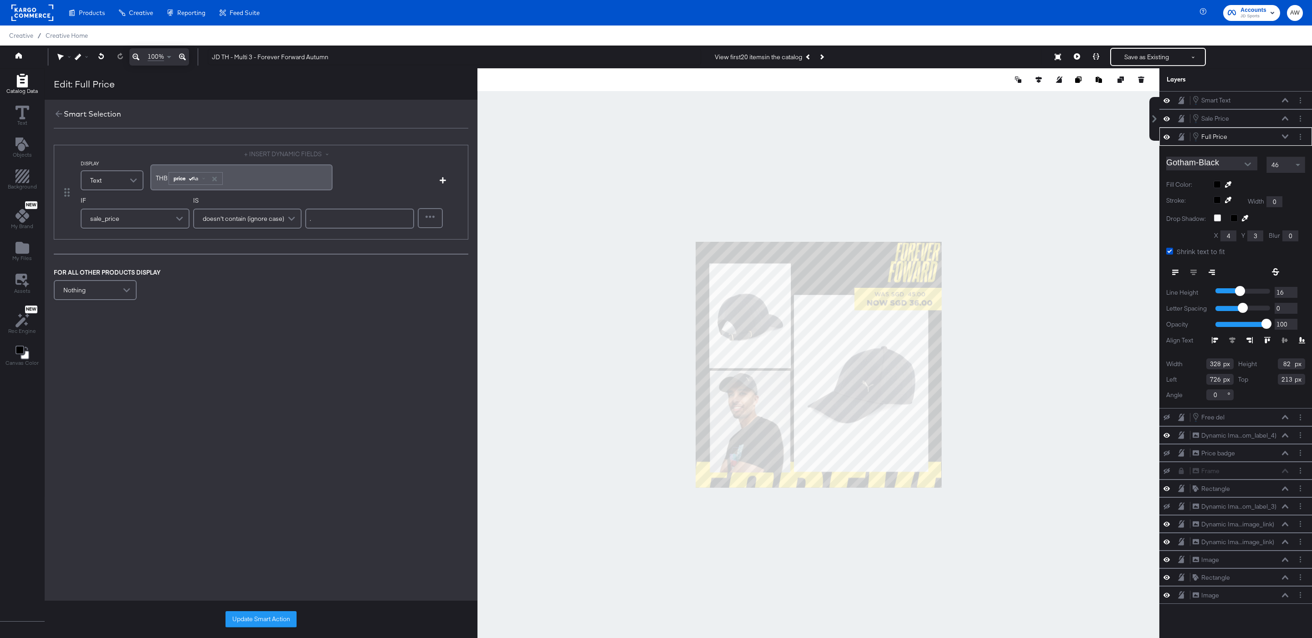
click at [158, 177] on span "THB" at bounding box center [162, 178] width 12 height 8
click at [257, 619] on button "Update Smart Action" at bounding box center [260, 619] width 71 height 16
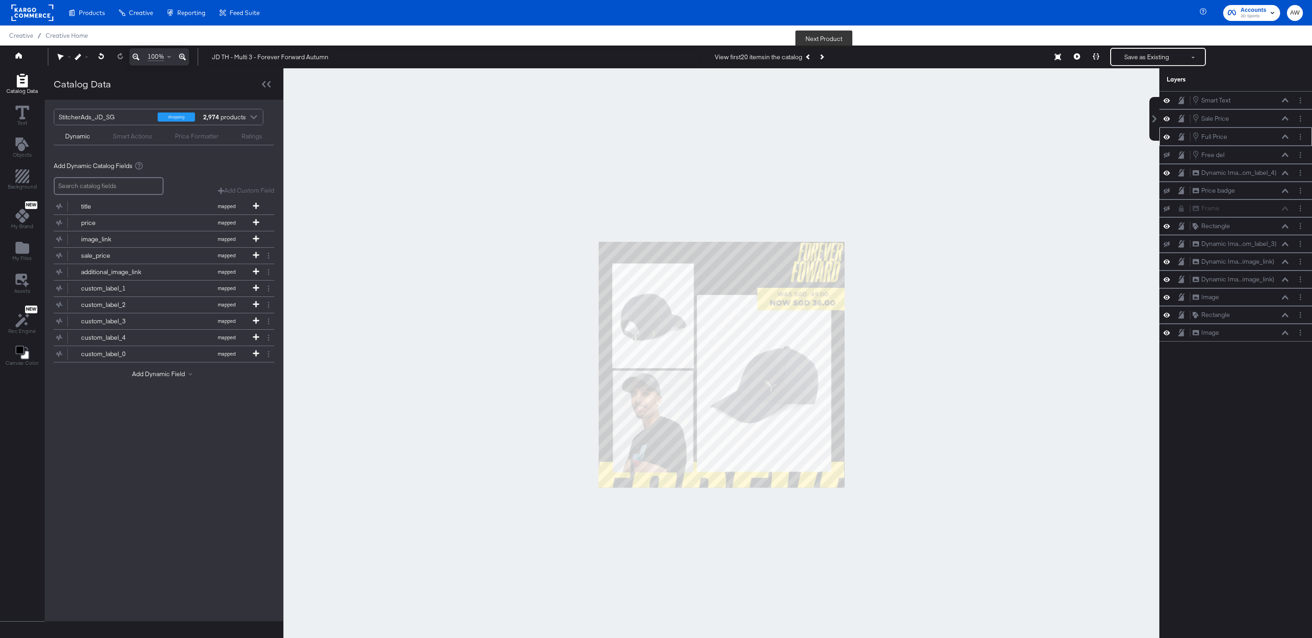
click at [825, 54] on button "Next Product" at bounding box center [821, 57] width 13 height 16
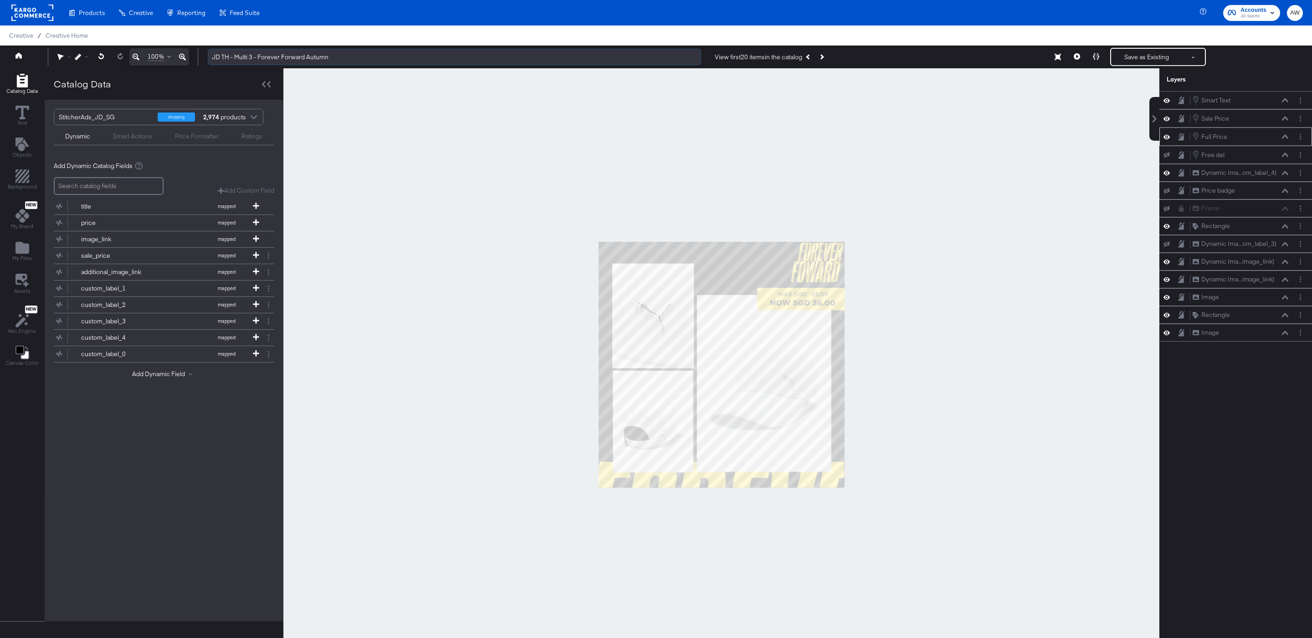
click at [220, 53] on input "JD TH - Multi 3 - Forever Forward Autumn" at bounding box center [454, 57] width 493 height 17
click at [228, 60] on input "JD TH - Multi 3 - Forever Forward Autumn" at bounding box center [454, 57] width 493 height 17
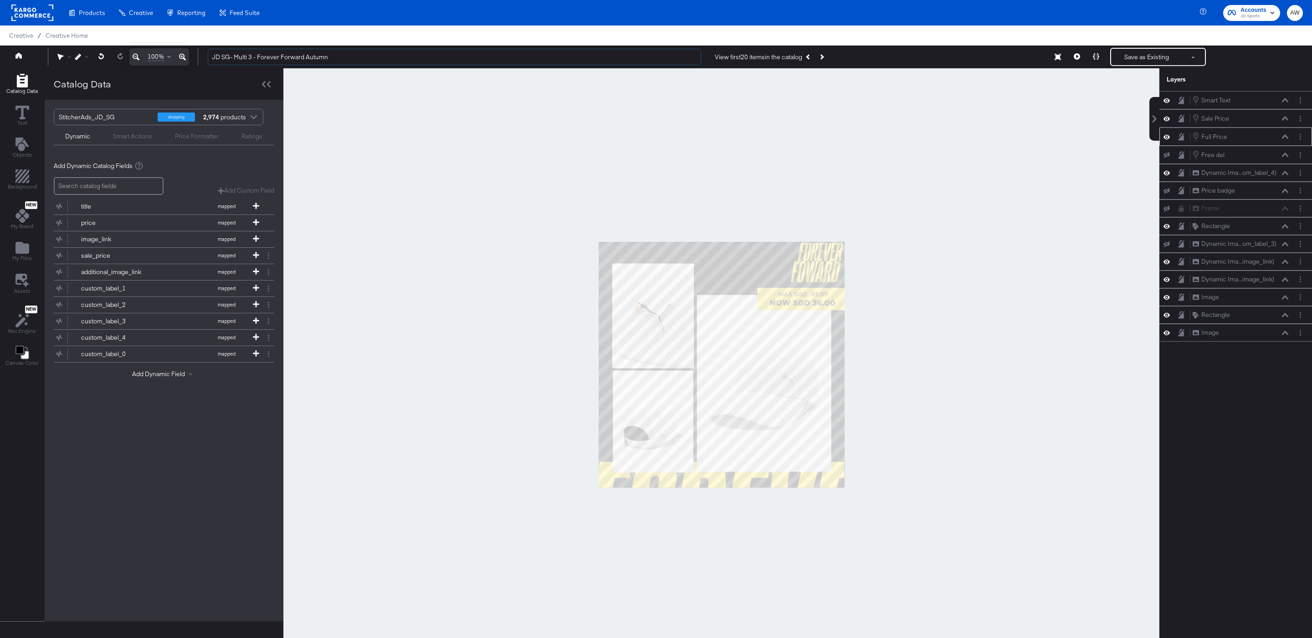
type input "JD SG- Multi 3 - Forever Forward Autumn"
click at [436, 129] on div at bounding box center [721, 364] width 876 height 593
click at [823, 56] on icon "Next Product" at bounding box center [820, 56] width 5 height 5
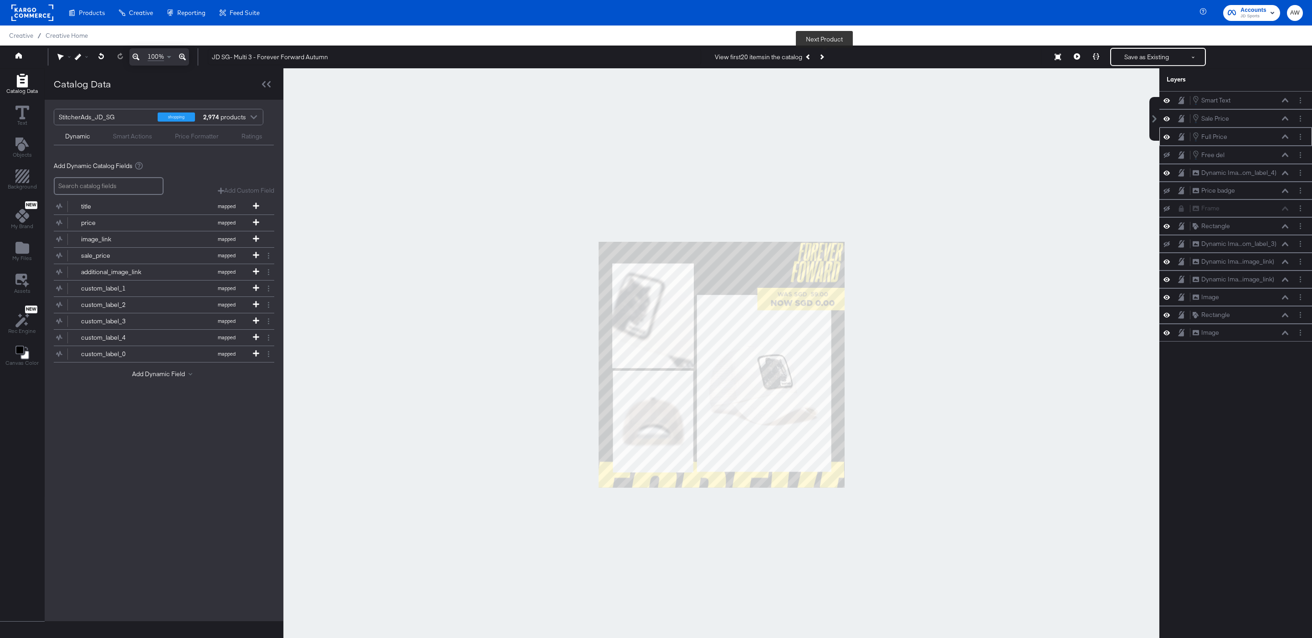
click at [823, 56] on icon "Next Product" at bounding box center [820, 56] width 5 height 5
click at [1299, 106] on div "Smart Text Smart Text" at bounding box center [1235, 100] width 153 height 18
click at [1299, 102] on icon "Layer Options" at bounding box center [1299, 100] width 1 height 6
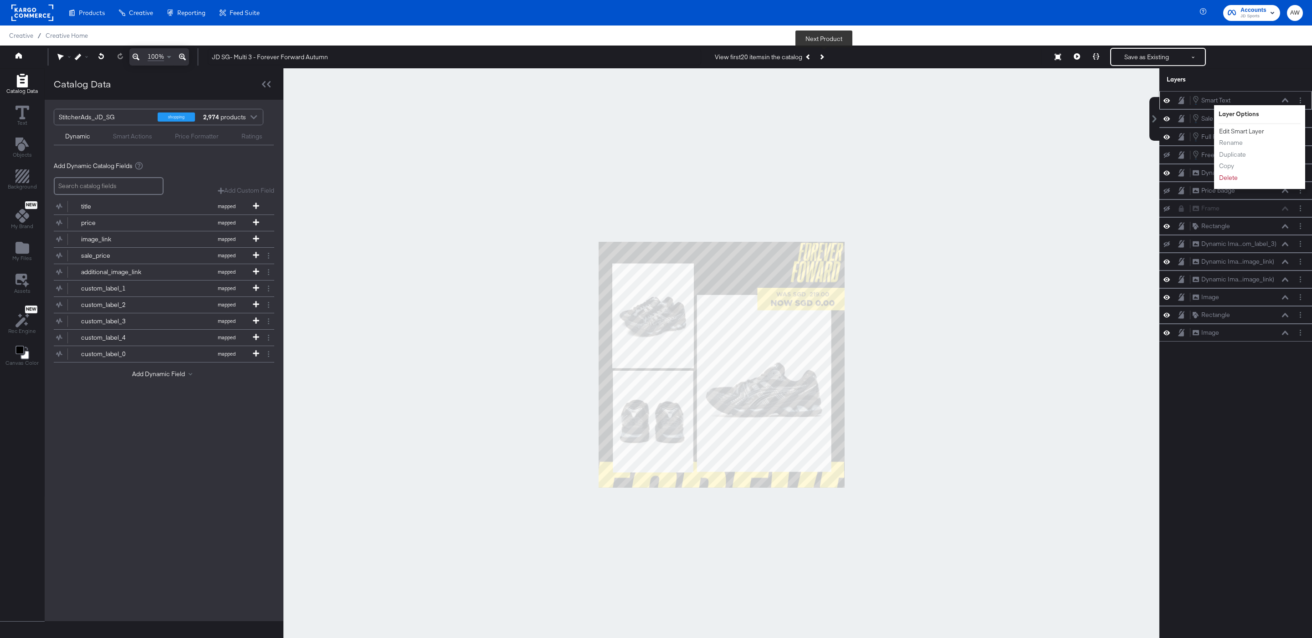
click at [1259, 131] on button "Edit Smart Layer" at bounding box center [1241, 132] width 46 height 10
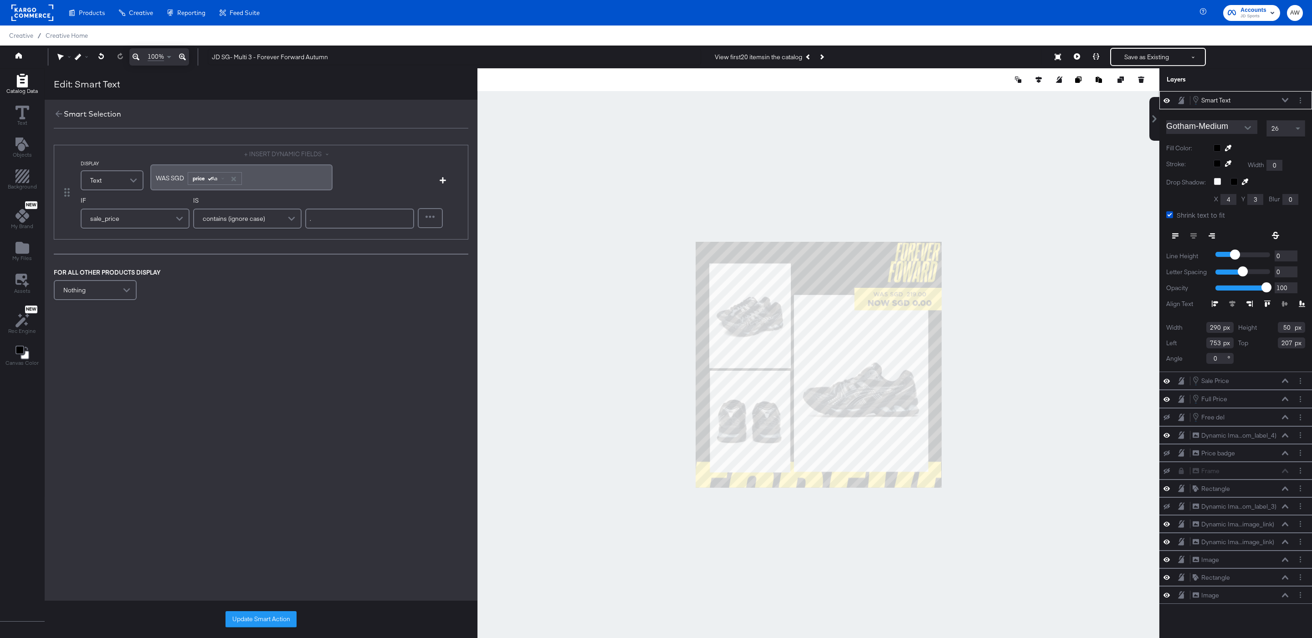
click at [253, 216] on span "contains (ignore case)" at bounding box center [234, 218] width 62 height 15
type input "less"
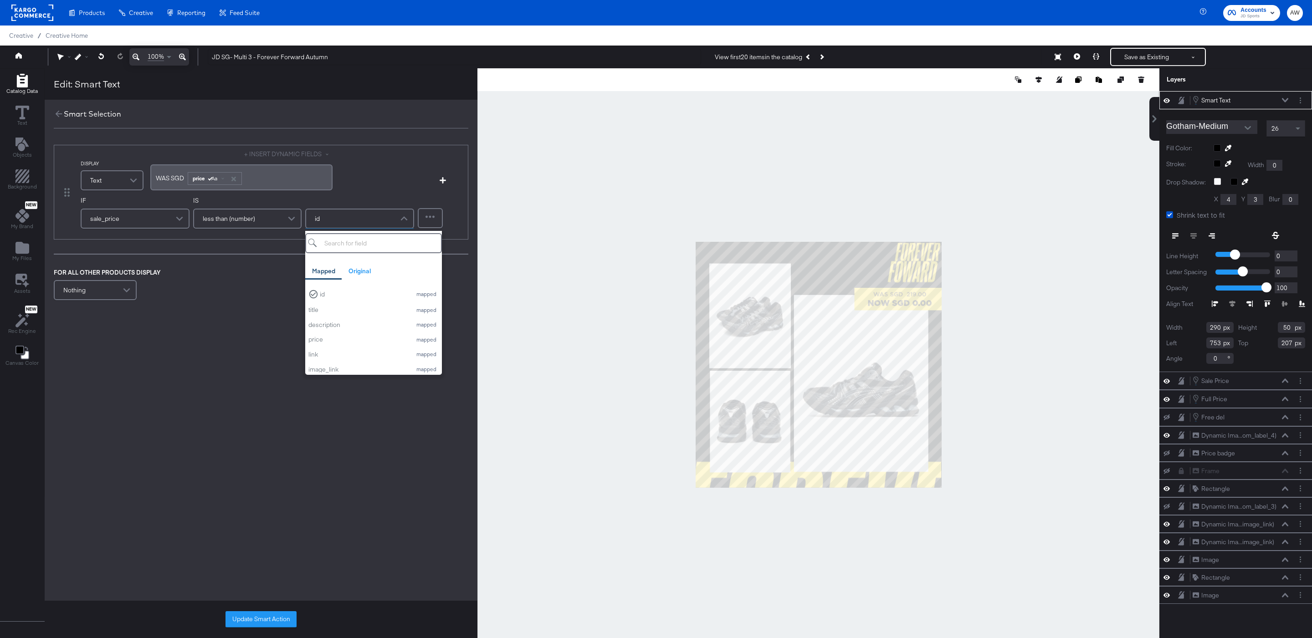
click at [330, 227] on div "id" at bounding box center [359, 218] width 107 height 18
click at [328, 244] on input "search" at bounding box center [373, 243] width 137 height 20
type input "p"
type input "price"
click at [327, 290] on div "price" at bounding box center [357, 293] width 98 height 9
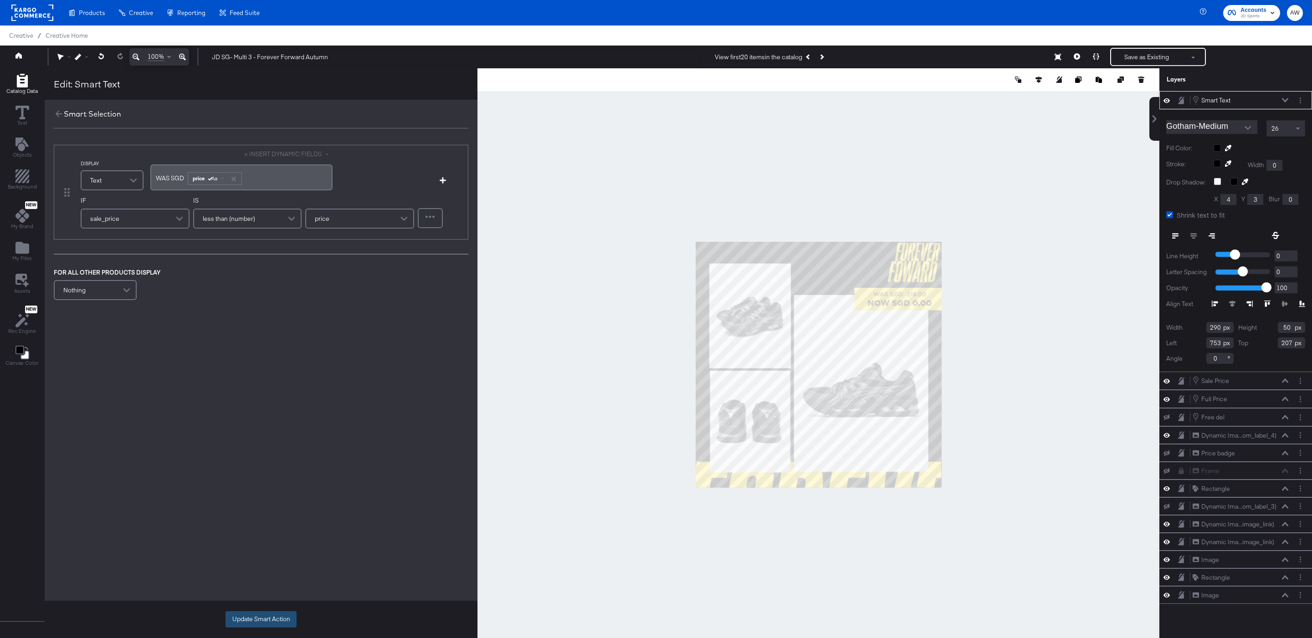
click at [235, 620] on button "Update Smart Action" at bounding box center [260, 619] width 71 height 16
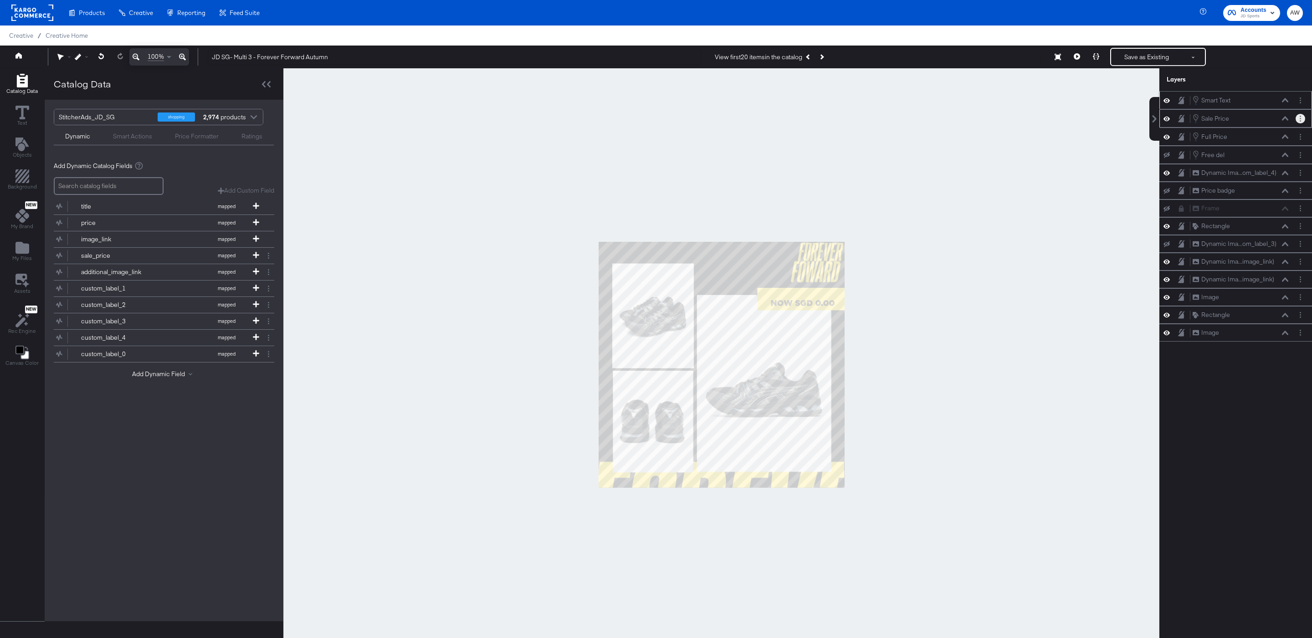
click at [1297, 120] on button "Layer Options" at bounding box center [1300, 119] width 10 height 10
click at [1252, 150] on button "Edit Smart Layer" at bounding box center [1241, 150] width 46 height 10
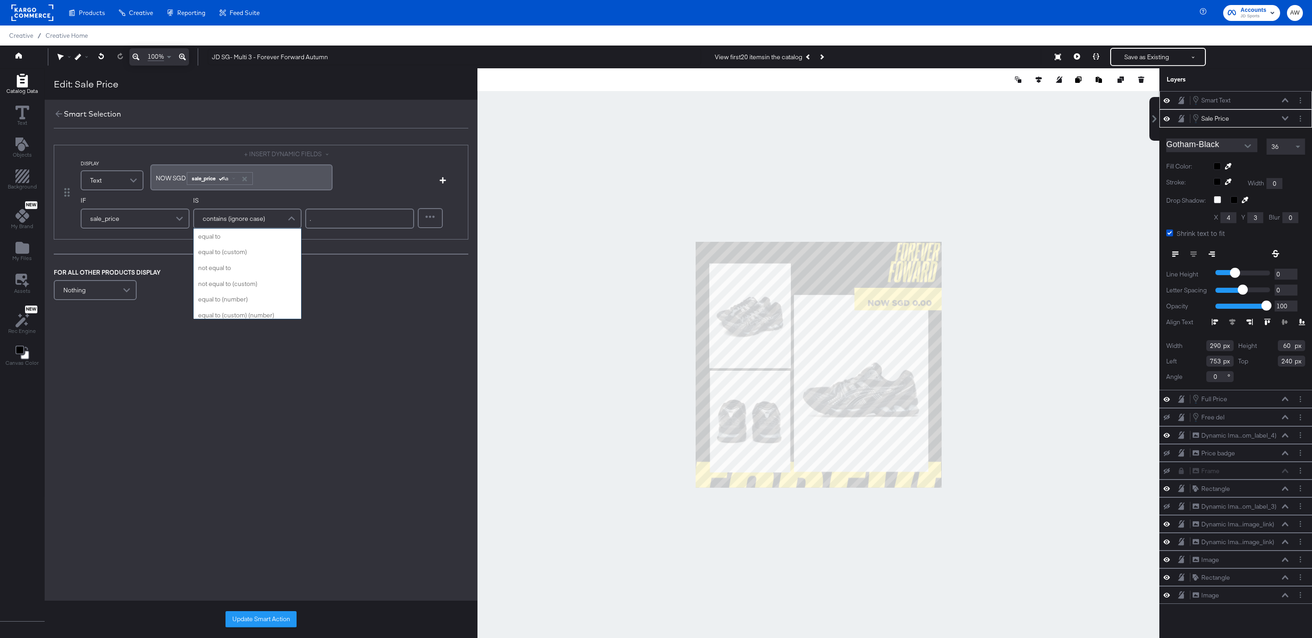
click at [265, 219] on div "contains (ignore case)" at bounding box center [247, 218] width 107 height 18
type input "les"
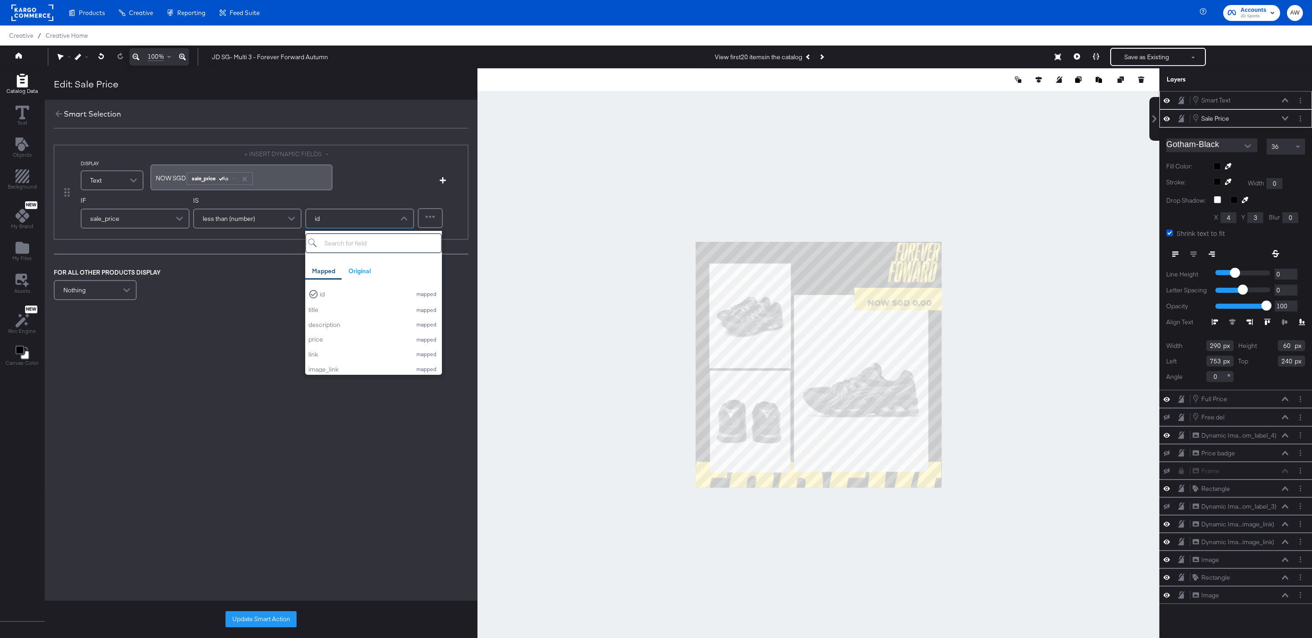
click at [330, 228] on div "id" at bounding box center [359, 219] width 109 height 20
type input "pric"
click at [320, 295] on div "price" at bounding box center [357, 293] width 98 height 9
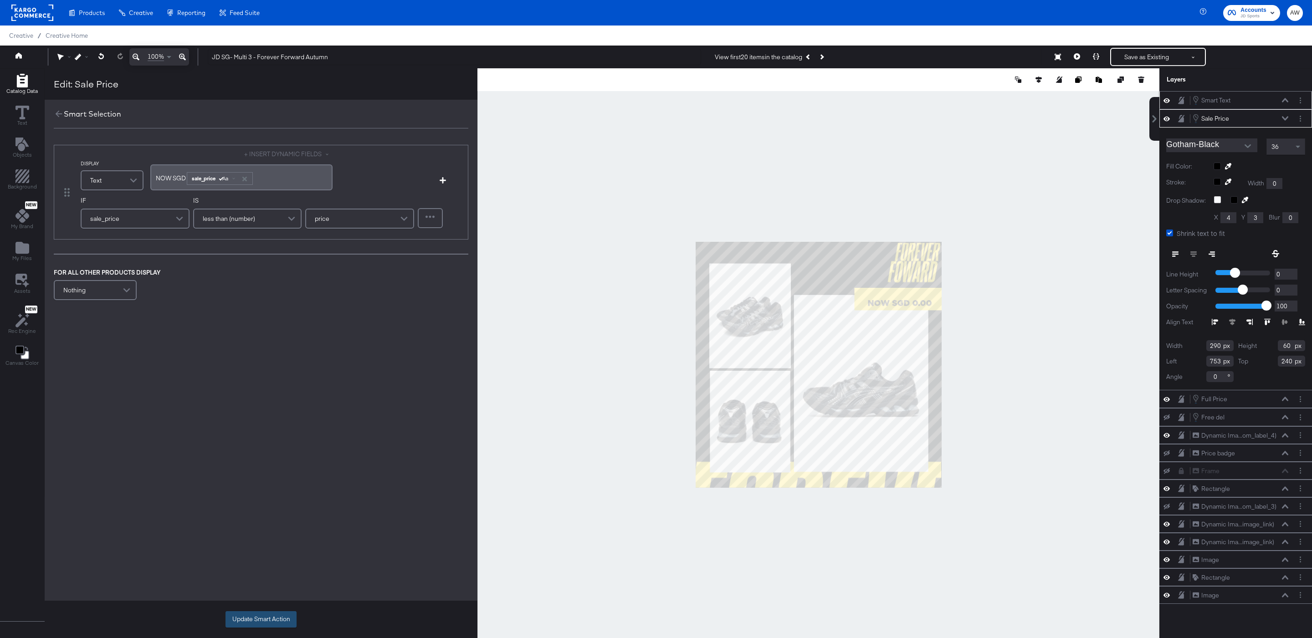
click at [242, 625] on button "Update Smart Action" at bounding box center [260, 619] width 71 height 16
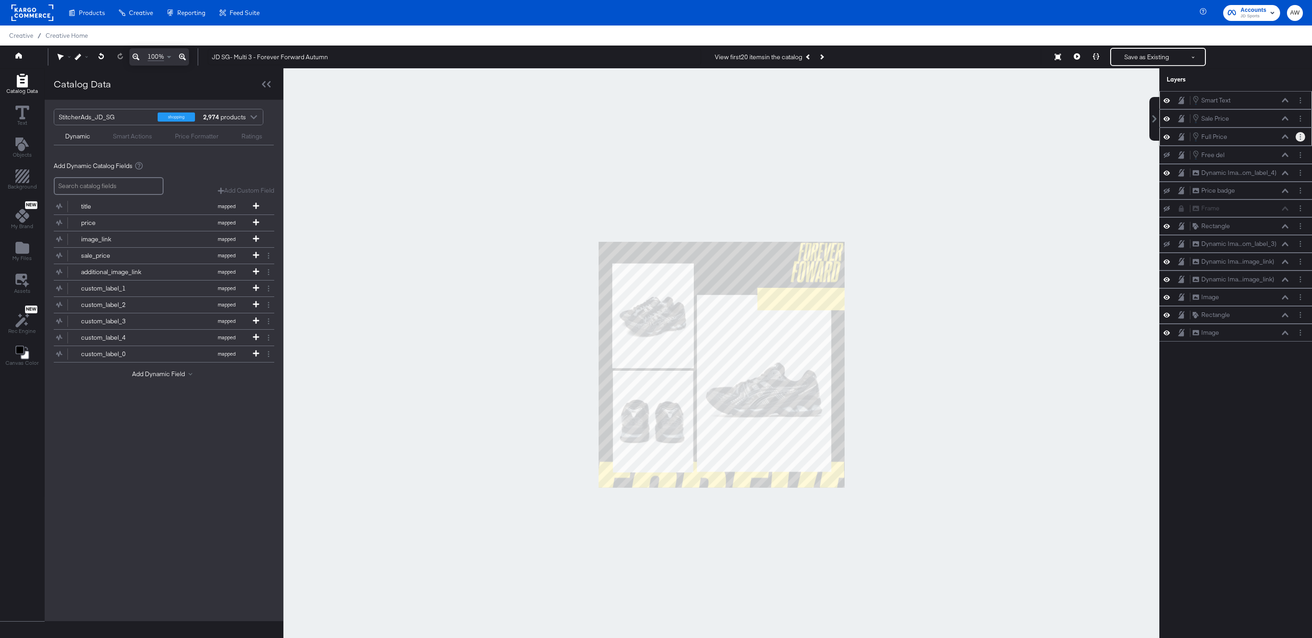
click at [1303, 142] on button "Layer Options" at bounding box center [1300, 137] width 10 height 10
click at [1244, 171] on button "Edit Smart Layer" at bounding box center [1241, 168] width 46 height 10
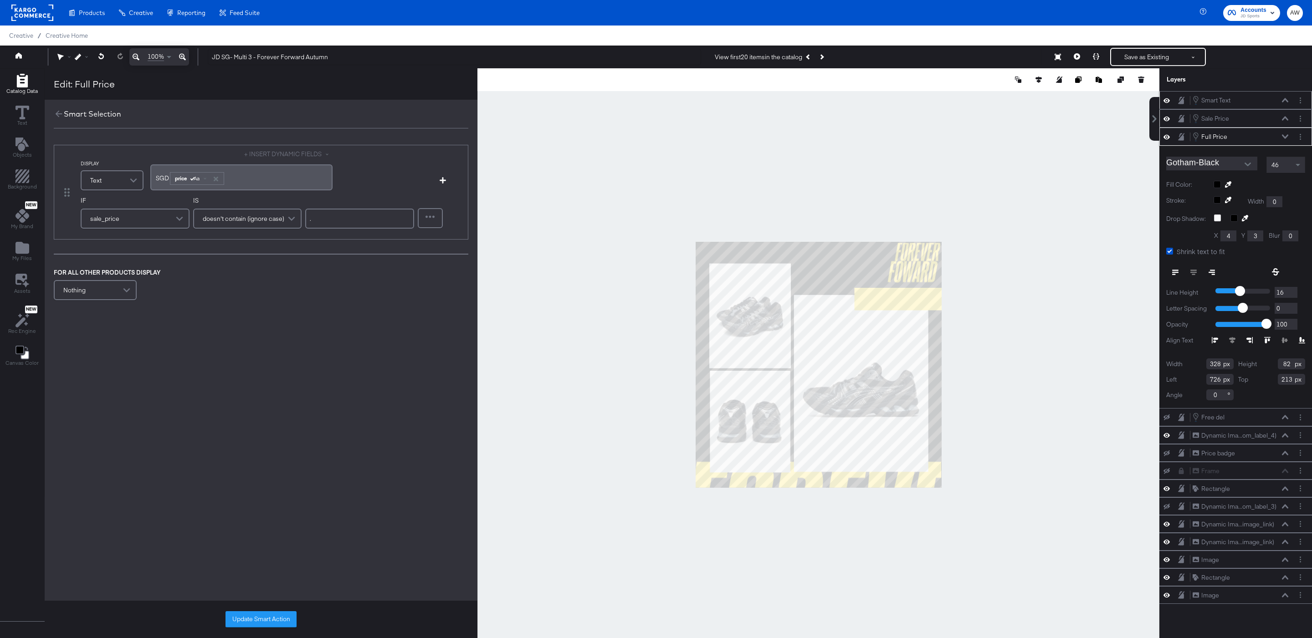
click at [281, 223] on span "doesn't contain (ignore case)" at bounding box center [244, 218] width 82 height 15
type input "start"
click at [338, 219] on input "." at bounding box center [359, 219] width 109 height 20
type input "SGD"
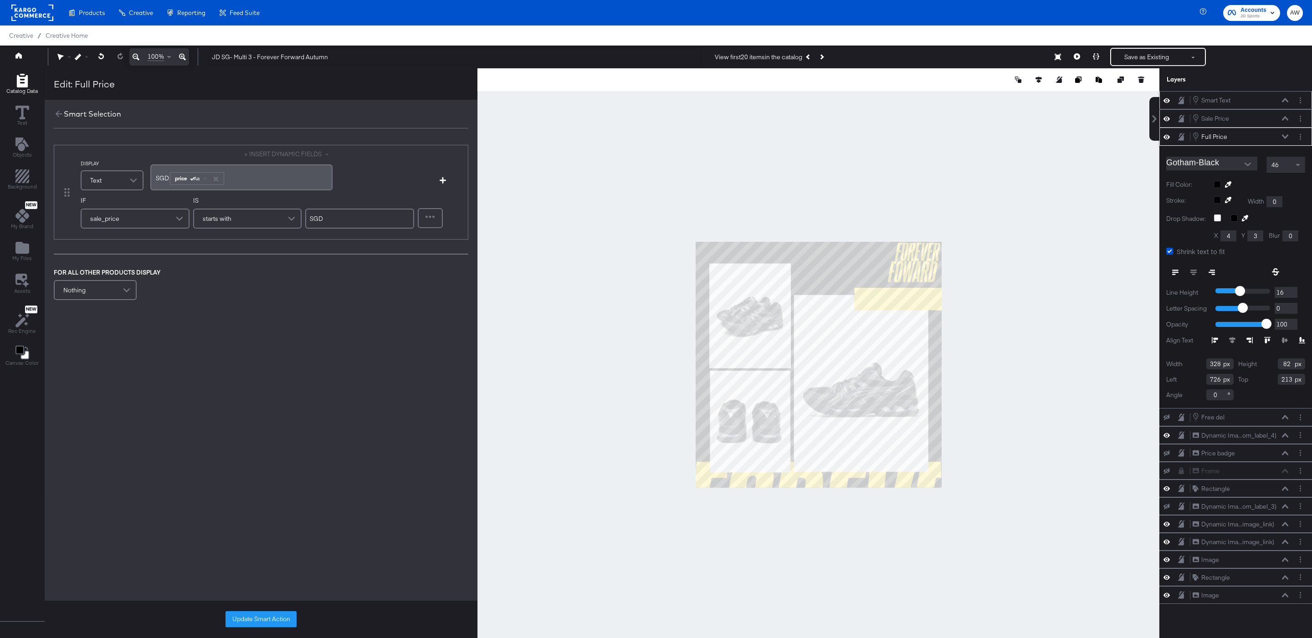
click at [322, 298] on div "FOR ALL OTHER PRODUCTS DISPLAY Nothing" at bounding box center [261, 285] width 414 height 35
click at [271, 618] on button "Update Smart Action" at bounding box center [260, 619] width 71 height 16
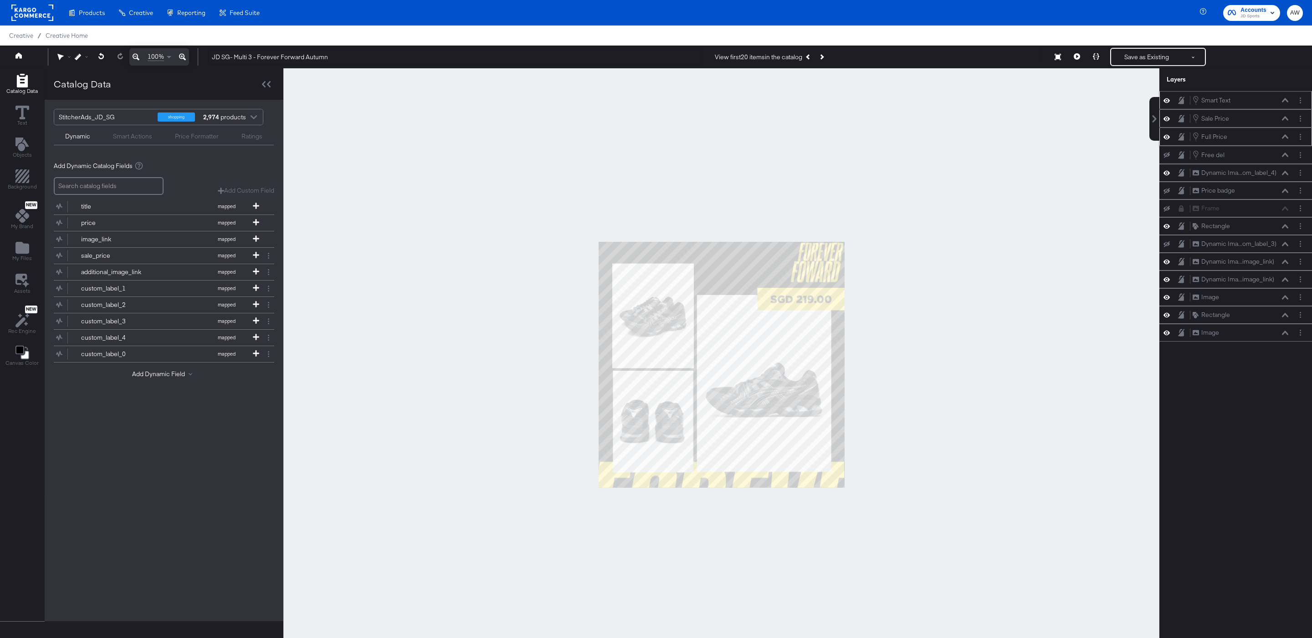
click at [587, 190] on div at bounding box center [721, 364] width 876 height 593
click at [903, 169] on div at bounding box center [721, 364] width 876 height 593
click at [1191, 56] on span at bounding box center [1192, 57] width 3 height 3
click at [1144, 86] on button "Save as New Design" at bounding box center [1162, 90] width 95 height 16
click at [1139, 50] on button "Save as New Design" at bounding box center [1146, 57] width 71 height 16
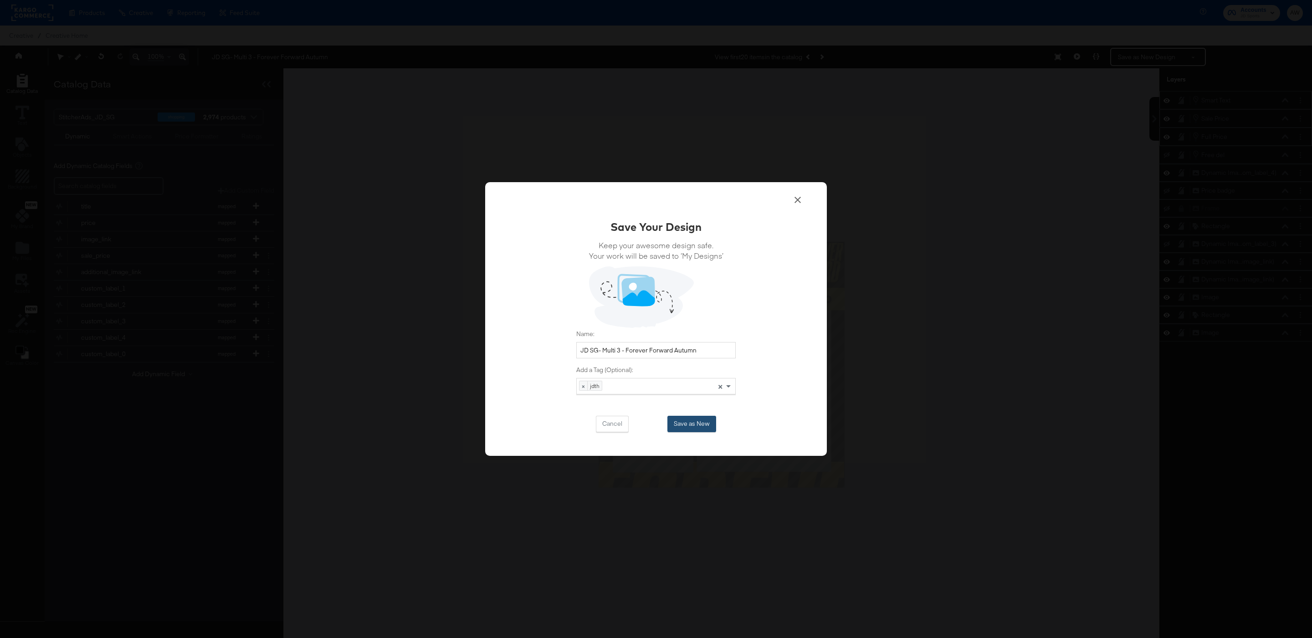
click at [694, 424] on button "Save as New" at bounding box center [691, 424] width 49 height 16
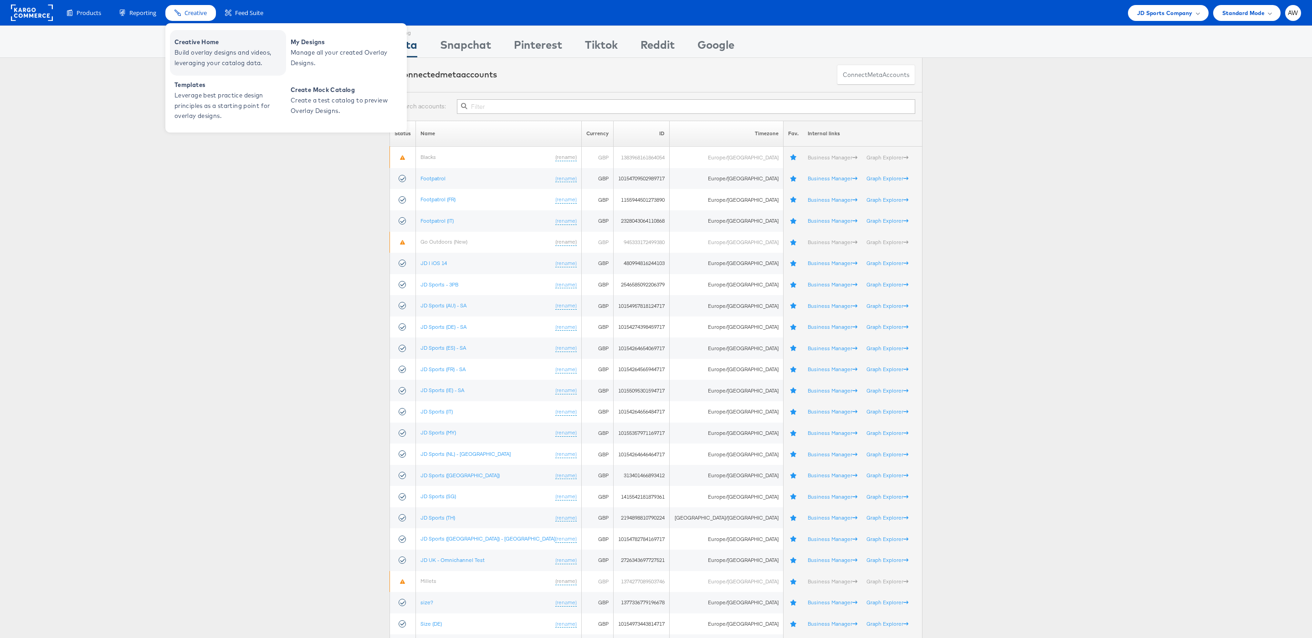
click at [210, 47] on span "Build overlay designs and videos, leveraging your catalog data." at bounding box center [228, 57] width 109 height 21
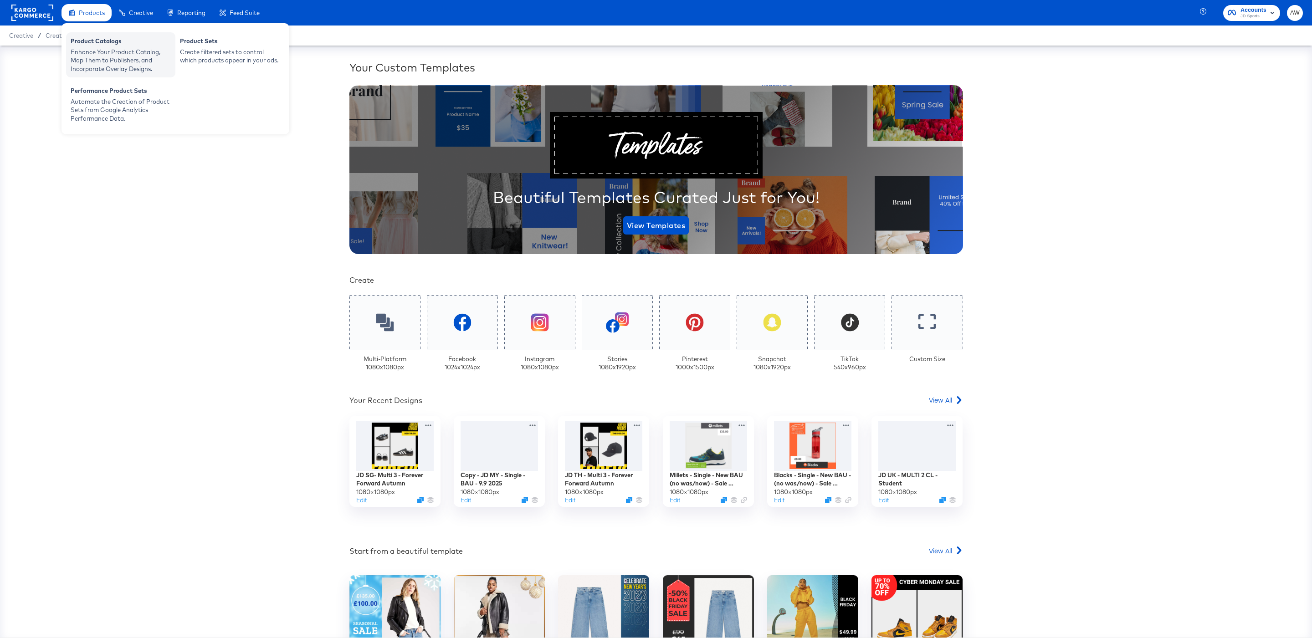
click at [107, 51] on div "Enhance Your Product Catalog, Map Them to Publishers, and Incorporate Overlay D…" at bounding box center [121, 61] width 100 height 26
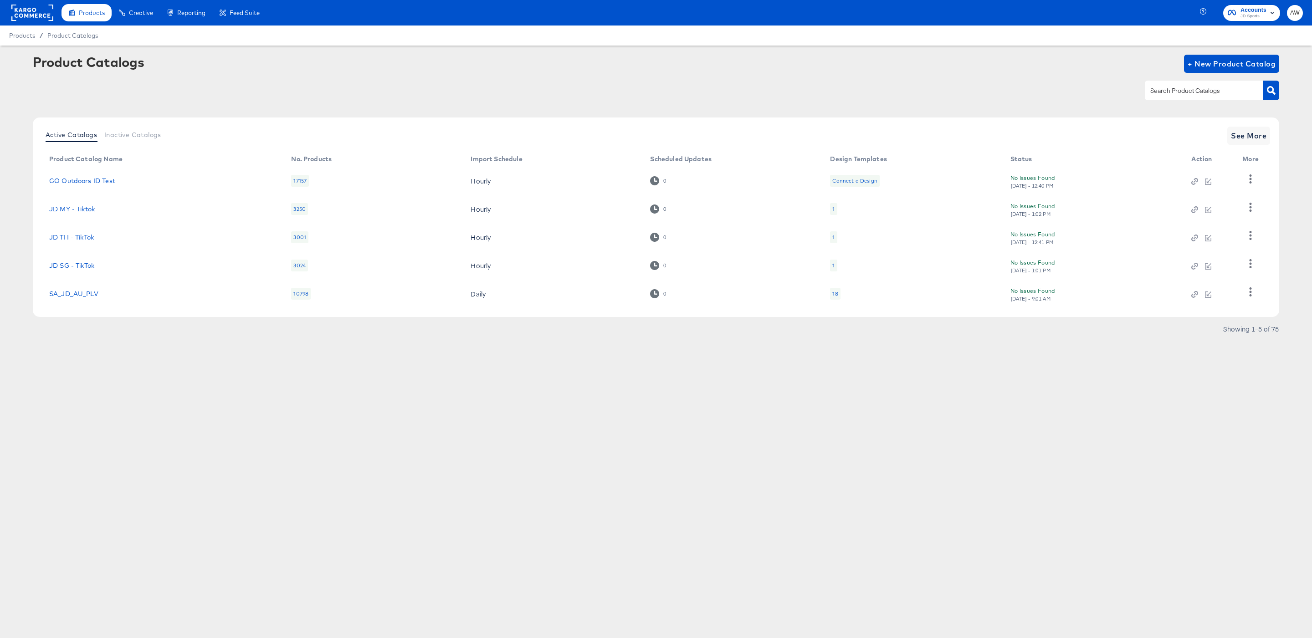
click at [1202, 91] on input "text" at bounding box center [1196, 91] width 97 height 10
type input "sg"
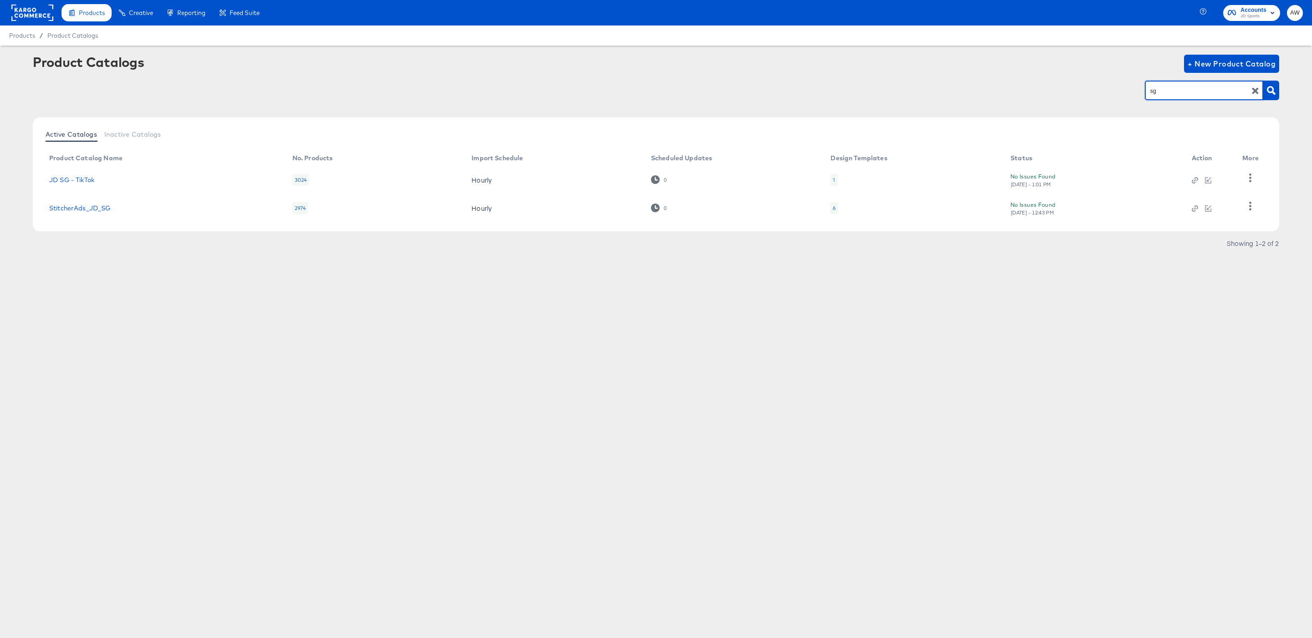
click at [80, 202] on td "StitcherAds_JD_SG" at bounding box center [163, 208] width 243 height 28
click at [83, 208] on link "StitcherAds_JD_SG" at bounding box center [79, 207] width 61 height 7
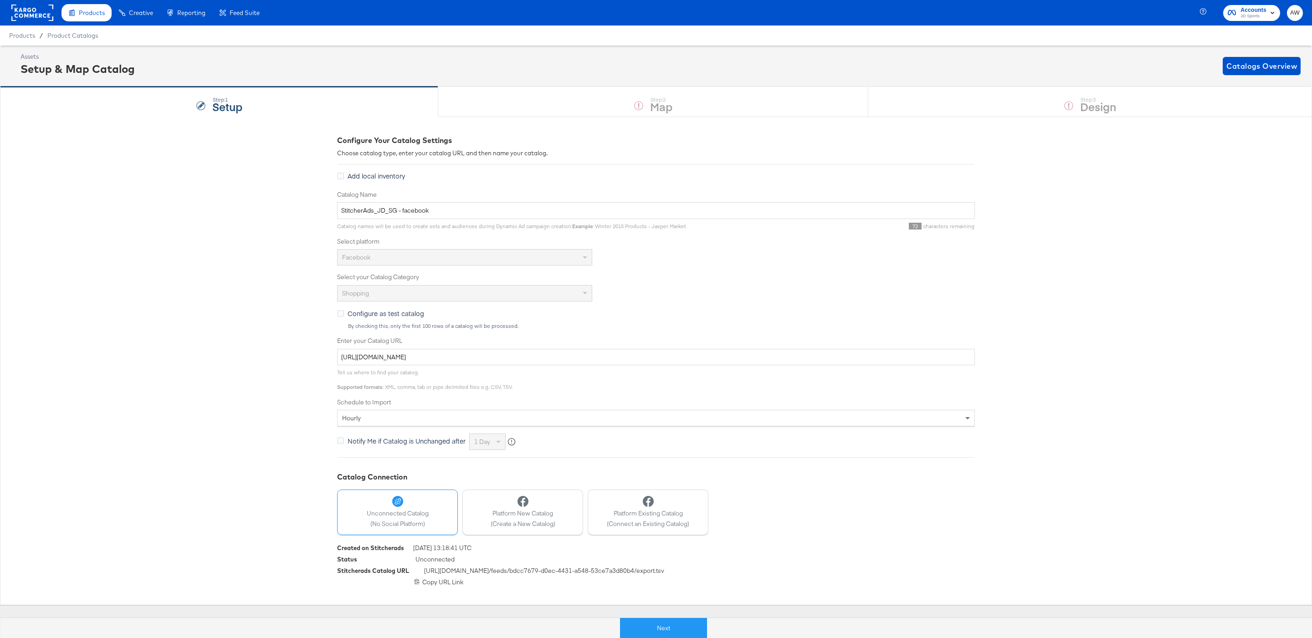
click at [645, 615] on div "Next" at bounding box center [663, 624] width 1312 height 27
click at [650, 628] on button "Next" at bounding box center [663, 628] width 87 height 20
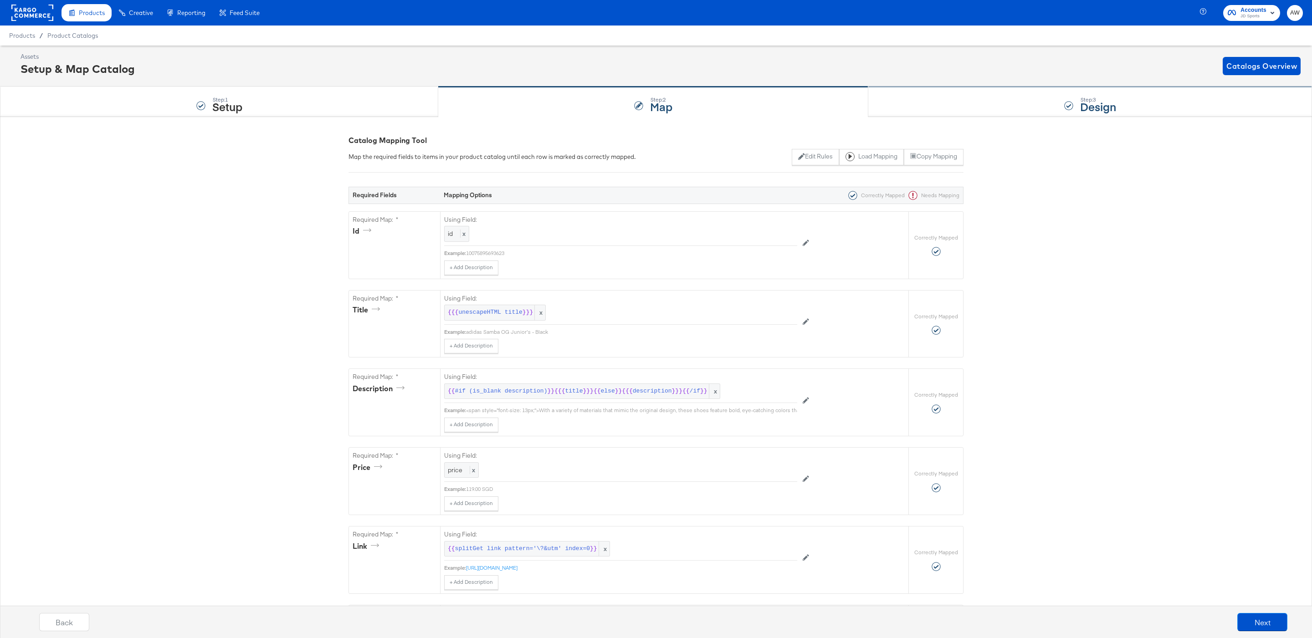
click at [923, 103] on div "Step: 3 Design" at bounding box center [1090, 102] width 444 height 30
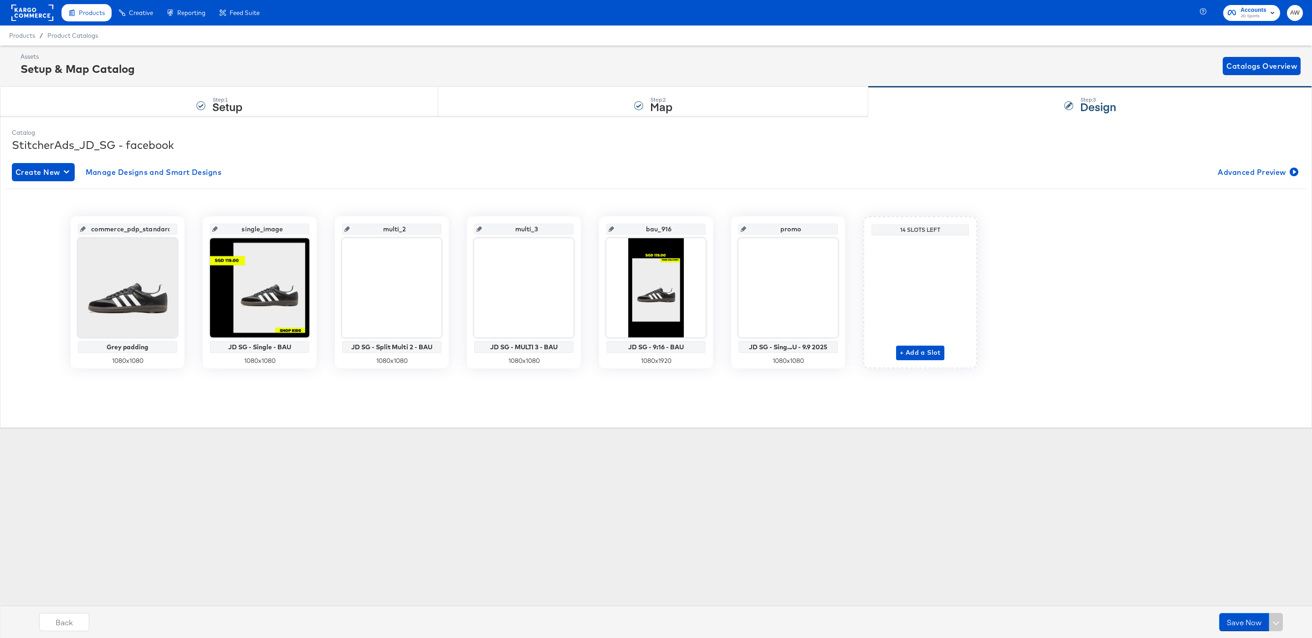
click at [922, 229] on div "14 Slots Left" at bounding box center [919, 229] width 93 height 7
click at [923, 356] on span "+ Add a Slot" at bounding box center [919, 352] width 41 height 11
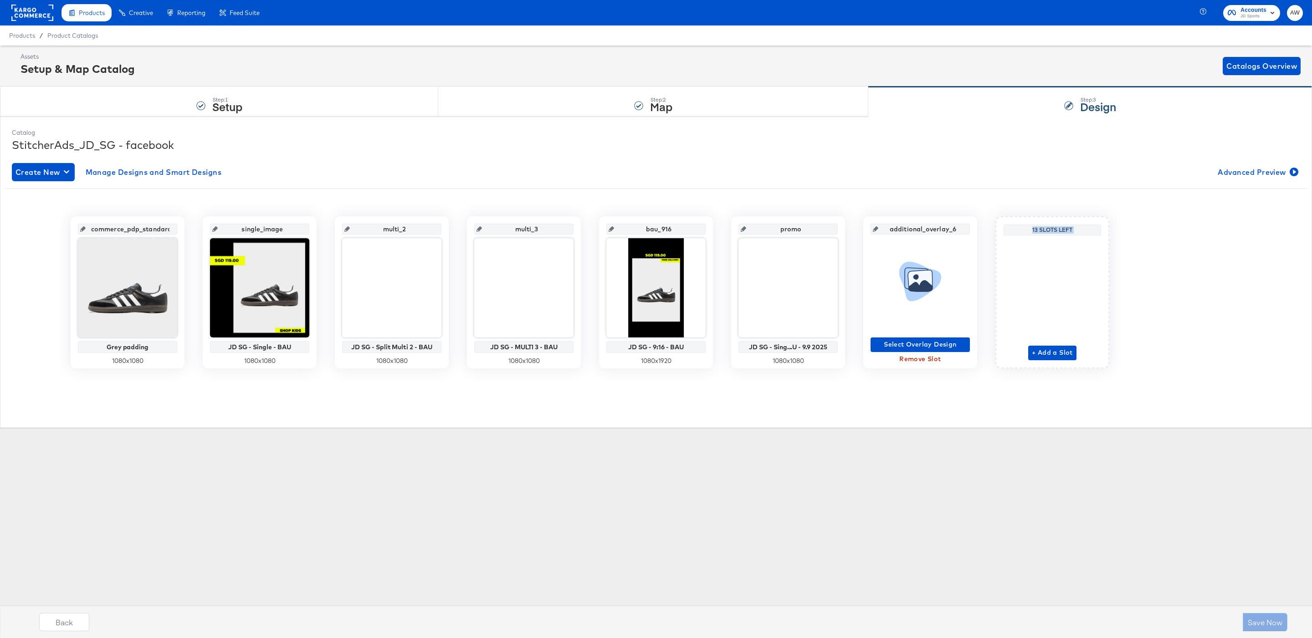
click at [906, 228] on input "additional_overlay_6" at bounding box center [922, 225] width 89 height 25
type input "fo"
type input "forever_forward"
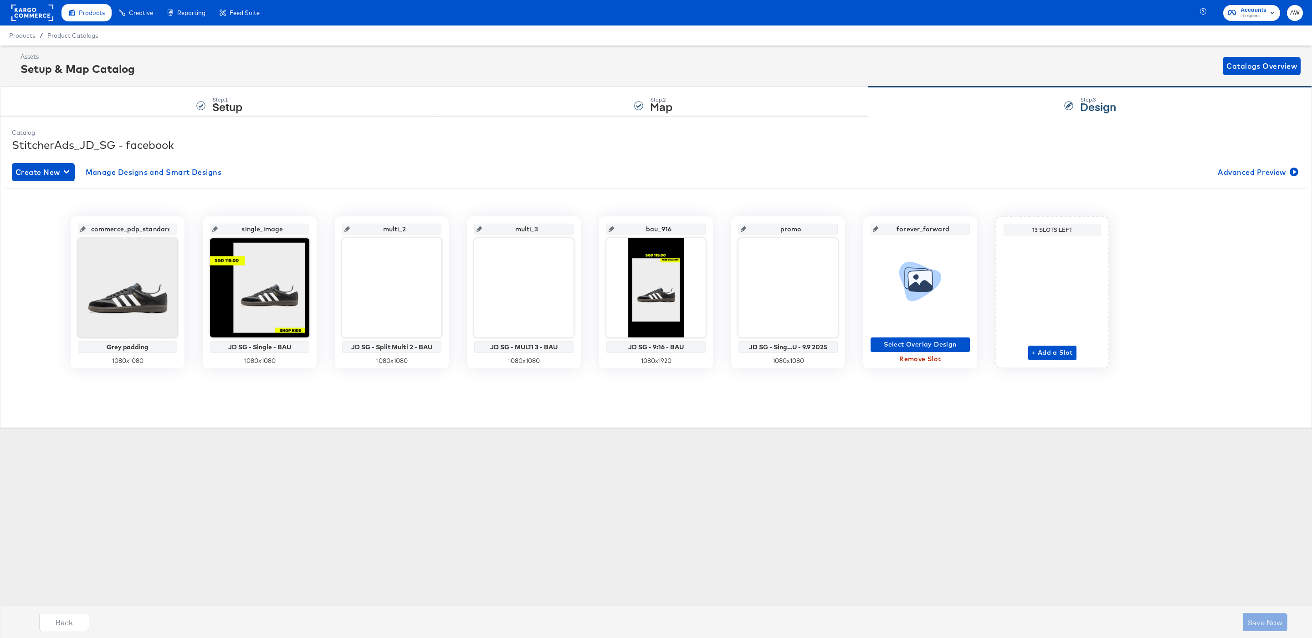
click at [851, 429] on div "Assets Setup & Map Catalog Catalogs Overview Step: 1 Setup Step: 2 Map Step: 3 …" at bounding box center [656, 240] width 1312 height 389
click at [562, 112] on div "Step: 2 Map" at bounding box center [653, 102] width 430 height 30
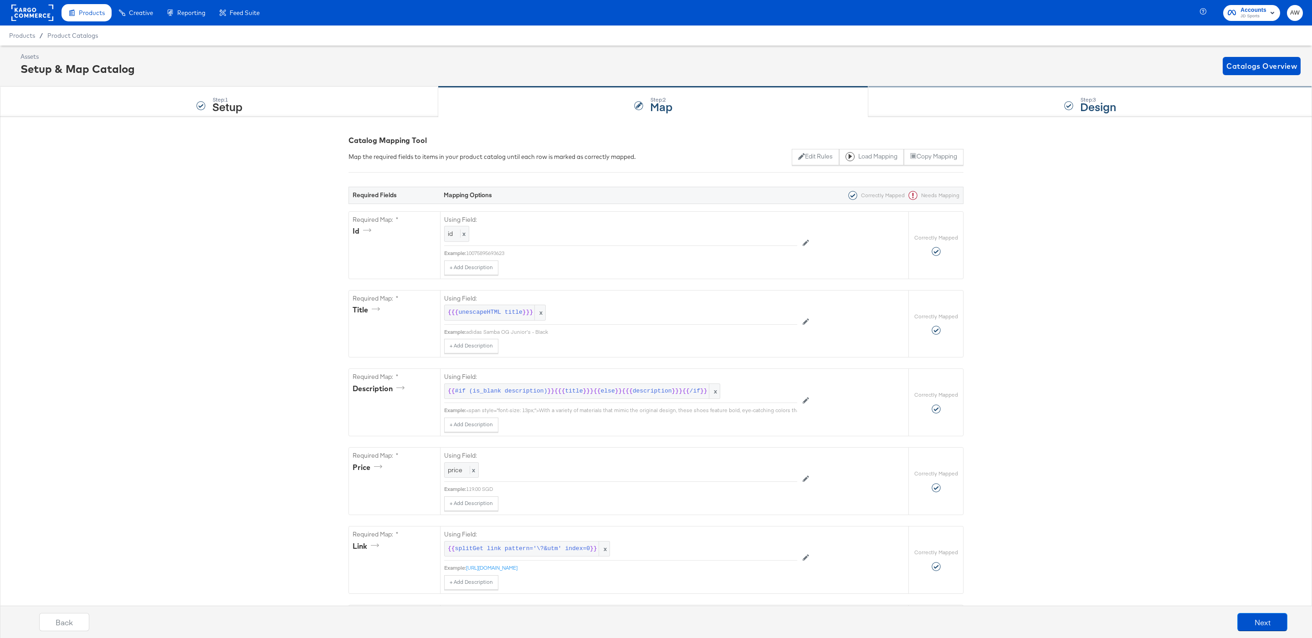
click at [917, 97] on div "Step: 3 Design" at bounding box center [1090, 102] width 444 height 30
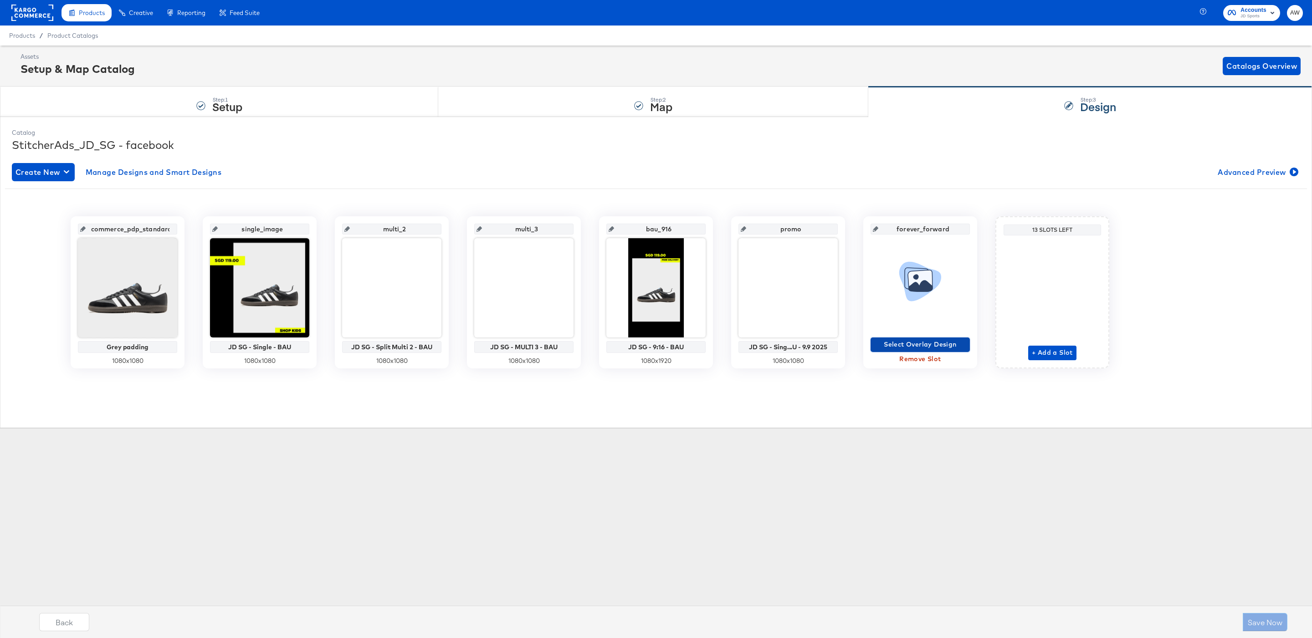
click at [932, 340] on span "Select Overlay Design" at bounding box center [920, 344] width 92 height 11
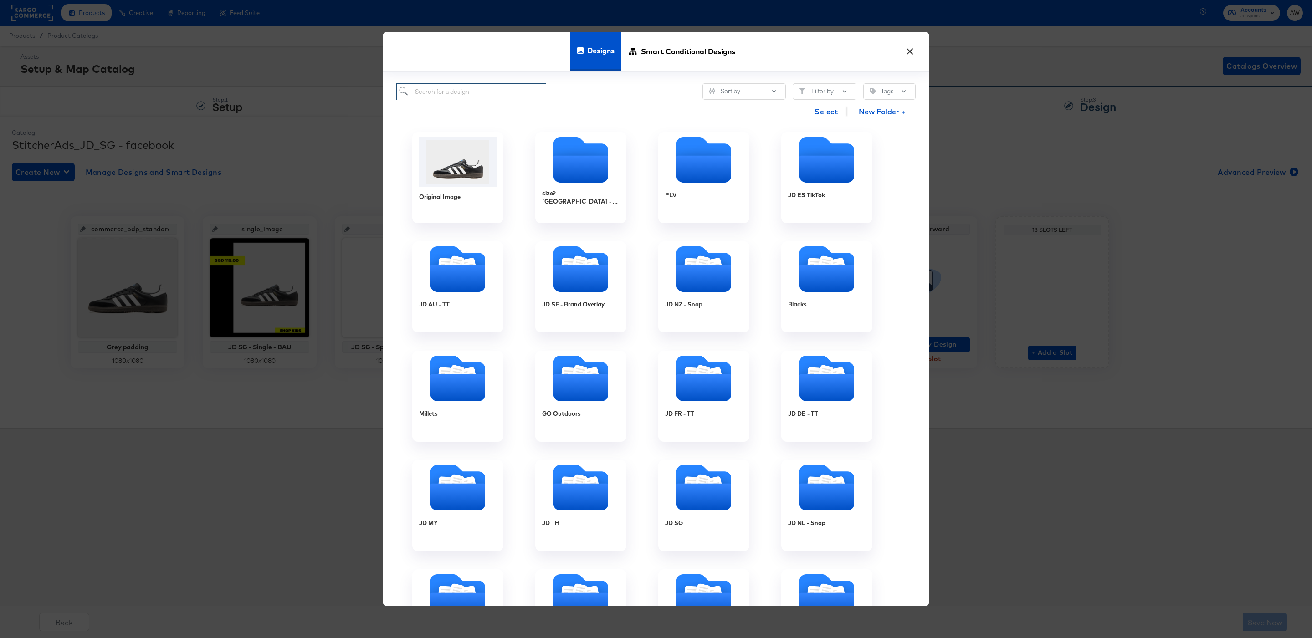
click at [525, 91] on input "search" at bounding box center [471, 91] width 150 height 17
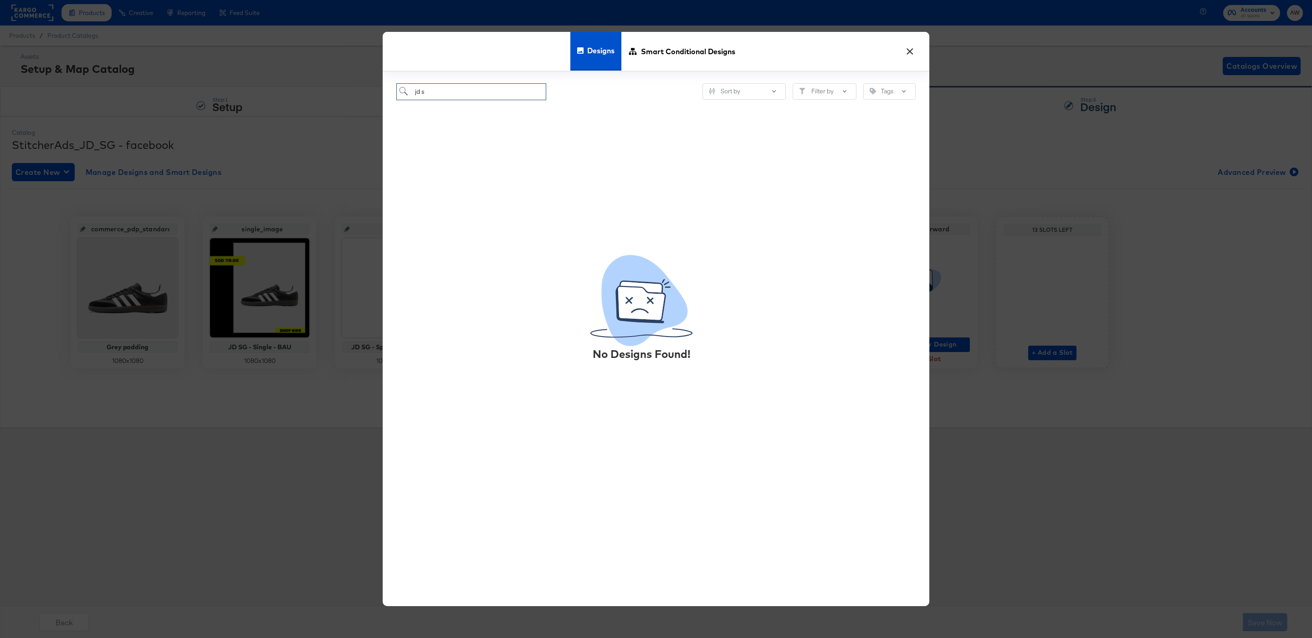
type input "jd sg"
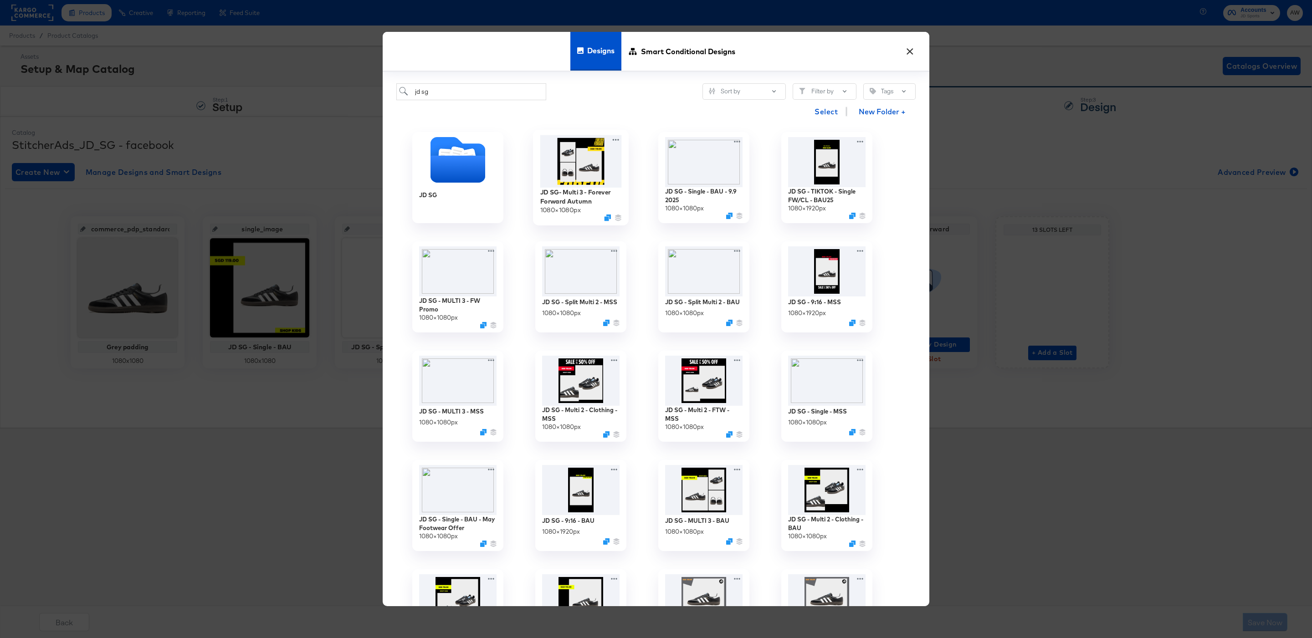
click at [604, 169] on img at bounding box center [581, 161] width 82 height 52
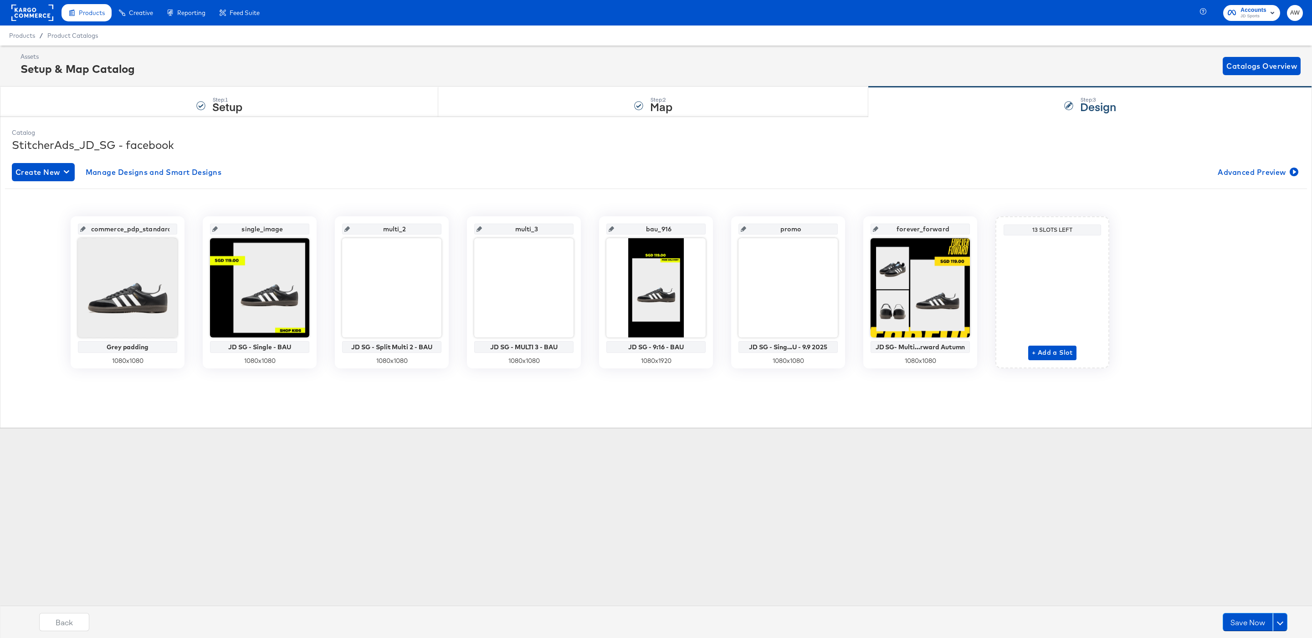
click at [934, 524] on div "Products Products Product Catalogs Enhance Your Product Catalog, Map Them to Pu…" at bounding box center [656, 319] width 1312 height 638
click at [1251, 627] on button "Save Now" at bounding box center [1247, 622] width 50 height 18
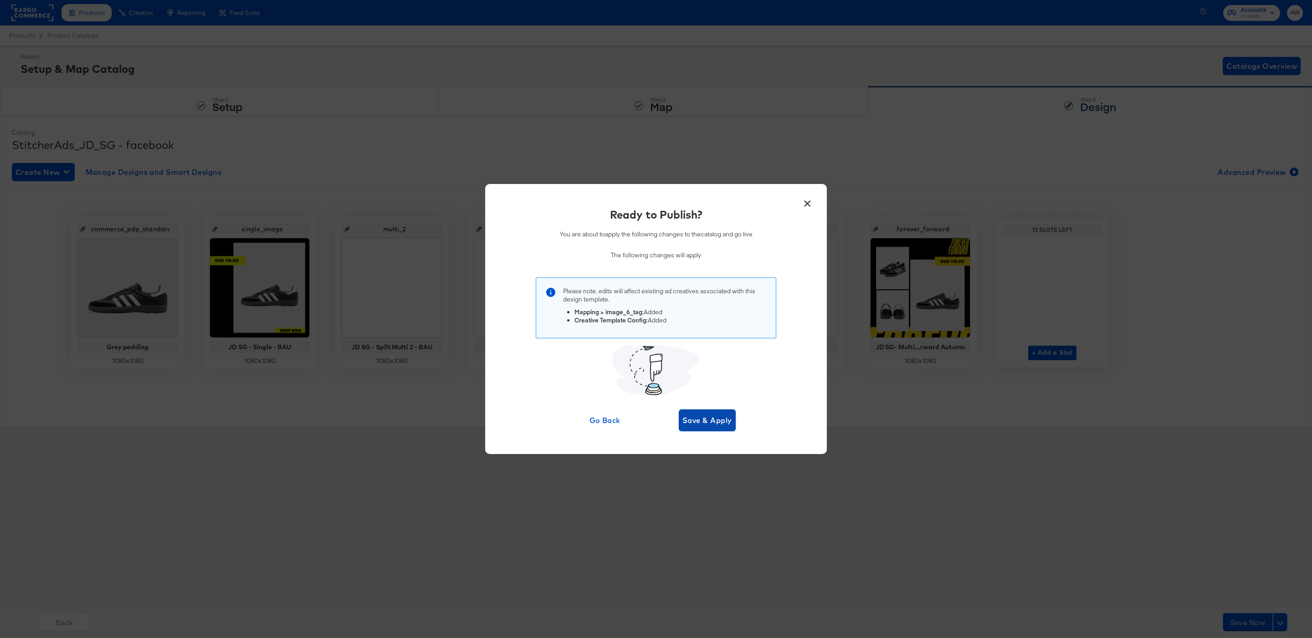
click at [710, 418] on span "Save & Apply" at bounding box center [707, 420] width 50 height 13
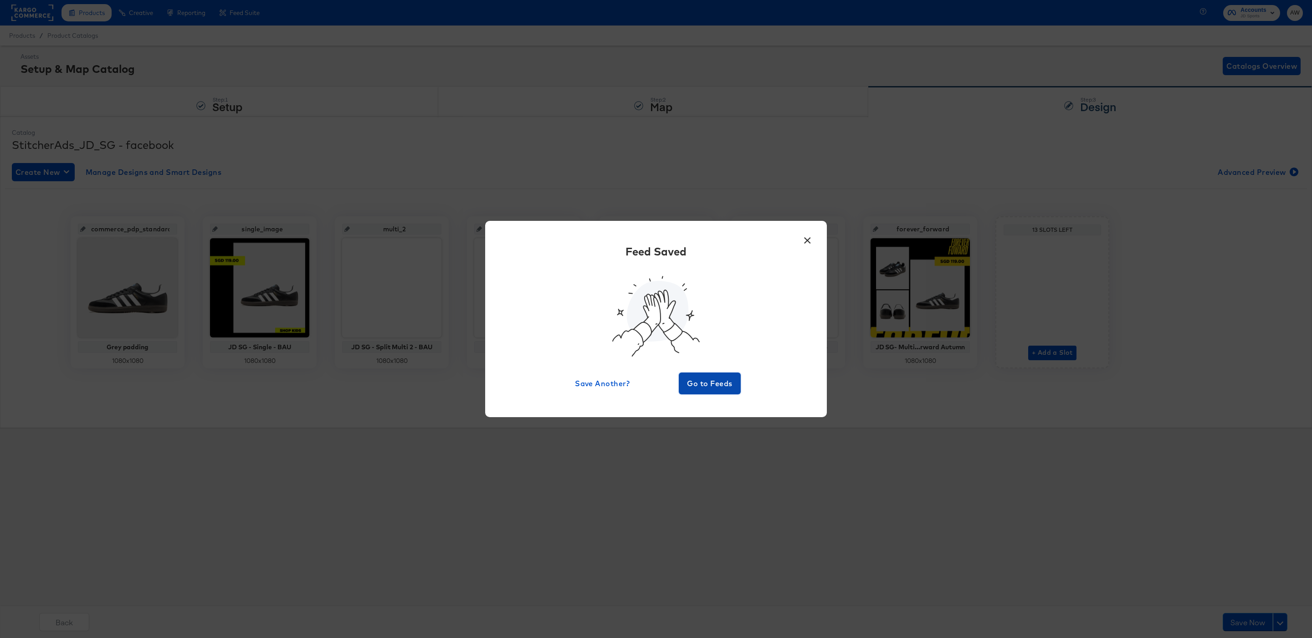
click at [700, 383] on span "Go to Feeds" at bounding box center [709, 383] width 55 height 13
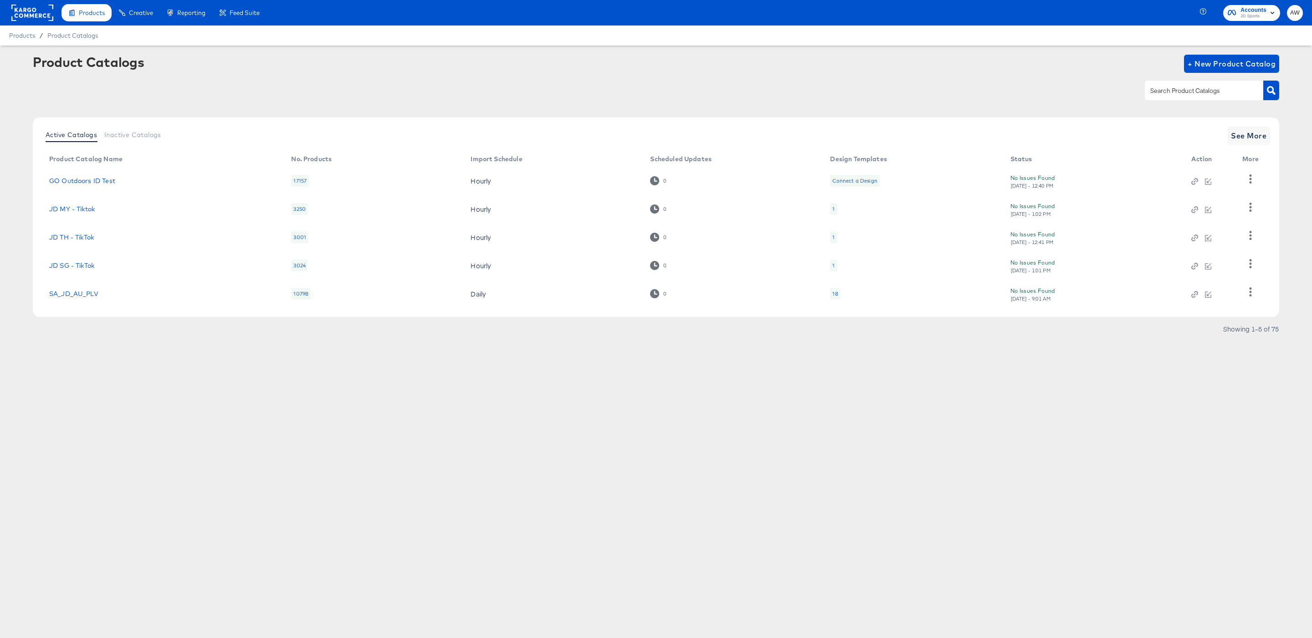
click at [1200, 96] on input "text" at bounding box center [1196, 91] width 97 height 10
type input "s"
type input "th"
click at [1267, 135] on button "See More" at bounding box center [1248, 136] width 43 height 18
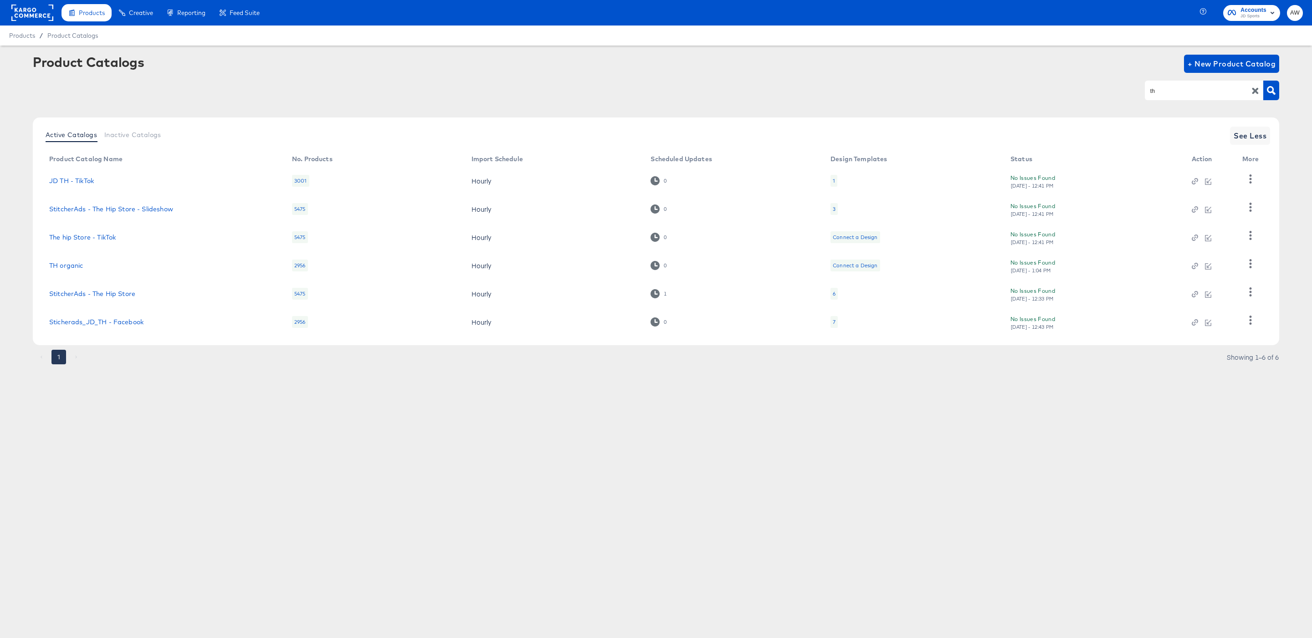
click at [114, 317] on td "Sticherads_JD_TH - Facebook" at bounding box center [163, 322] width 243 height 28
click at [116, 321] on link "Sticherads_JD_TH - Facebook" at bounding box center [96, 321] width 94 height 7
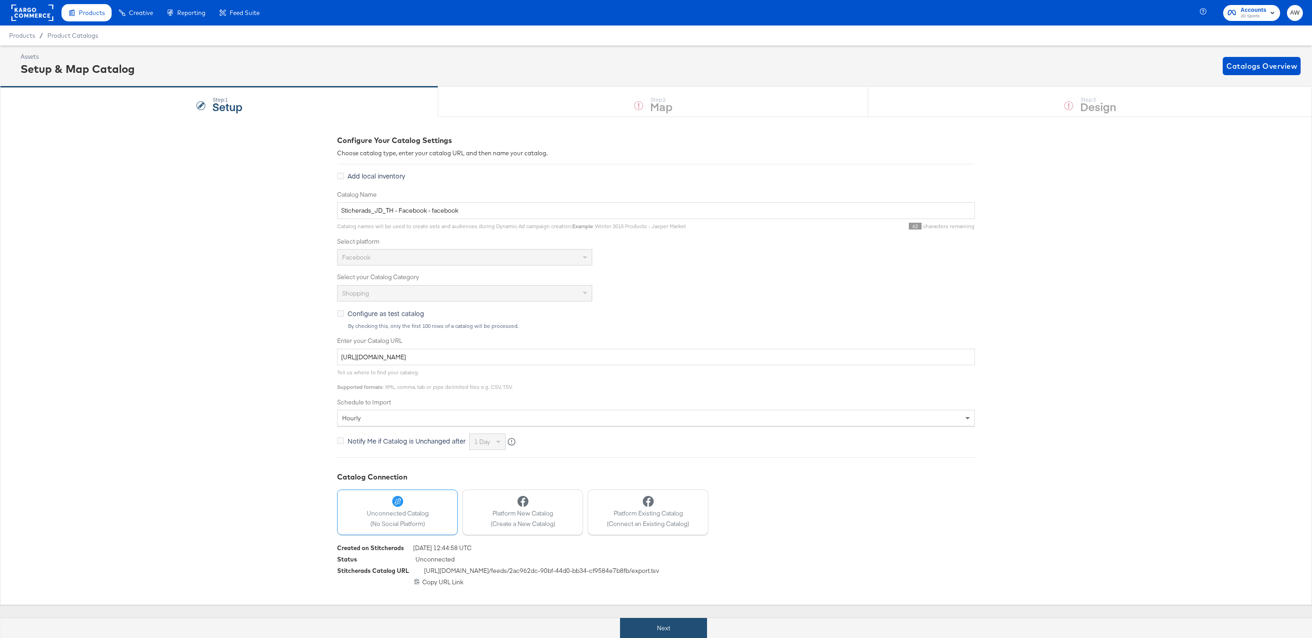
click at [656, 629] on button "Next" at bounding box center [663, 628] width 87 height 20
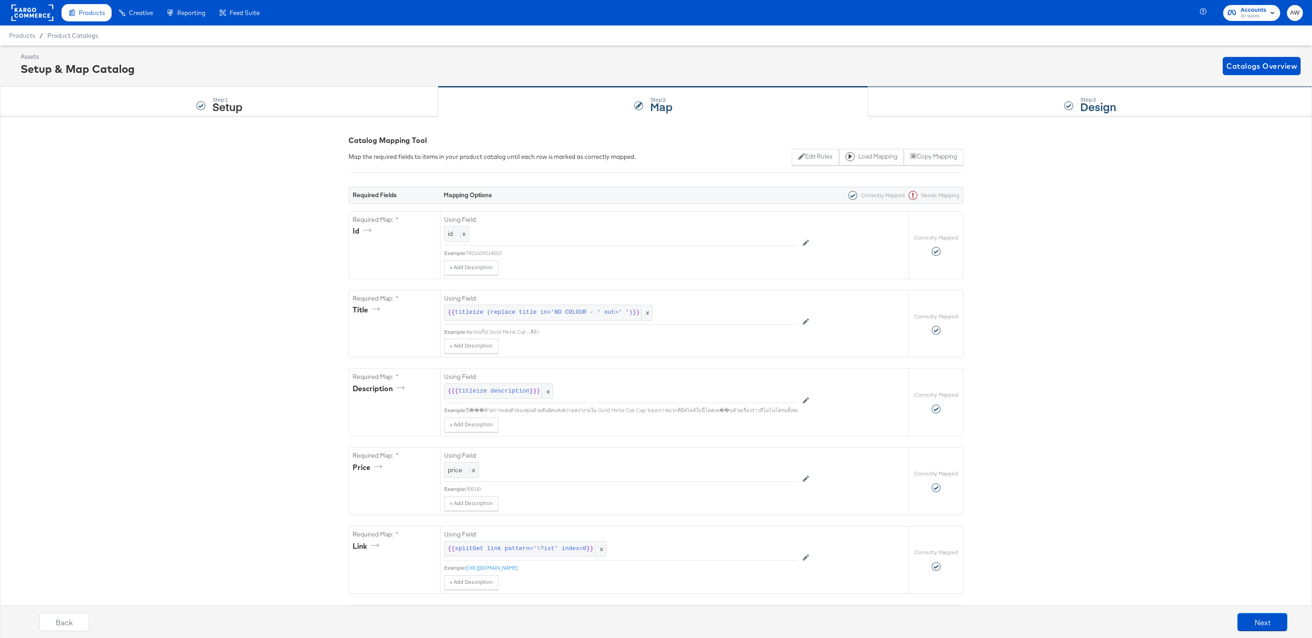
click at [1032, 107] on div "Step: 3 Design" at bounding box center [1090, 102] width 444 height 30
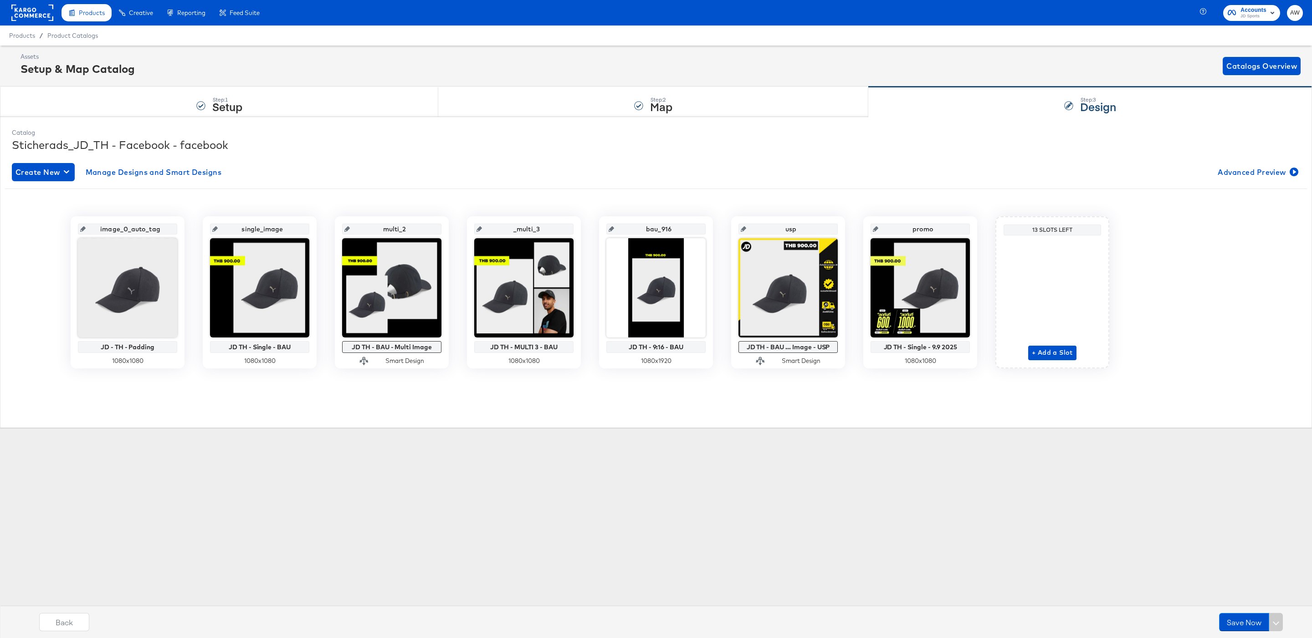
click at [1072, 227] on div "13 Slots Left" at bounding box center [1052, 229] width 93 height 7
click at [1051, 354] on span "+ Add a Slot" at bounding box center [1052, 352] width 41 height 11
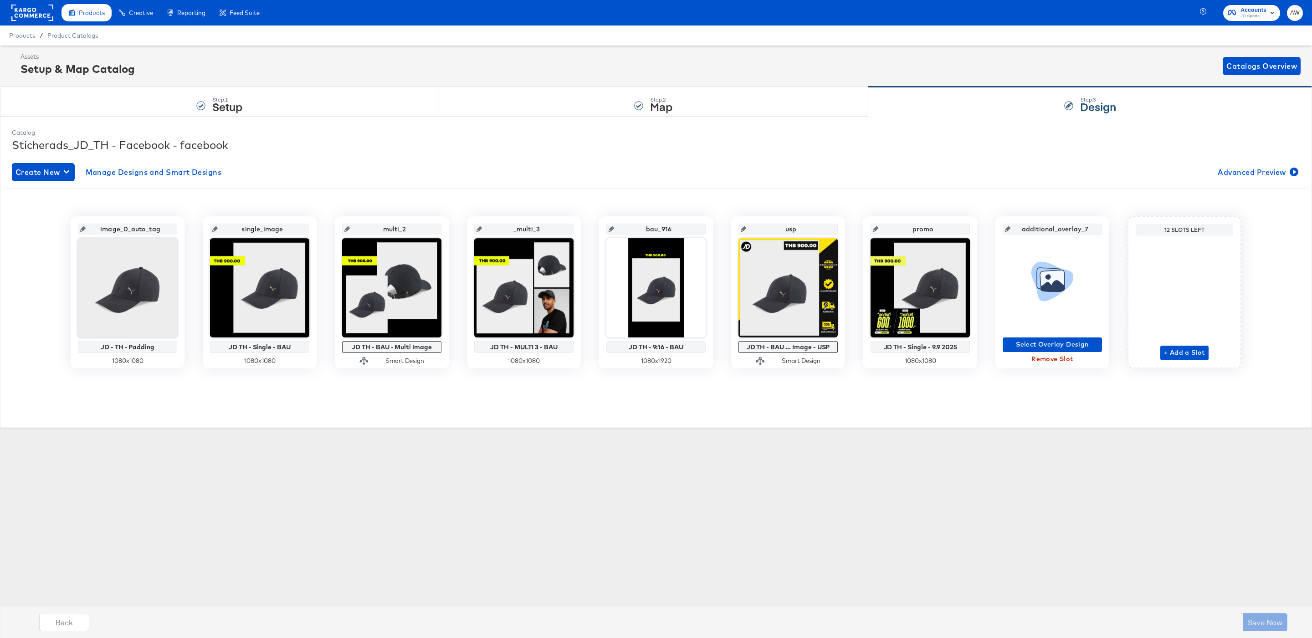
click at [1038, 235] on input "additional_overlay_7" at bounding box center [1054, 225] width 89 height 25
type input "forever_forward"
click at [1012, 421] on div "Catalog Sticherads_JD_TH - Facebook - facebook Create New Manage Designs and Sm…" at bounding box center [656, 272] width 1312 height 311
click at [1036, 345] on span "Select Overlay Design" at bounding box center [1052, 344] width 92 height 11
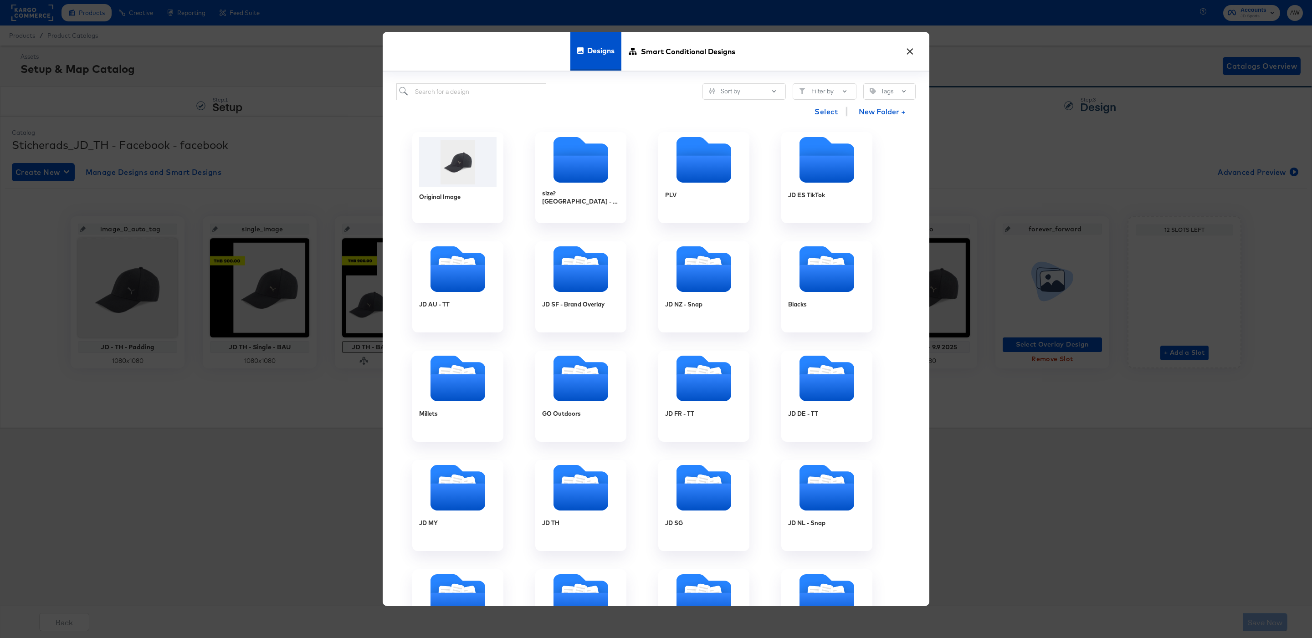
click at [496, 102] on div "Select New Folder +" at bounding box center [655, 111] width 519 height 23
click at [481, 92] on input "search" at bounding box center [471, 91] width 150 height 17
type input "jd th"
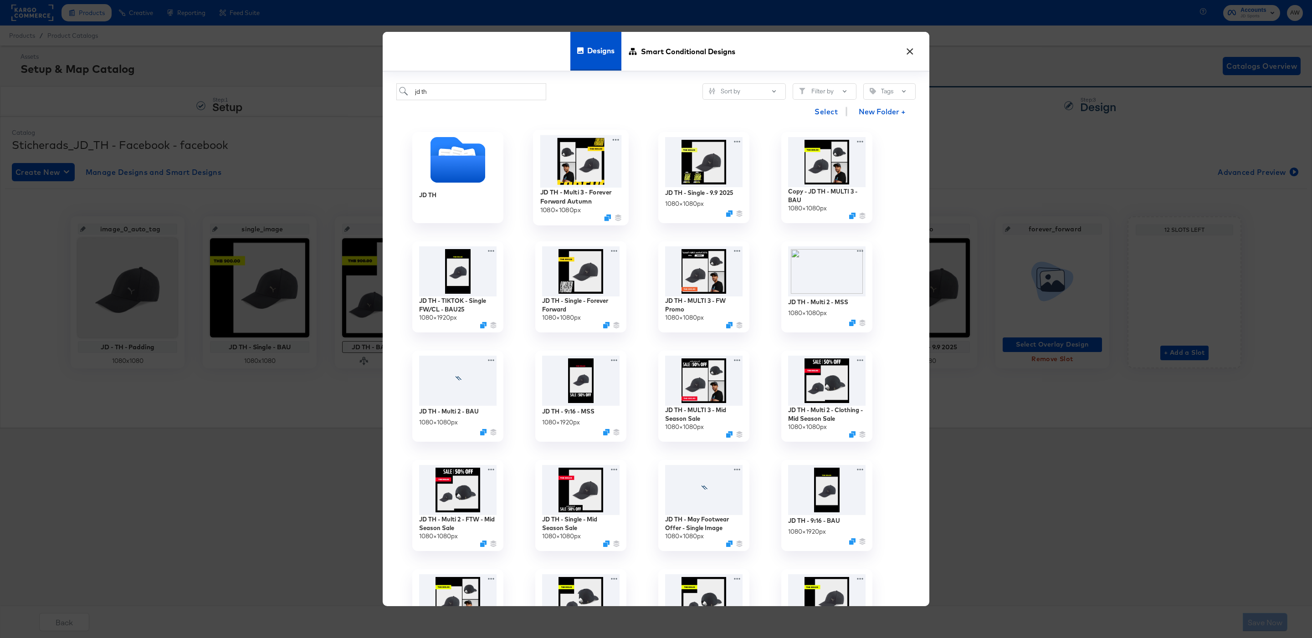
click at [590, 160] on img at bounding box center [581, 161] width 82 height 52
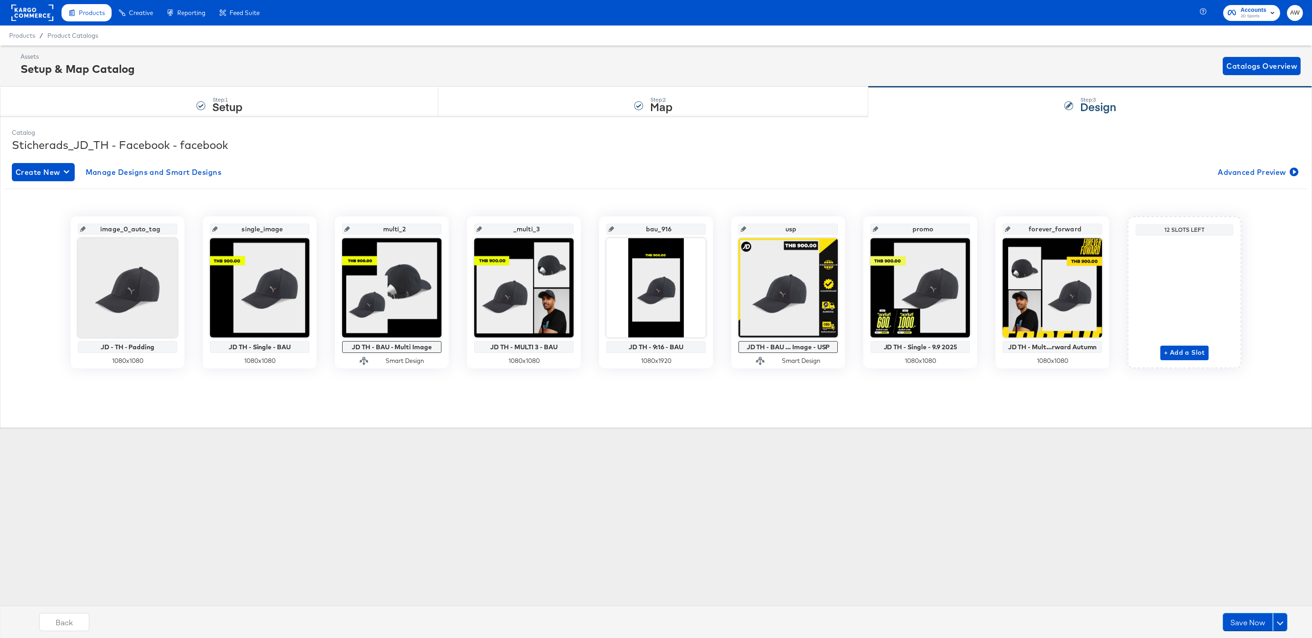
click at [811, 431] on div "Assets Setup & Map Catalog Catalogs Overview Step: 1 Setup Step: 2 Map Step: 3 …" at bounding box center [656, 240] width 1312 height 389
click at [1229, 620] on button "Save Now" at bounding box center [1247, 622] width 50 height 18
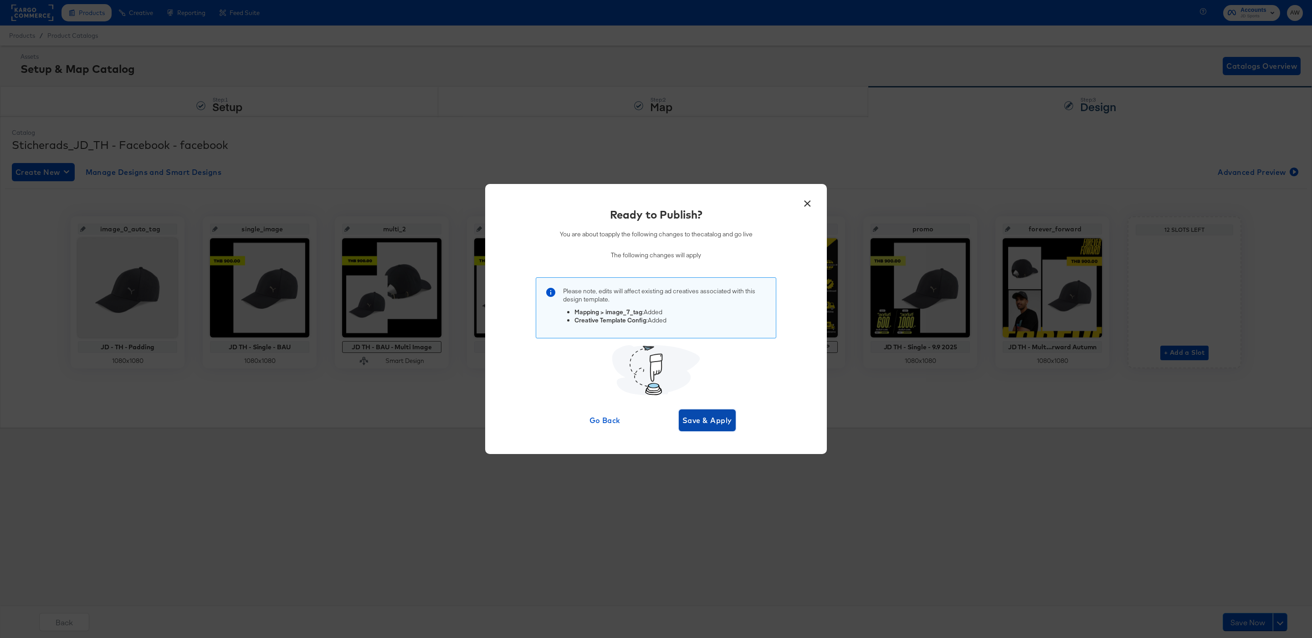
click at [725, 416] on span "Save & Apply" at bounding box center [707, 420] width 50 height 13
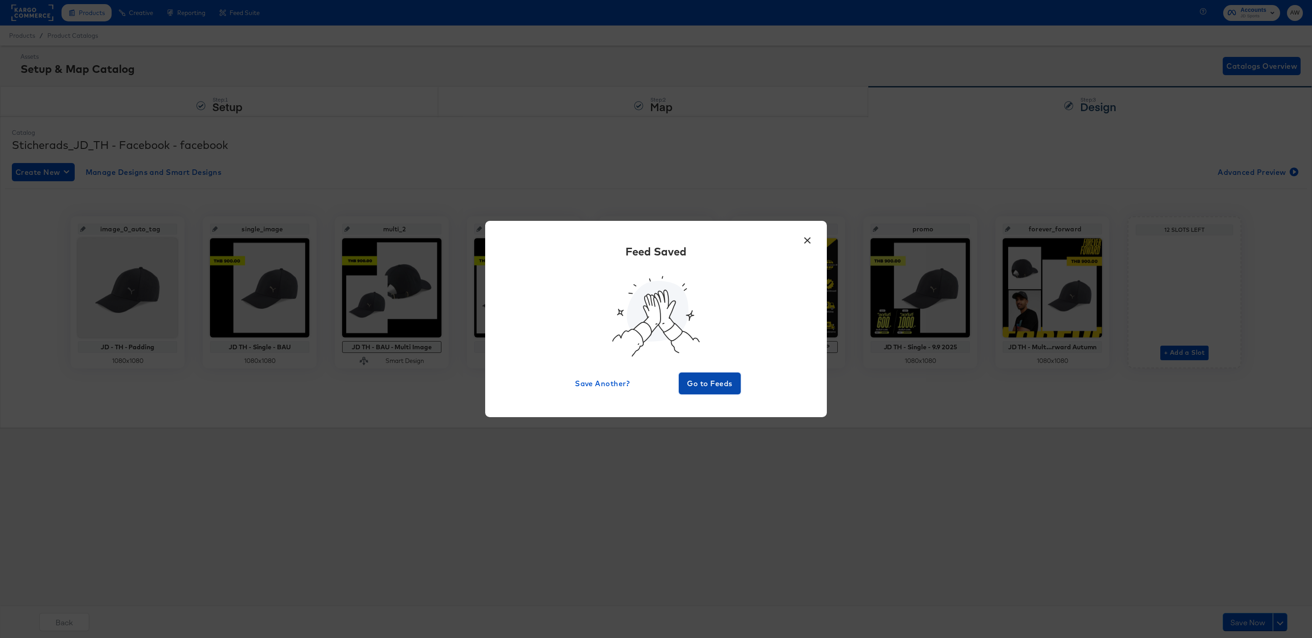
click at [726, 373] on button "Go to Feeds" at bounding box center [710, 384] width 62 height 22
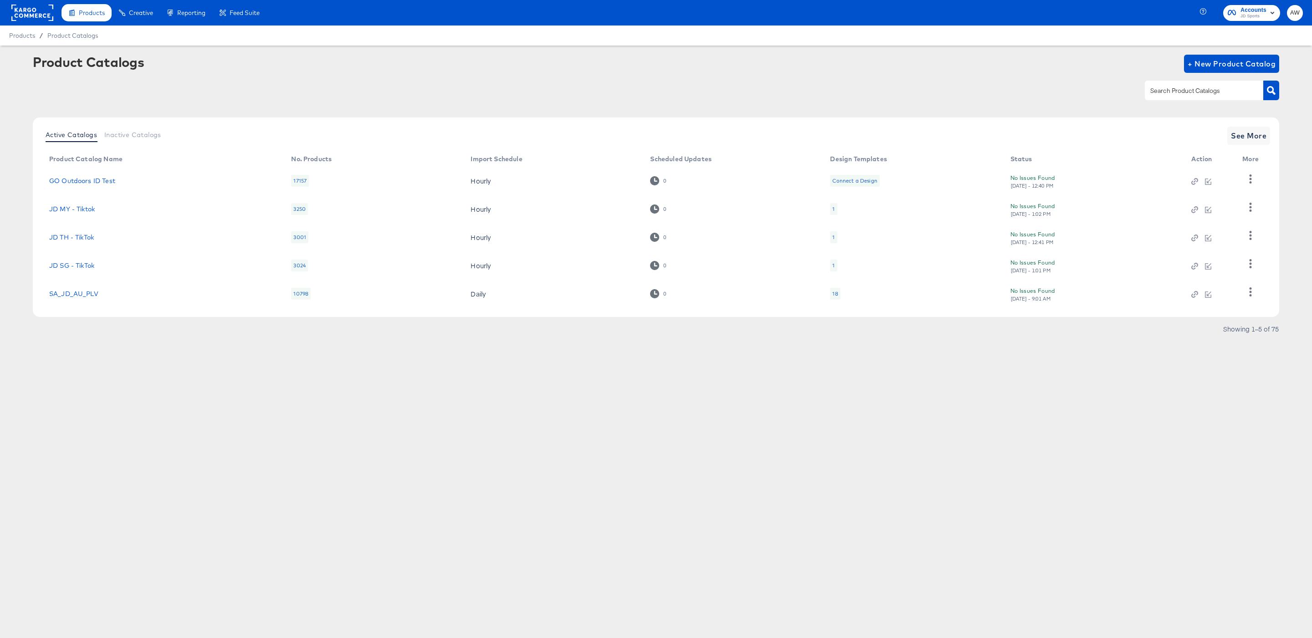
click at [589, 78] on div "Product Catalogs + New Product Catalog" at bounding box center [656, 83] width 1246 height 56
